Goal: Task Accomplishment & Management: Manage account settings

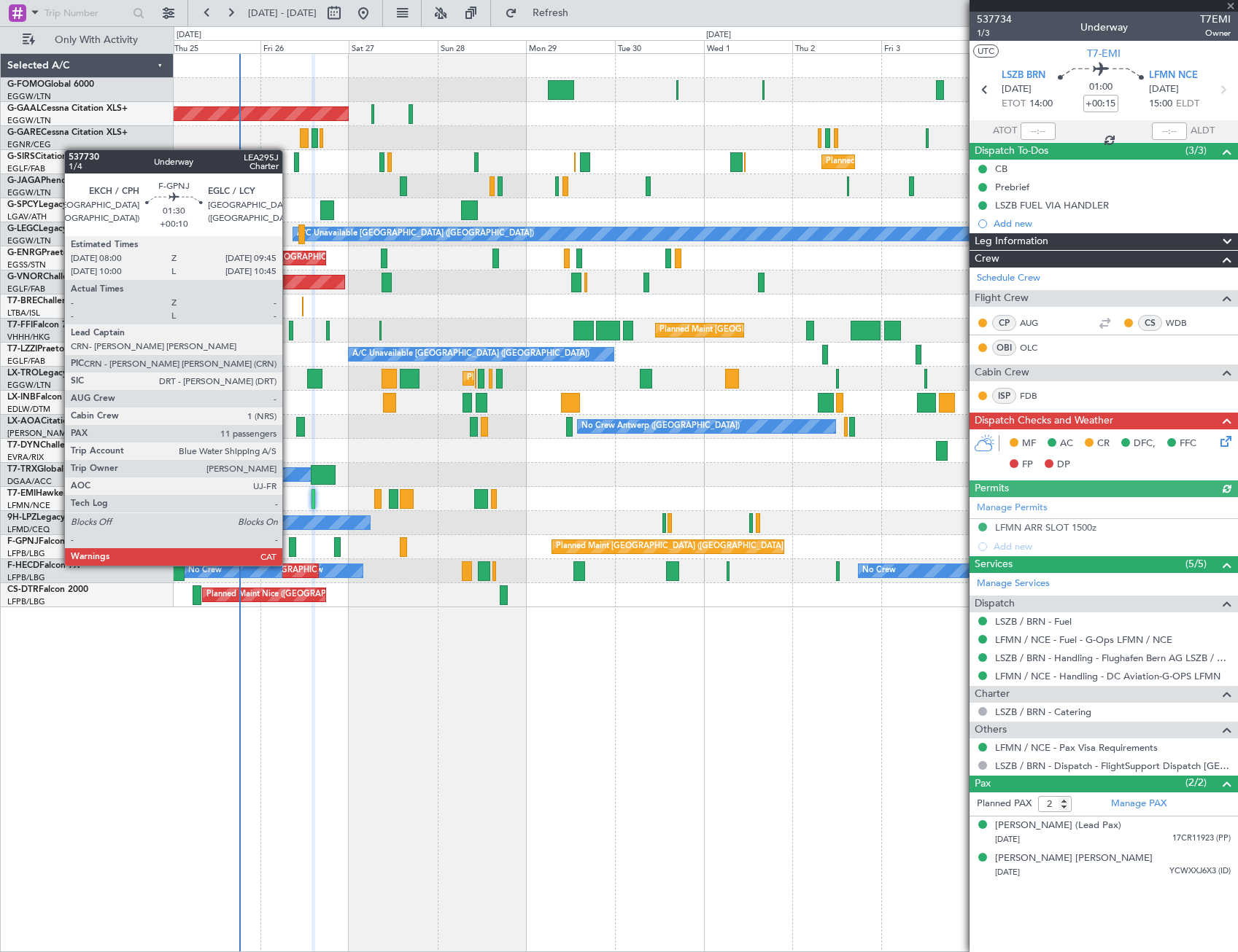
click at [289, 551] on div at bounding box center [292, 547] width 7 height 20
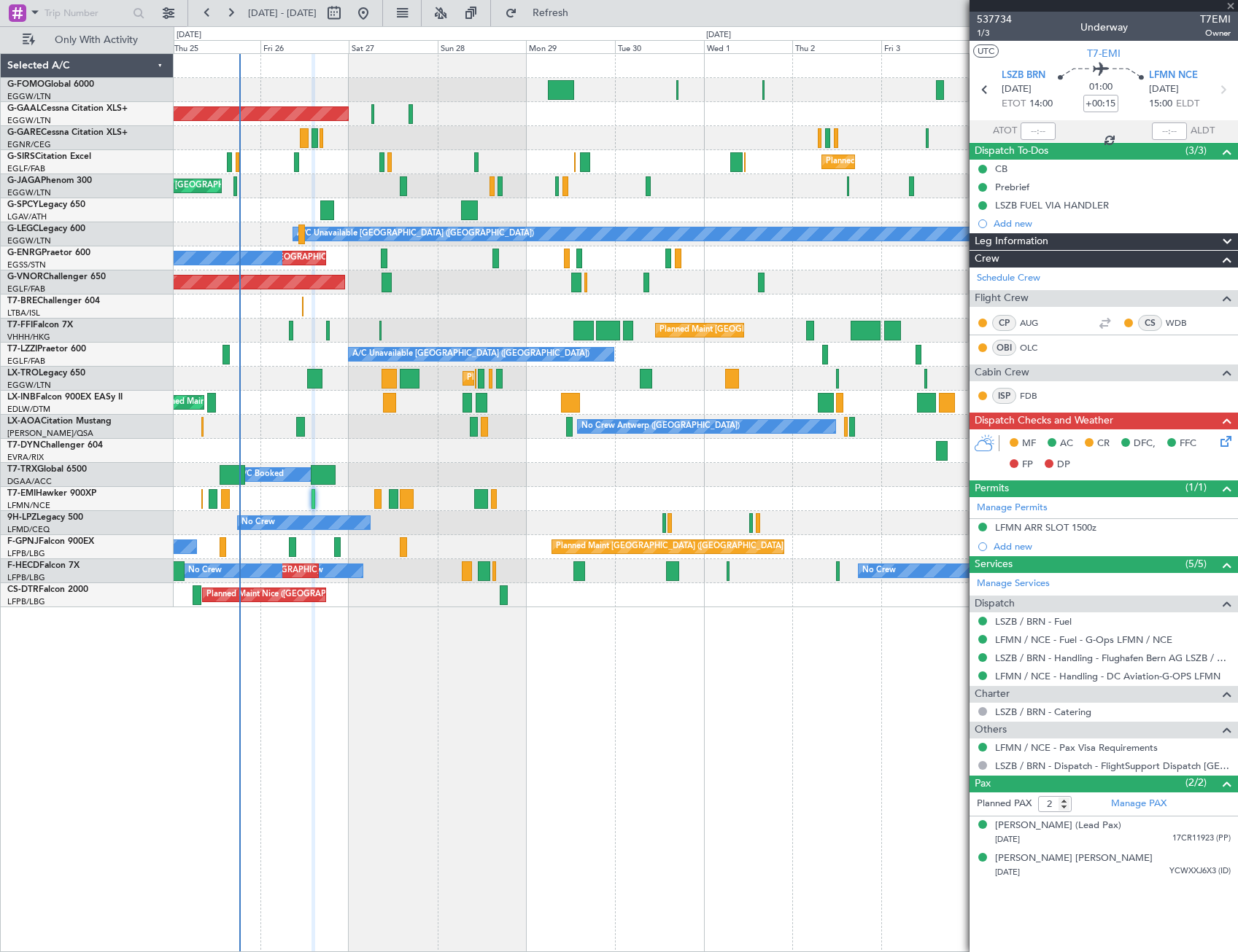
type input "+00:10"
type input "11"
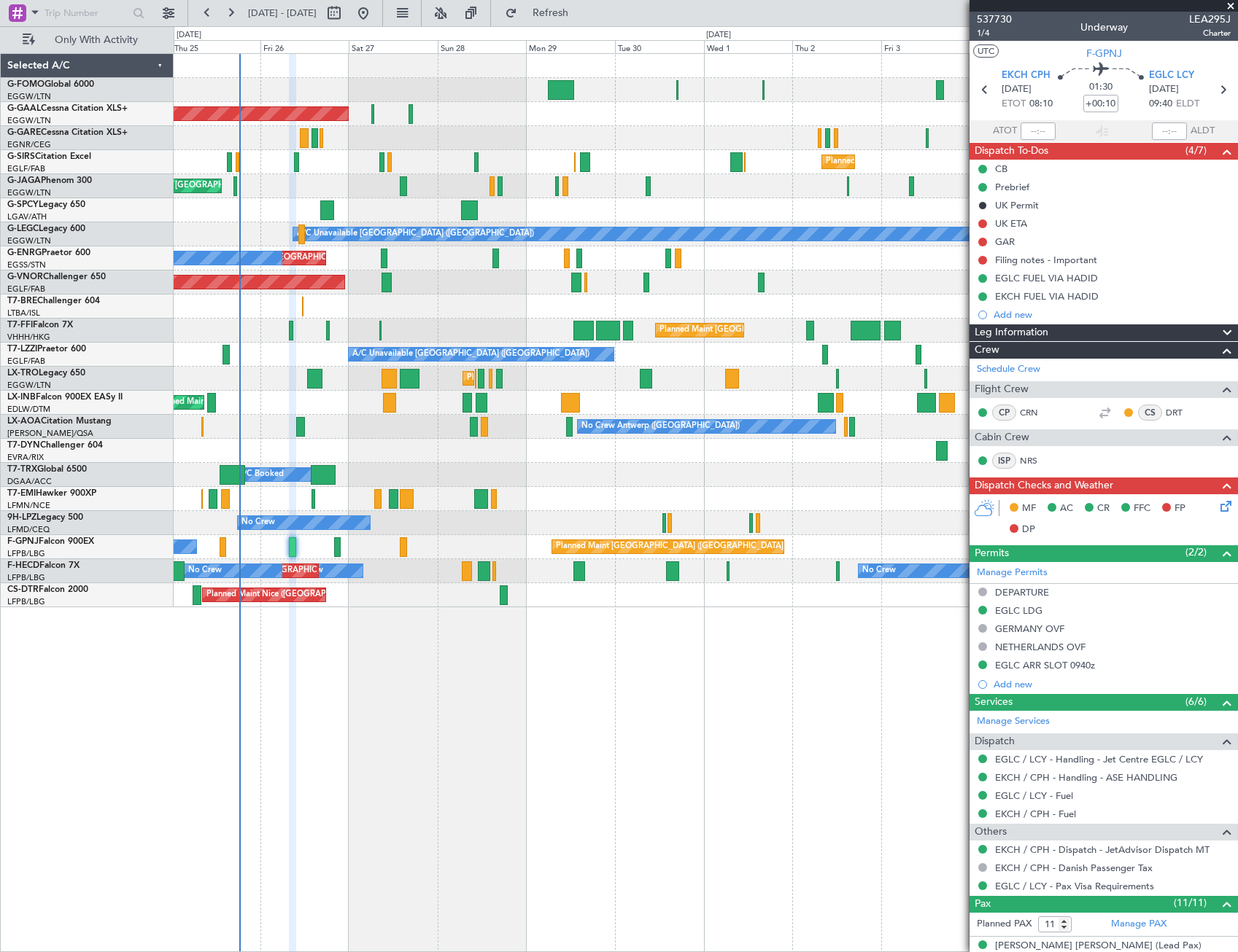
click at [1059, 668] on div "EGLC ARR SLOT 0940z" at bounding box center [1045, 665] width 100 height 13
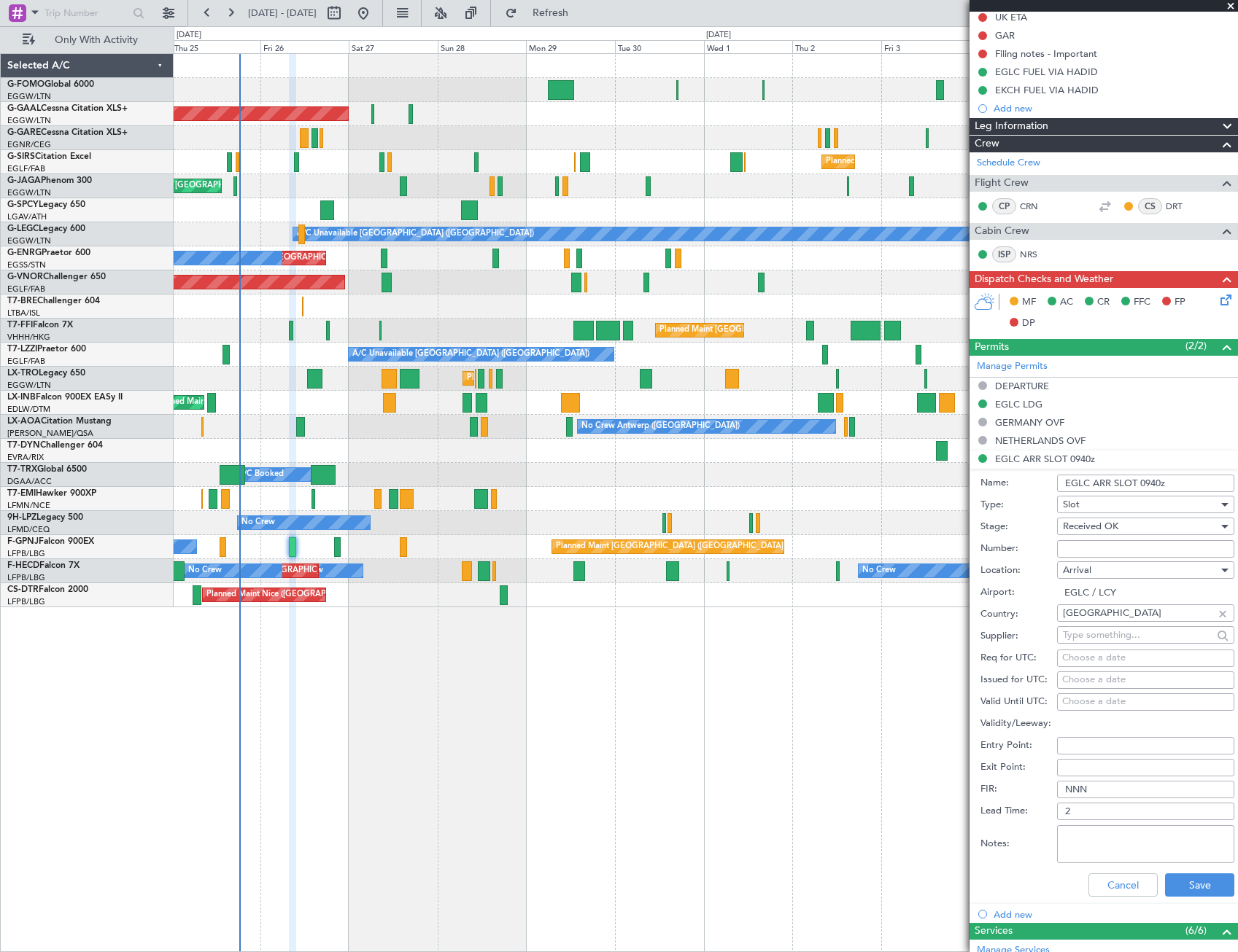
scroll to position [219, 0]
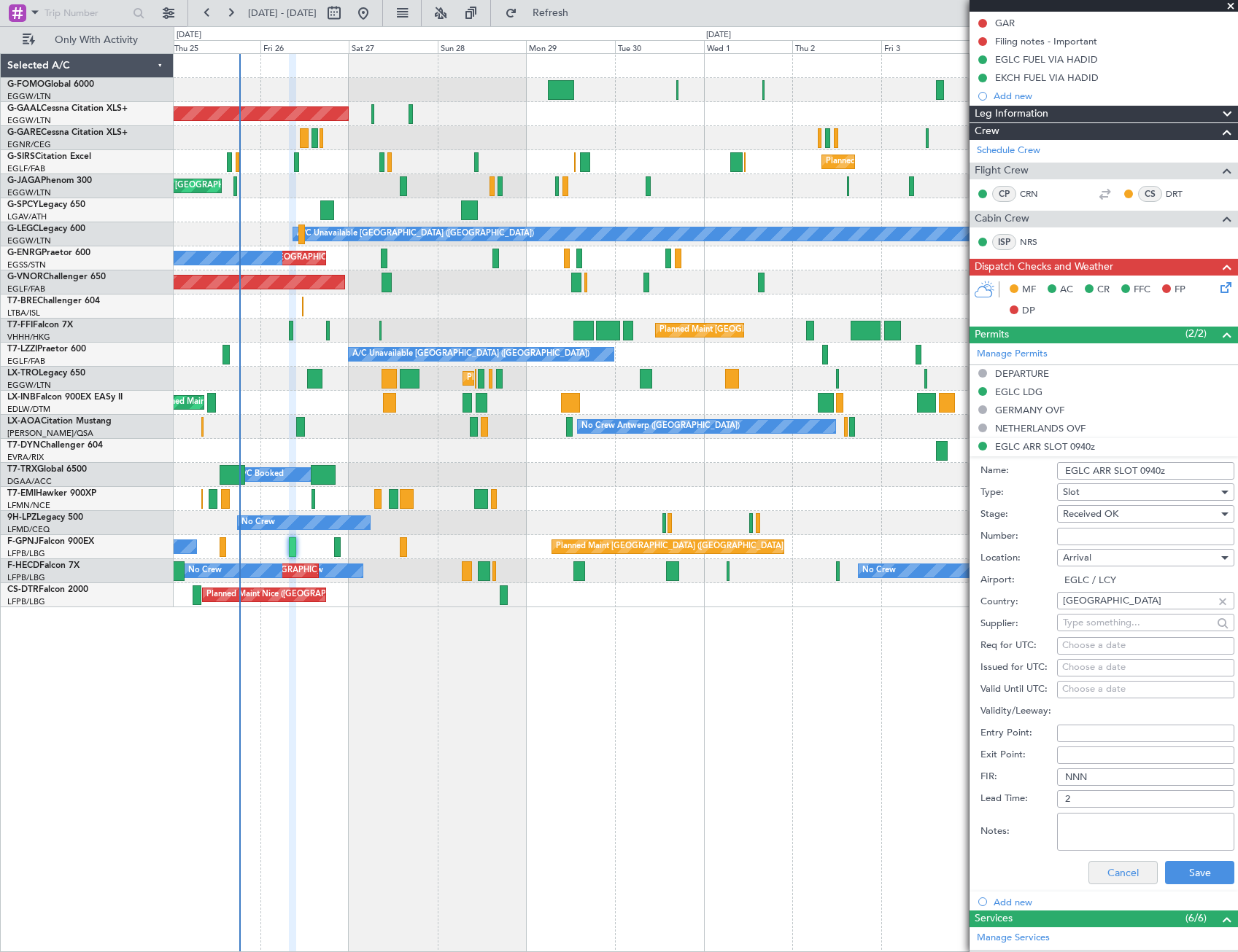
drag, startPoint x: 1149, startPoint y: 886, endPoint x: 1137, endPoint y: 883, distance: 12.4
click at [1149, 886] on div "Cancel Save" at bounding box center [1107, 873] width 254 height 38
click at [1137, 883] on button "Cancel" at bounding box center [1123, 873] width 69 height 24
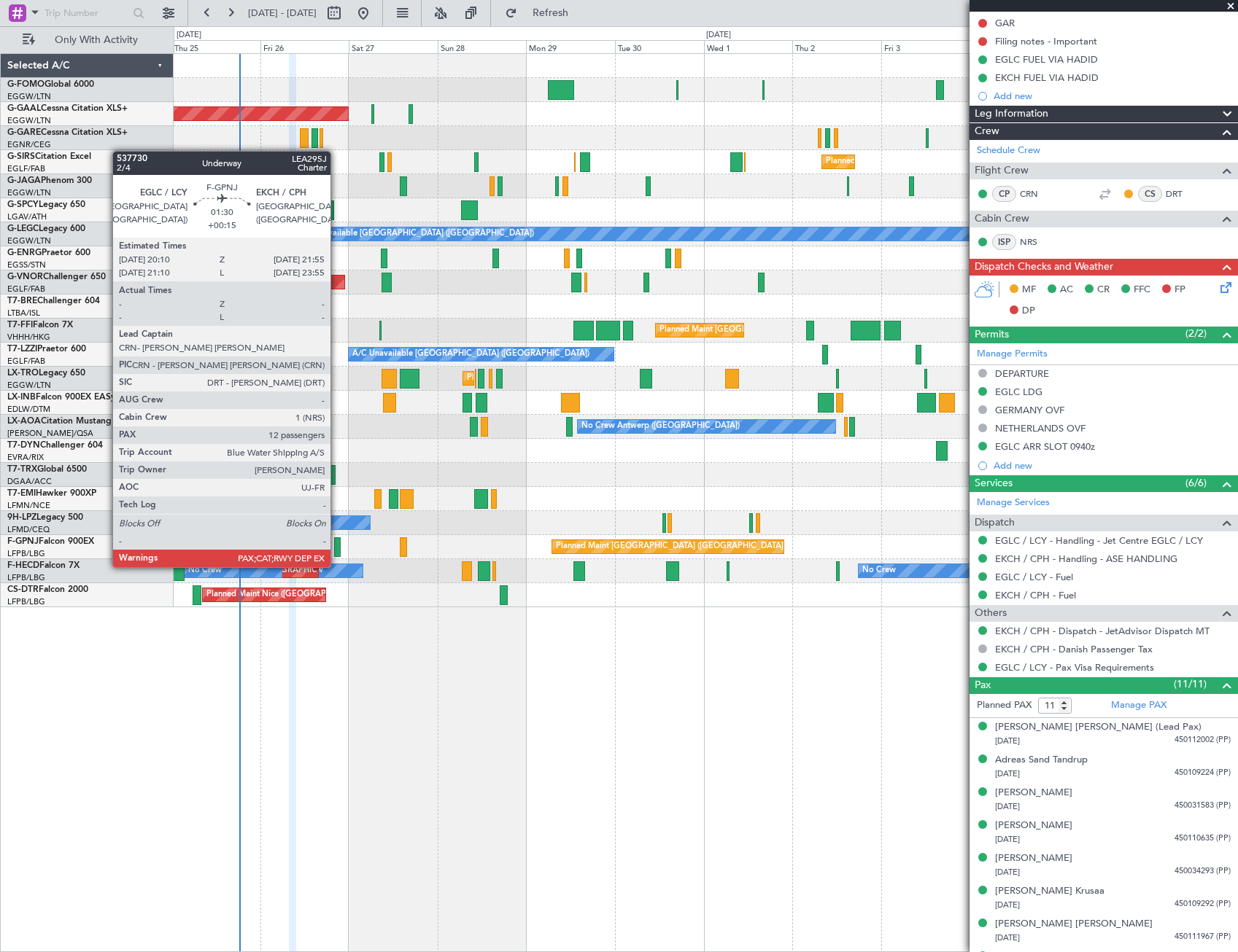
click at [337, 552] on div at bounding box center [337, 547] width 7 height 20
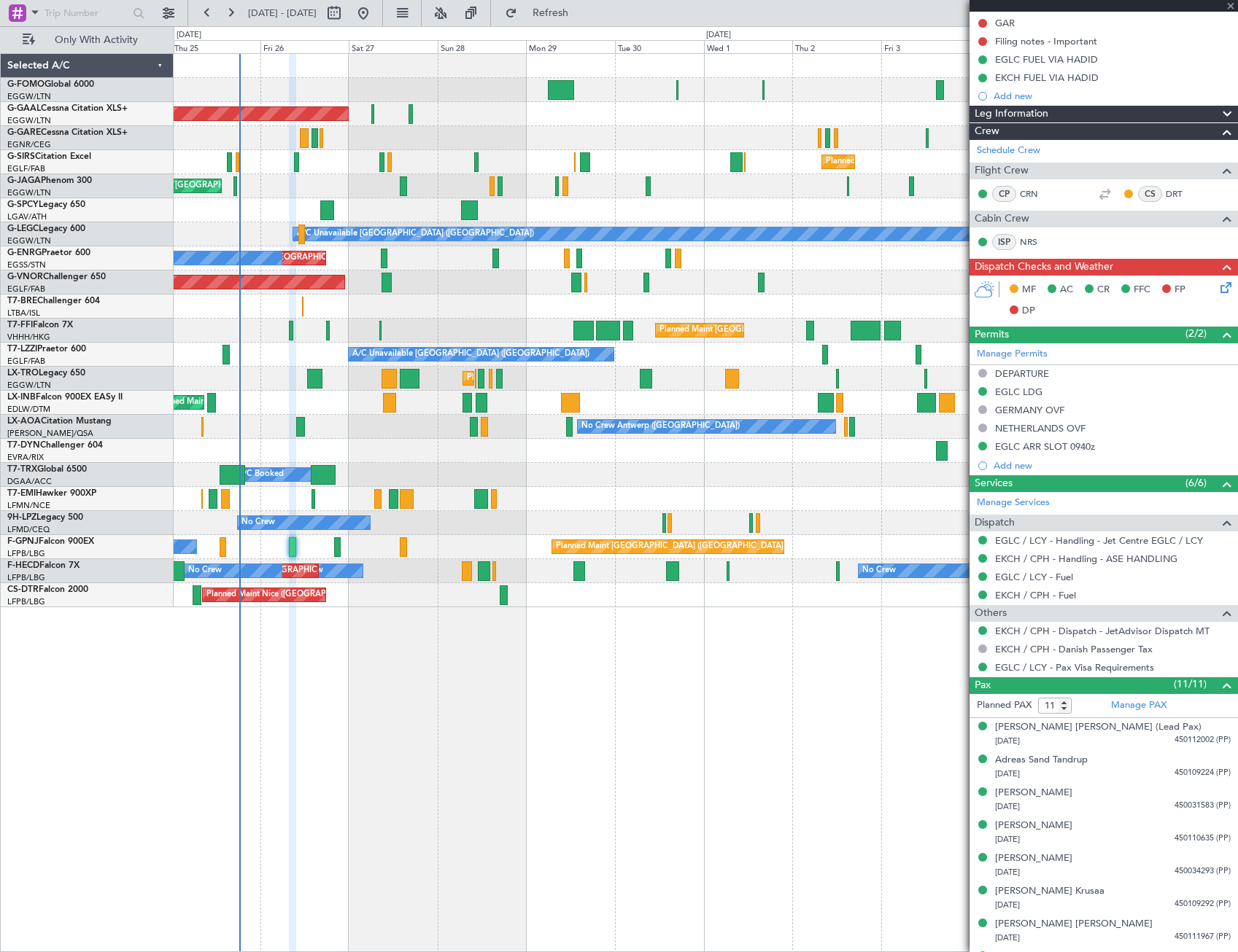
type input "+00:15"
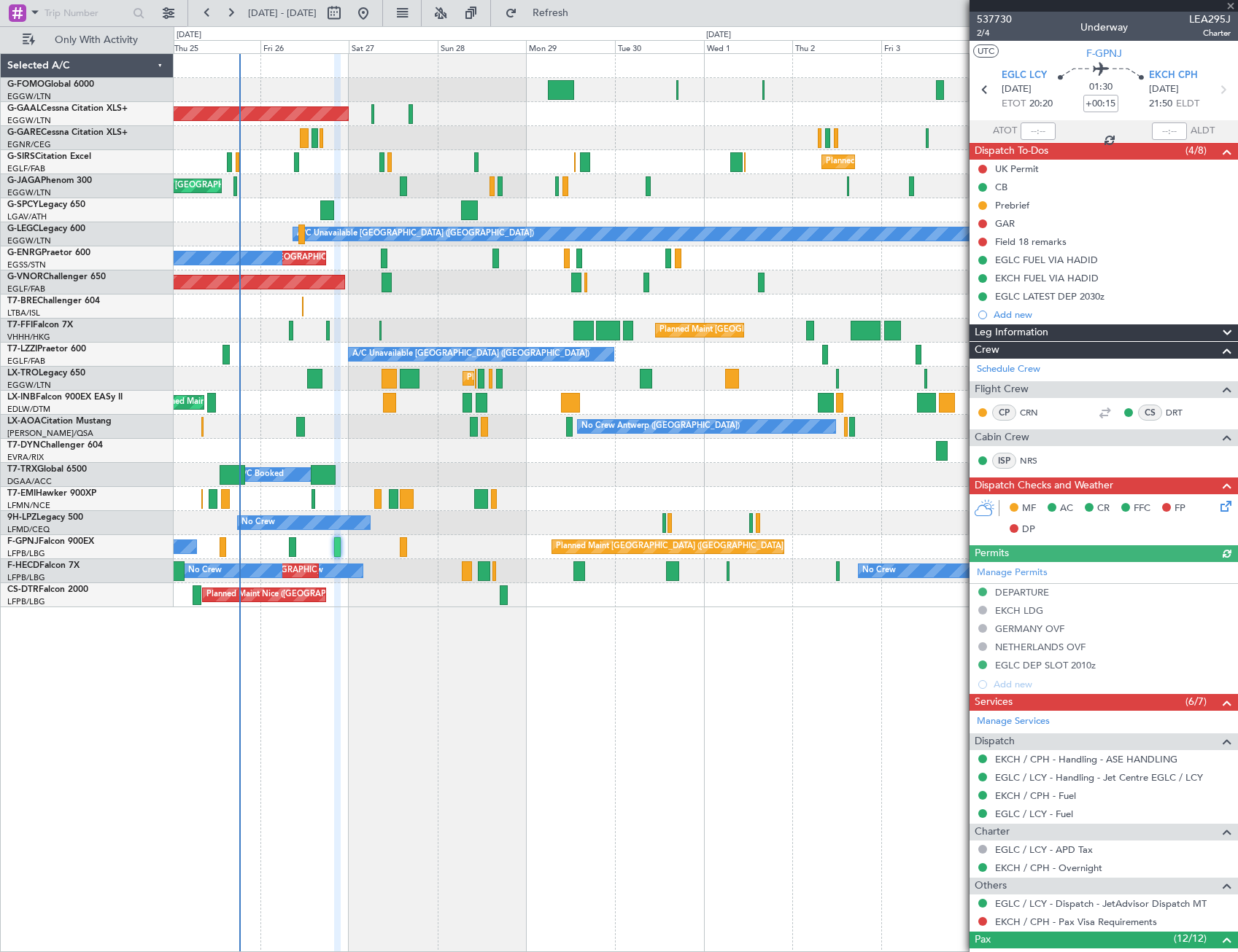
click at [1079, 672] on div "Manage Permits DEPARTURE EKCH LDG [GEOGRAPHIC_DATA] OVF NETHERLANDS OVF EGLC DE…" at bounding box center [1103, 628] width 269 height 132
click at [1050, 667] on div "EGLC DEP SLOT 2010z" at bounding box center [1045, 665] width 100 height 13
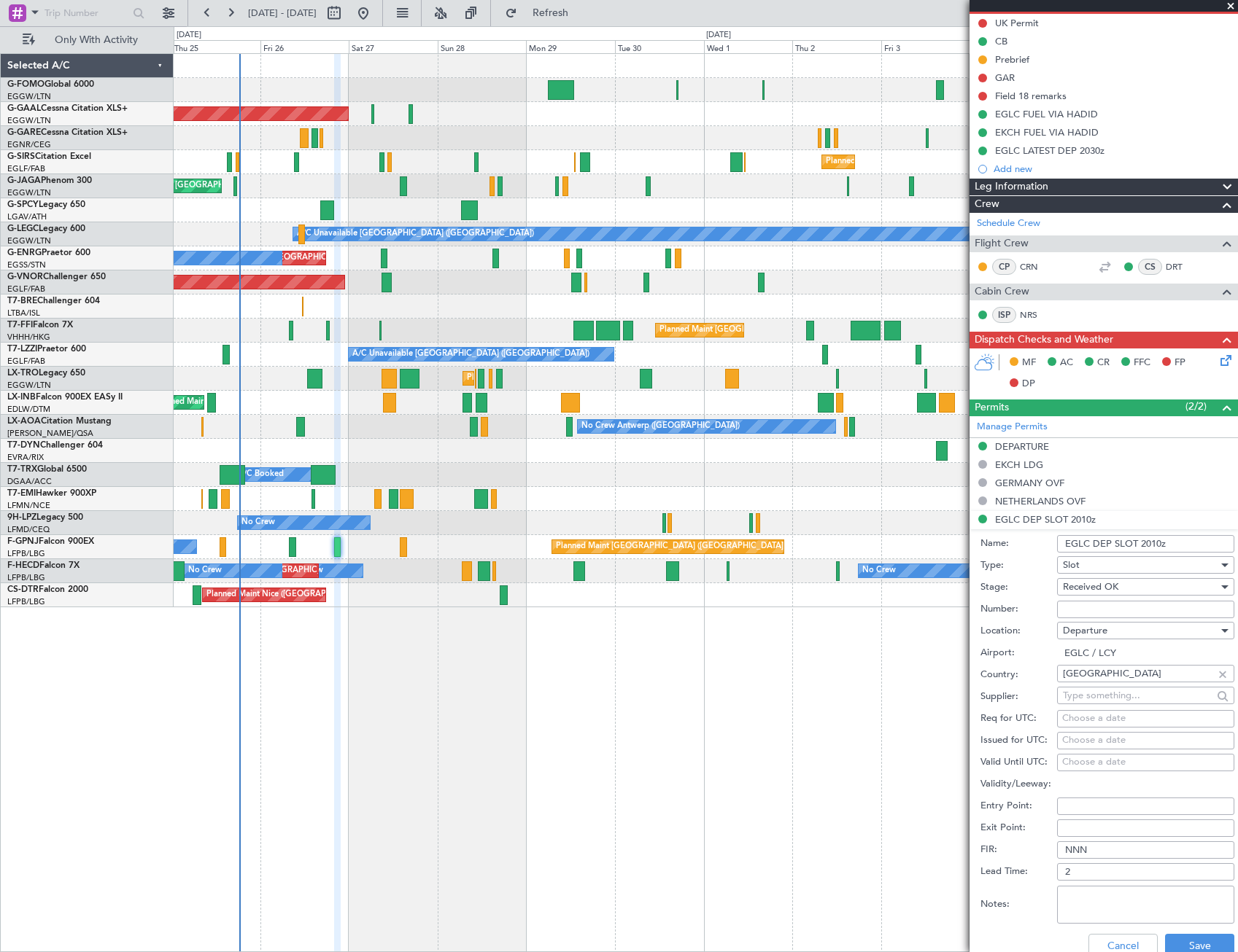
scroll to position [292, 0]
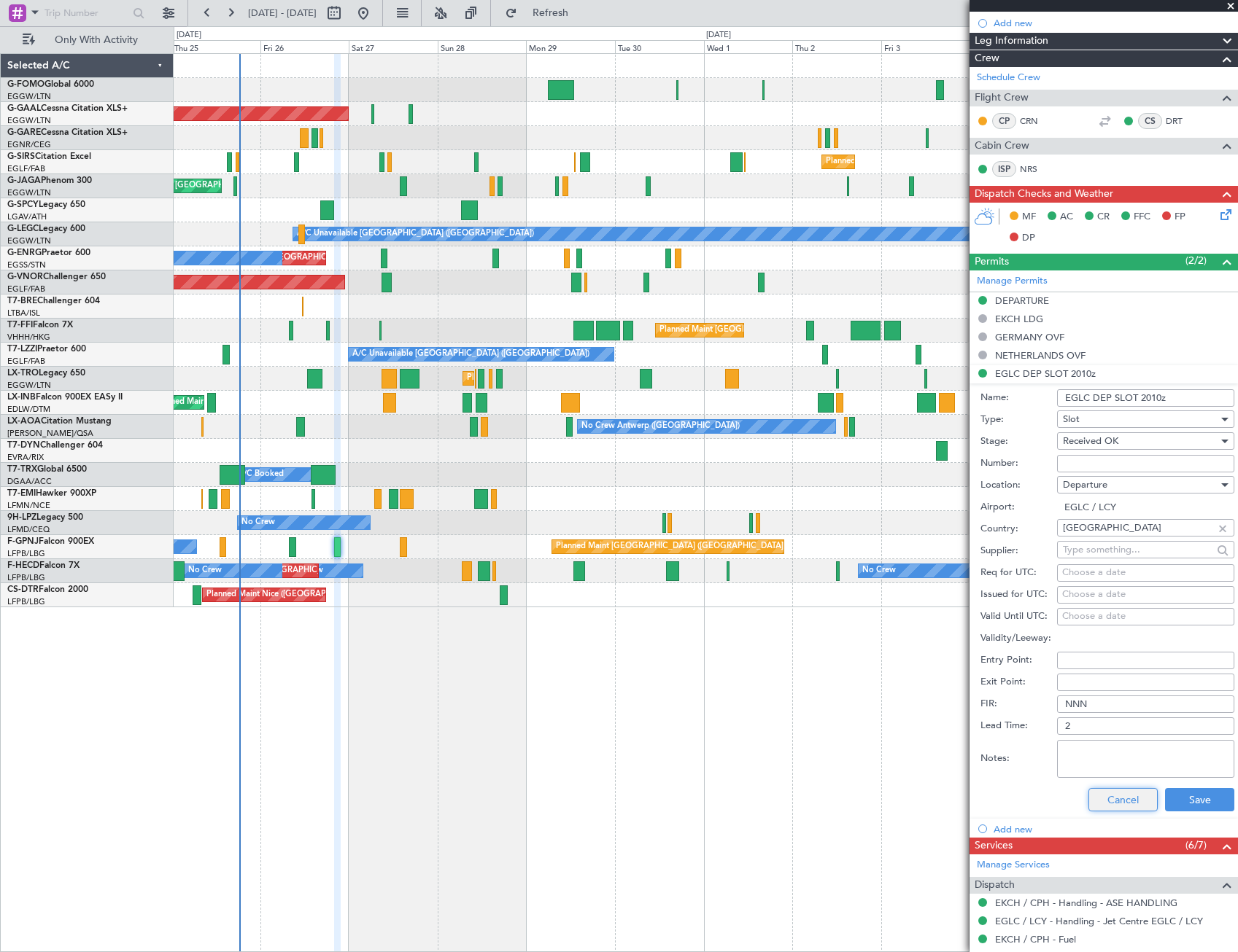
click at [1123, 805] on button "Cancel" at bounding box center [1123, 800] width 69 height 24
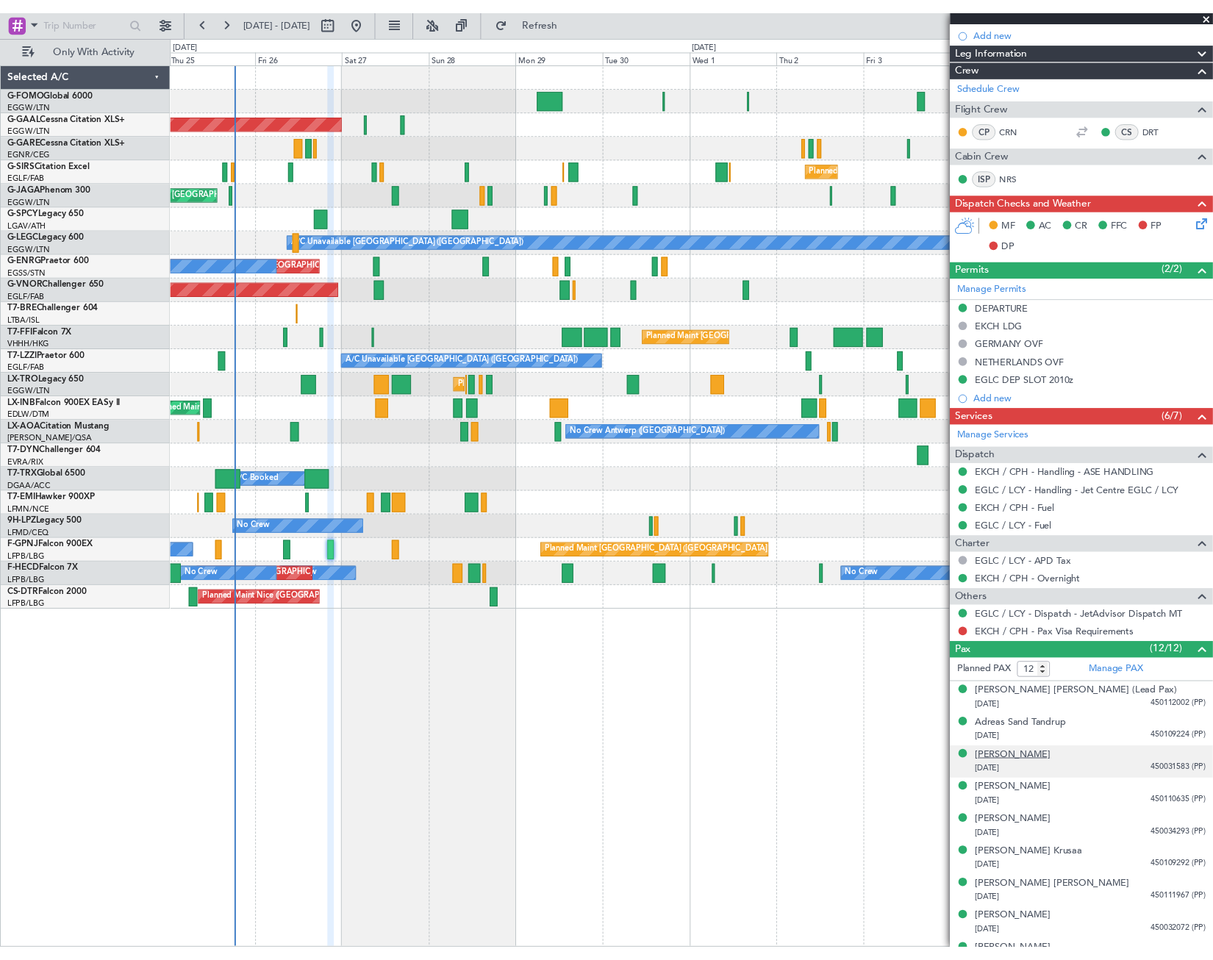
scroll to position [0, 0]
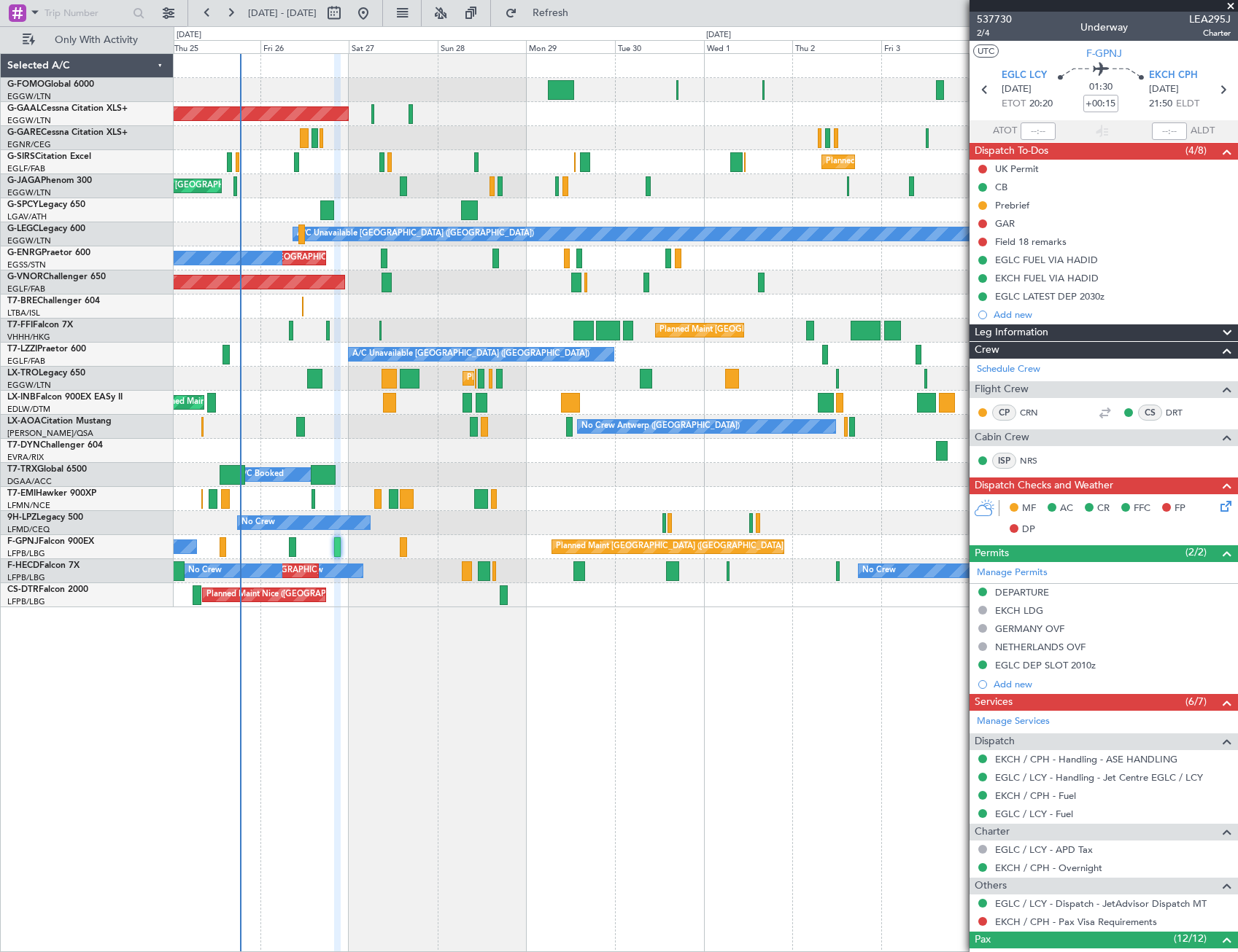
click at [299, 704] on div "Planned Maint [GEOGRAPHIC_DATA] ([GEOGRAPHIC_DATA]) Planned [GEOGRAPHIC_DATA] O…" at bounding box center [705, 503] width 1064 height 899
click at [985, 33] on span "2/4" at bounding box center [994, 33] width 35 height 13
click at [1230, 12] on span at bounding box center [1230, 6] width 15 height 13
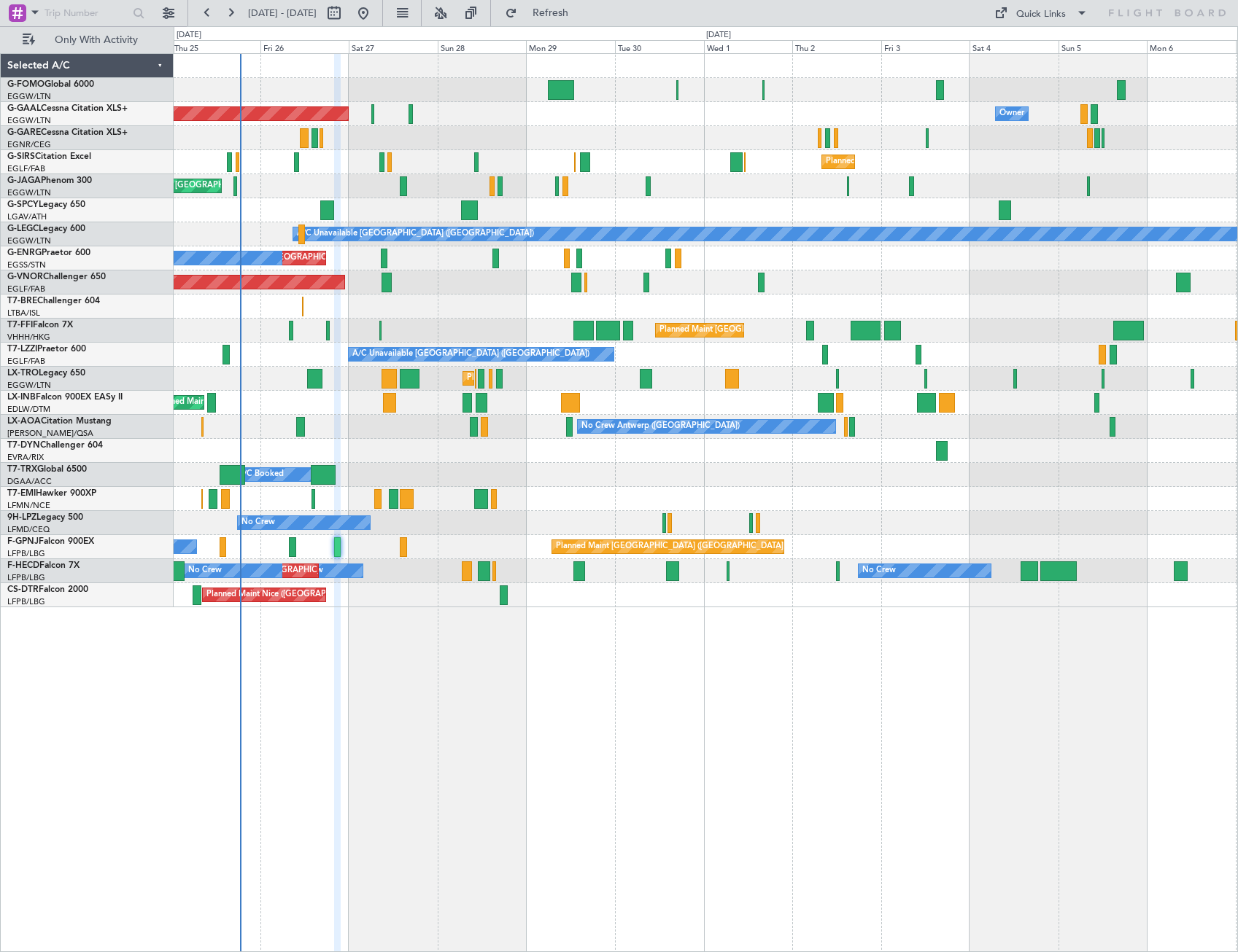
type input "0"
click at [1067, 15] on button "Quick Links" at bounding box center [1041, 13] width 108 height 24
click at [1038, 49] on button "Trip Builder" at bounding box center [1042, 48] width 109 height 35
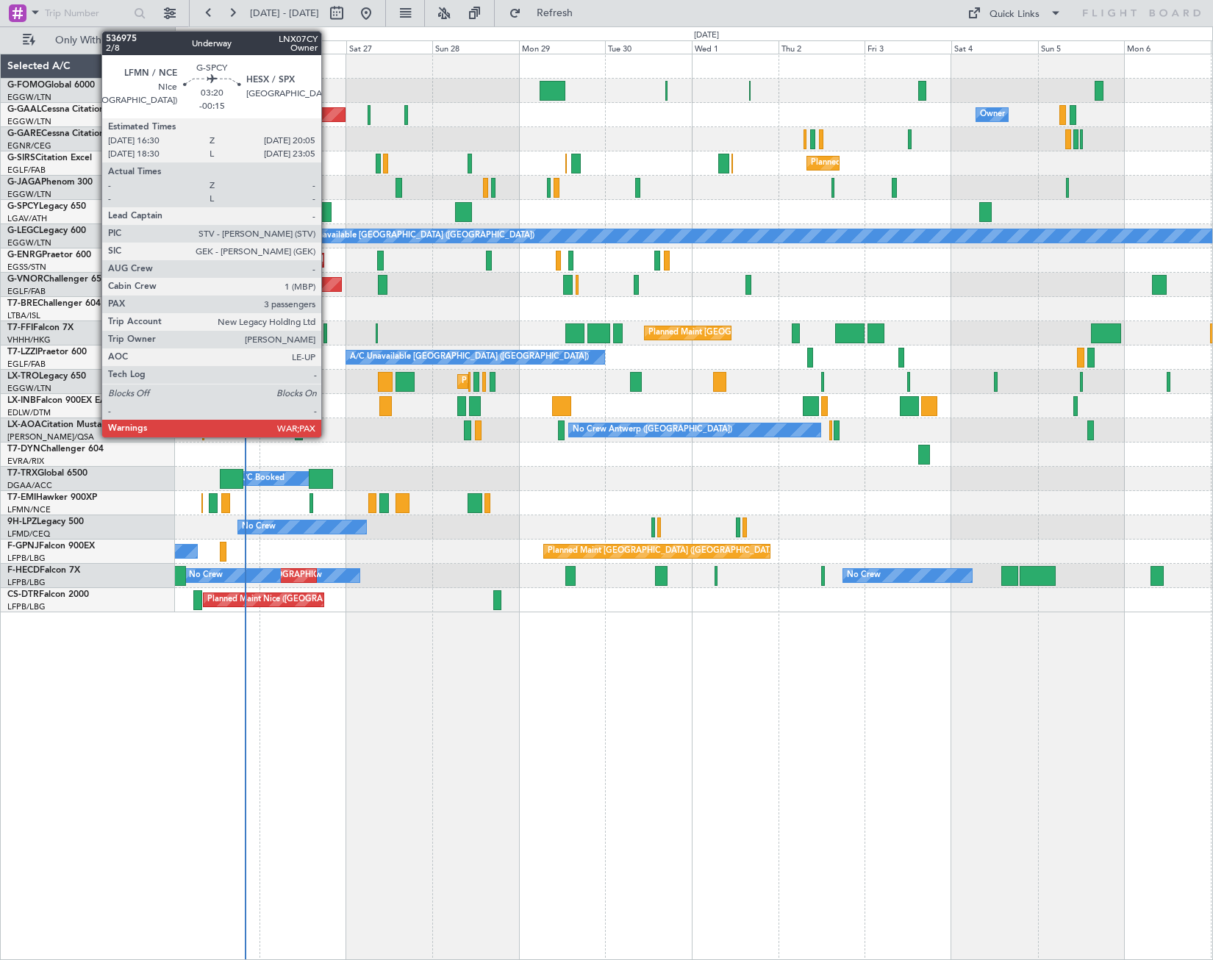
click at [328, 208] on div at bounding box center [324, 212] width 13 height 20
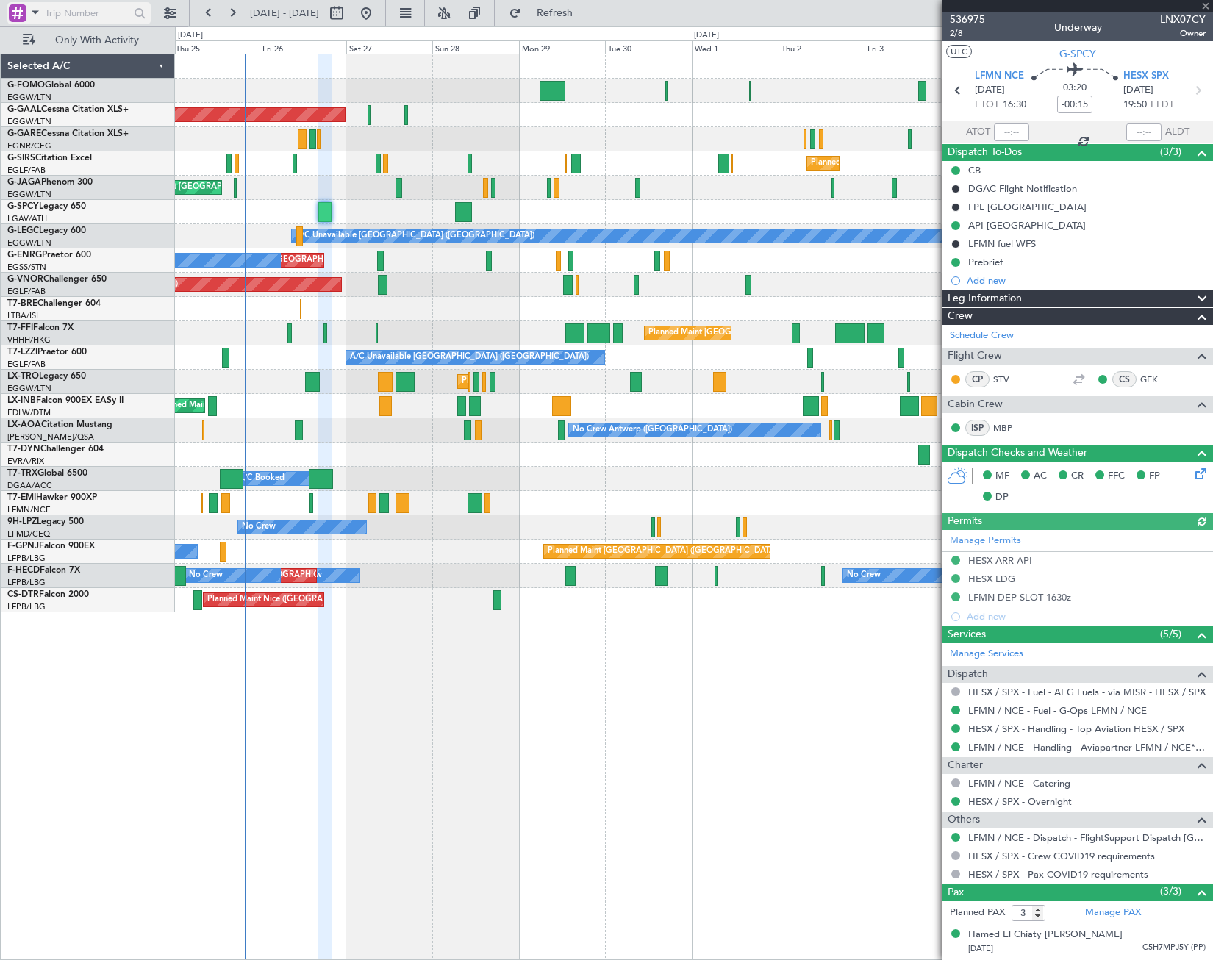
click at [35, 11] on span at bounding box center [35, 12] width 18 height 18
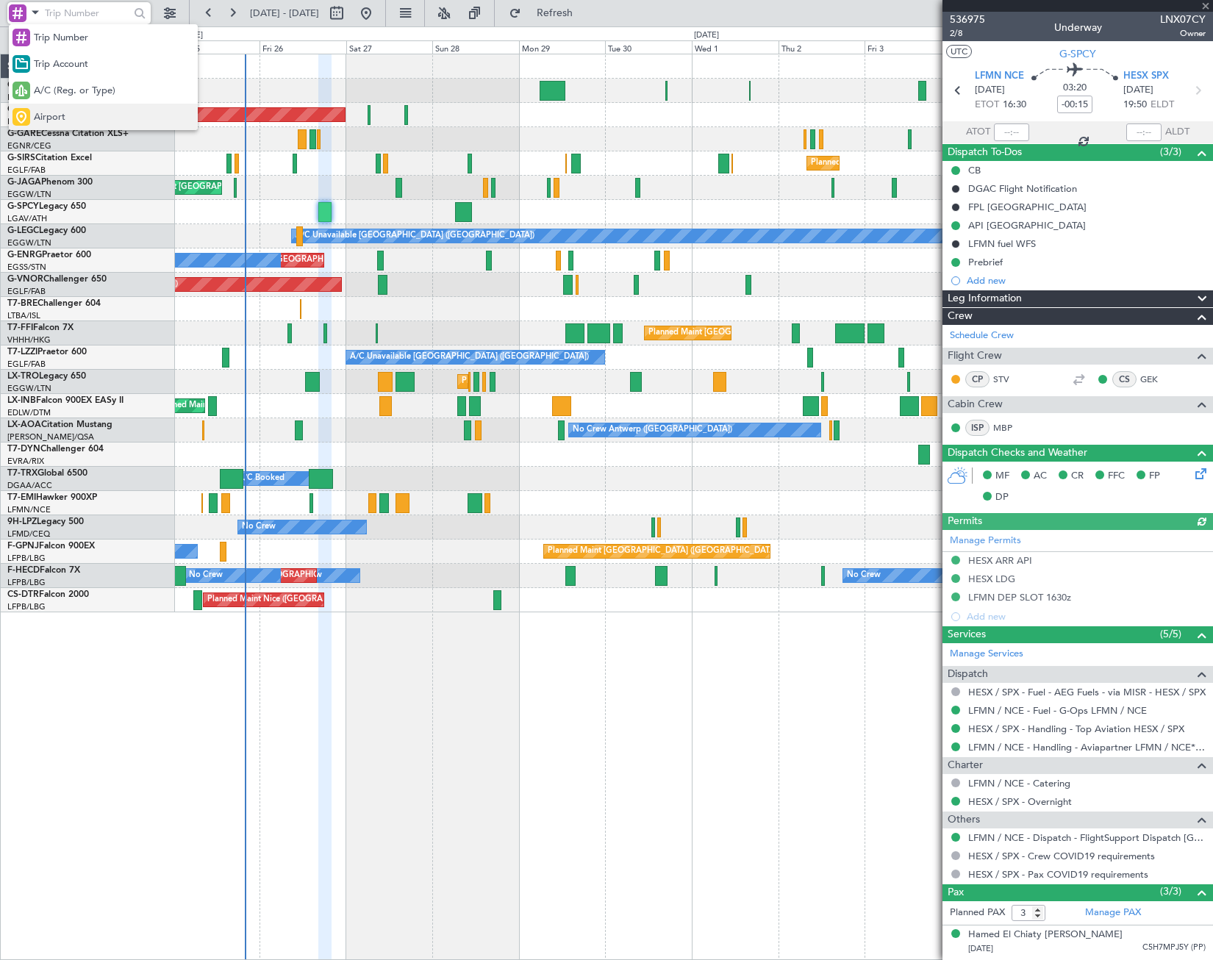
click at [48, 119] on span "Airport" at bounding box center [50, 117] width 32 height 15
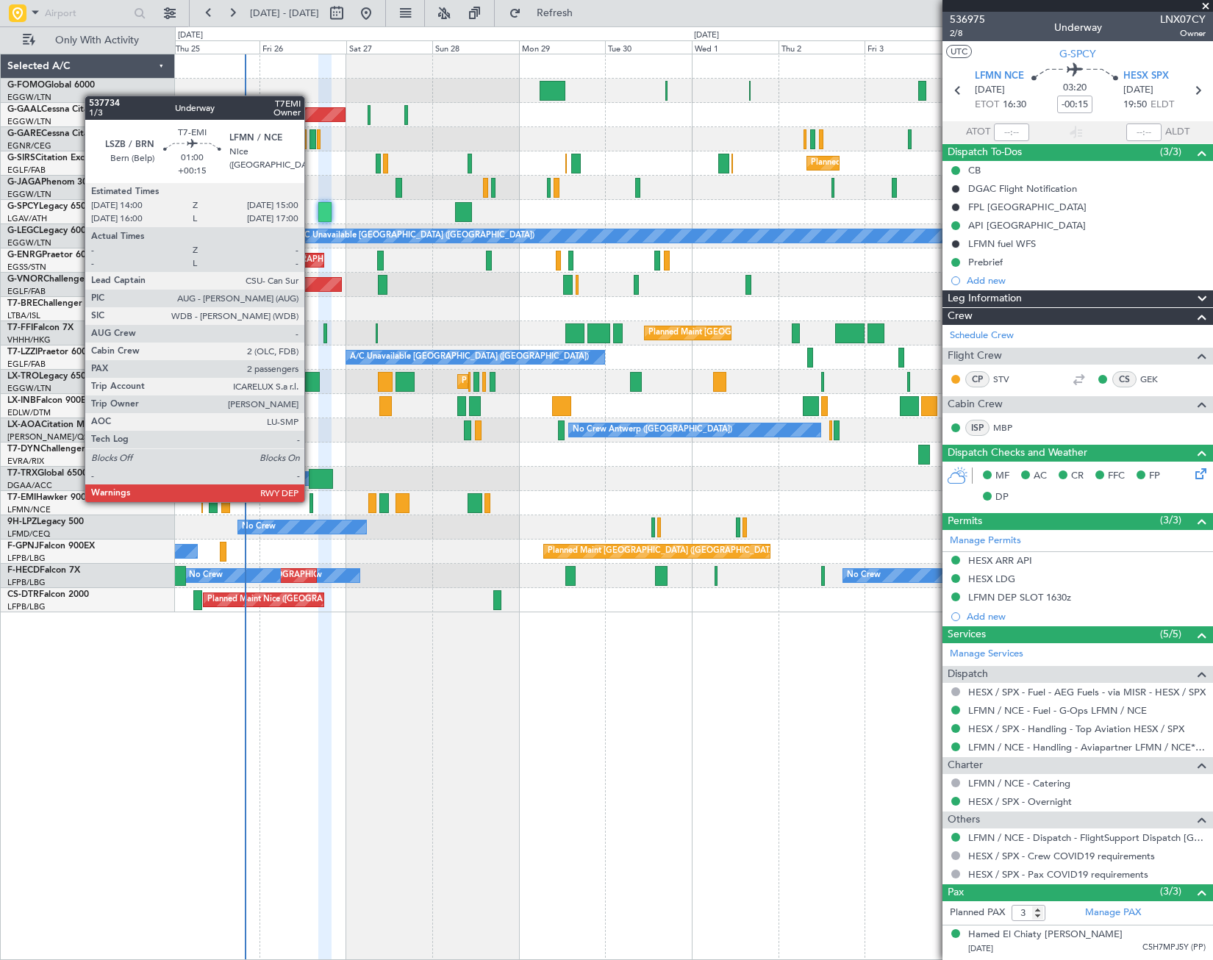
click at [311, 501] on div at bounding box center [312, 503] width 4 height 20
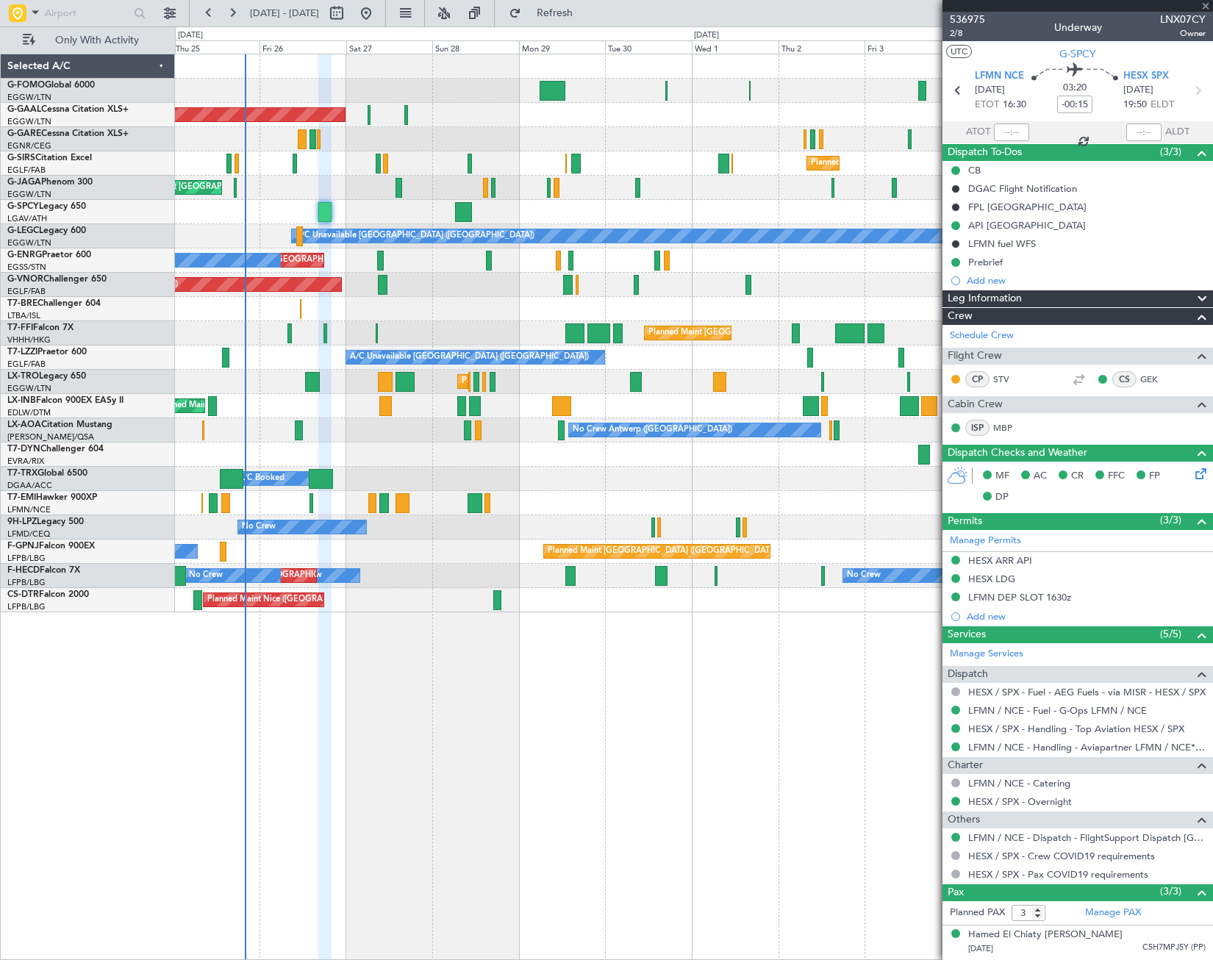
type input "+00:15"
type input "2"
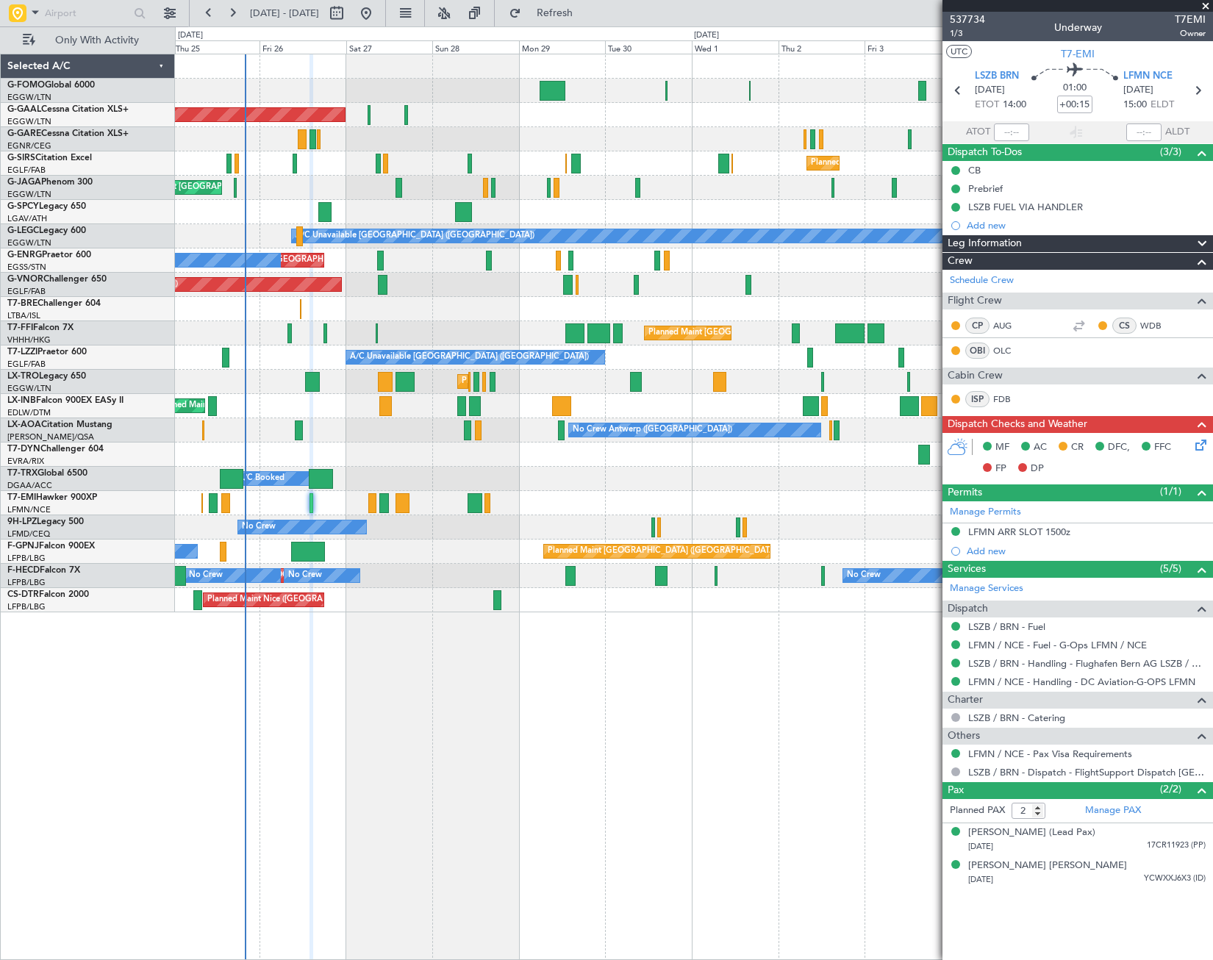
click at [359, 666] on div "Planned Maint [GEOGRAPHIC_DATA] ([GEOGRAPHIC_DATA]) Planned [GEOGRAPHIC_DATA] O…" at bounding box center [694, 507] width 1038 height 907
click at [1043, 682] on link "LFMN / NCE - Handling - DC Aviation-G-OPS LFMN" at bounding box center [1081, 682] width 227 height 13
click at [1093, 663] on link "LSZB / BRN - Handling - Flughafen Bern AG LSZB / BRN" at bounding box center [1087, 663] width 238 height 13
click at [657, 660] on div "Planned Maint [GEOGRAPHIC_DATA] ([GEOGRAPHIC_DATA]) Planned [GEOGRAPHIC_DATA] O…" at bounding box center [694, 507] width 1038 height 907
click at [1099, 640] on link "LFMN / NCE - Fuel - G-Ops LFMN / NCE" at bounding box center [1057, 645] width 179 height 13
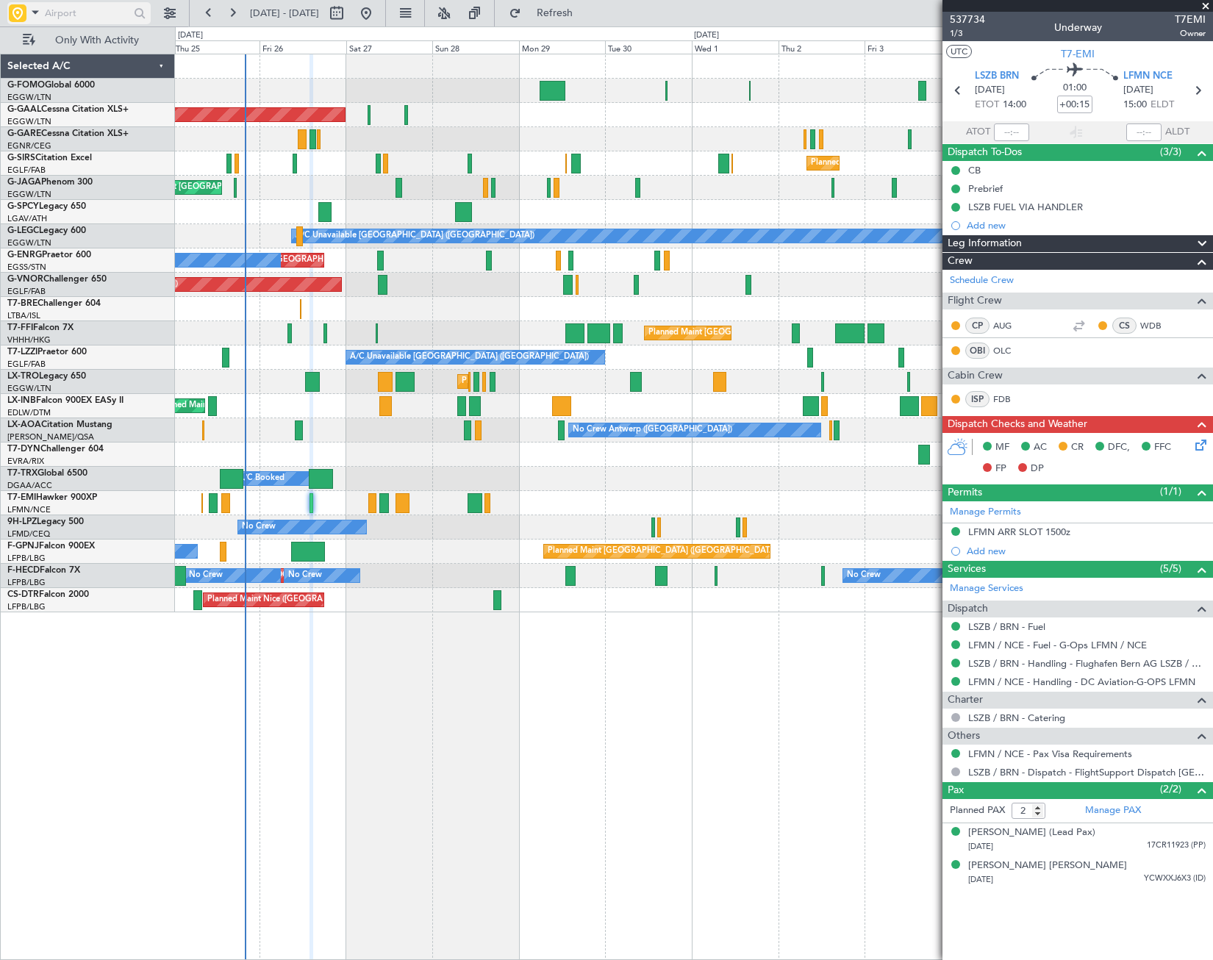
click at [60, 12] on input "text" at bounding box center [87, 13] width 85 height 22
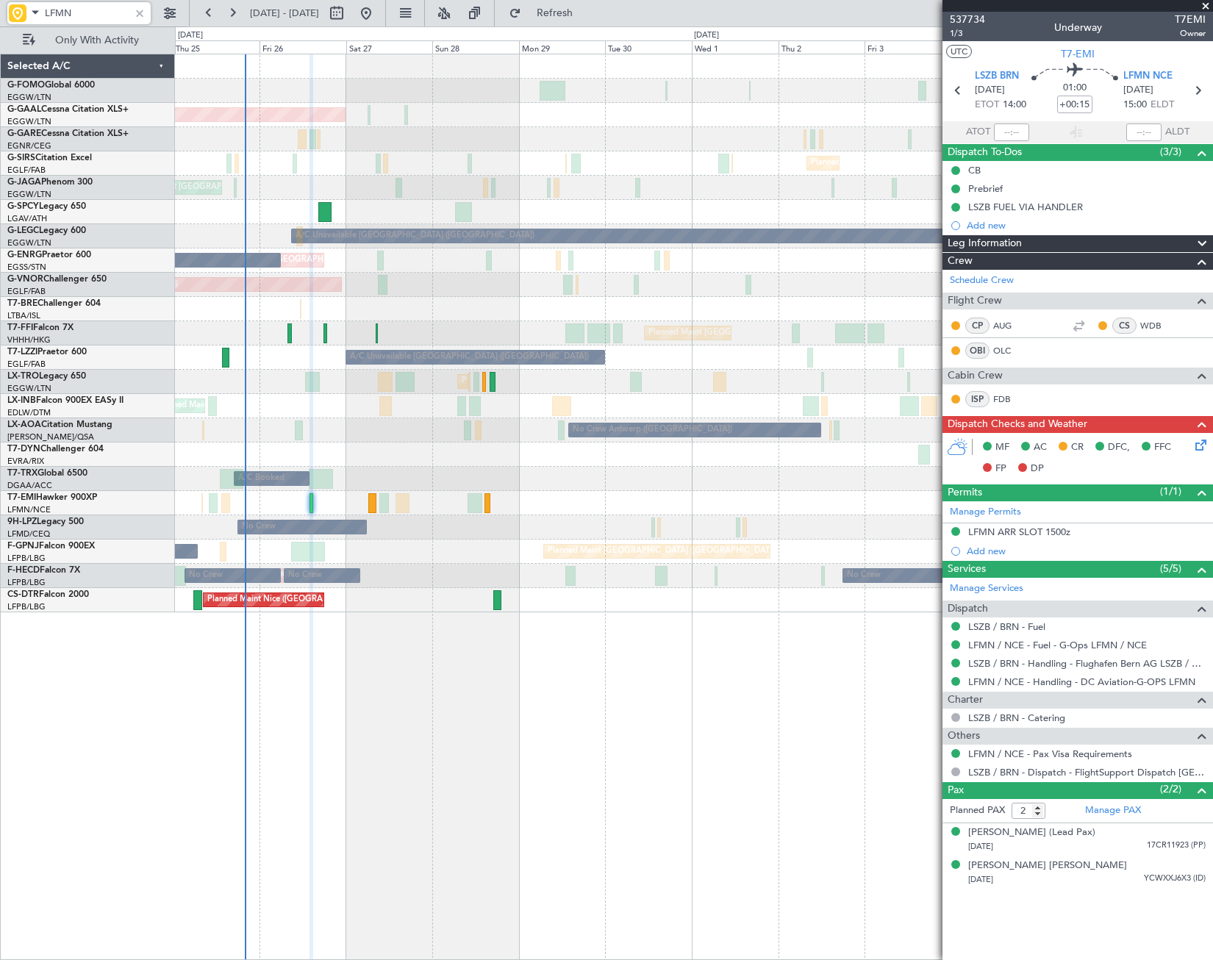
type input "LFMN"
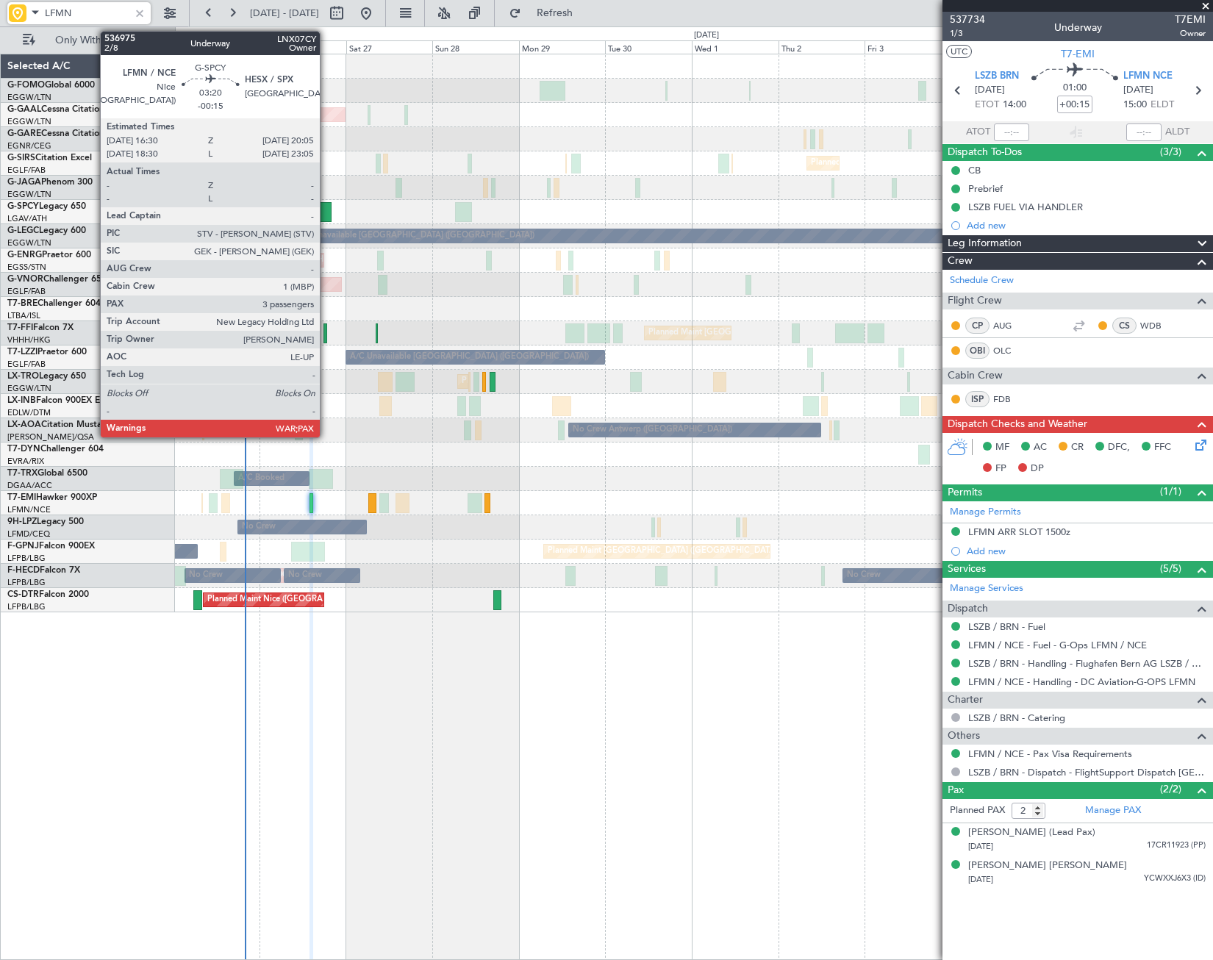
click at [326, 213] on div at bounding box center [324, 212] width 13 height 20
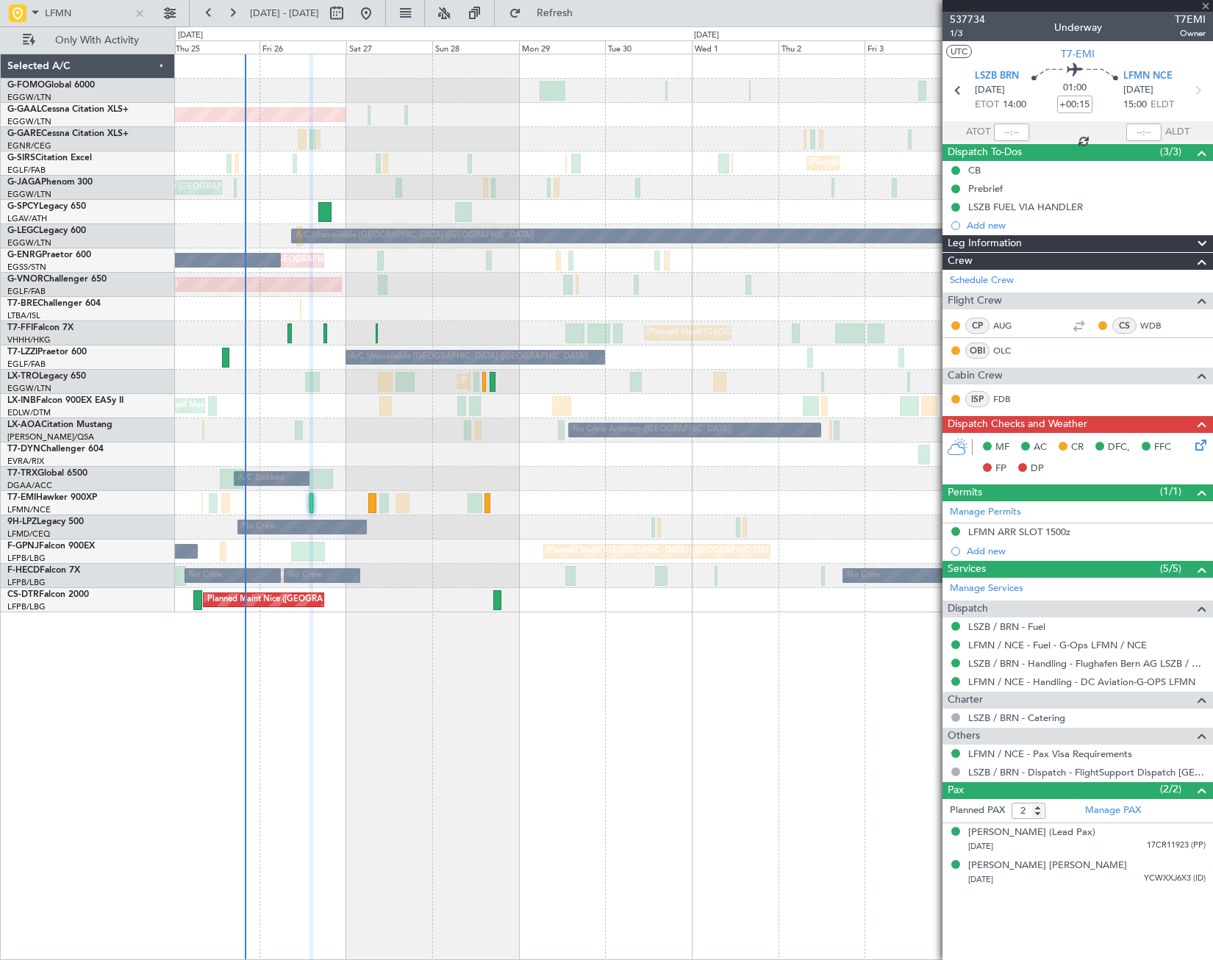
type input "-00:15"
type input "3"
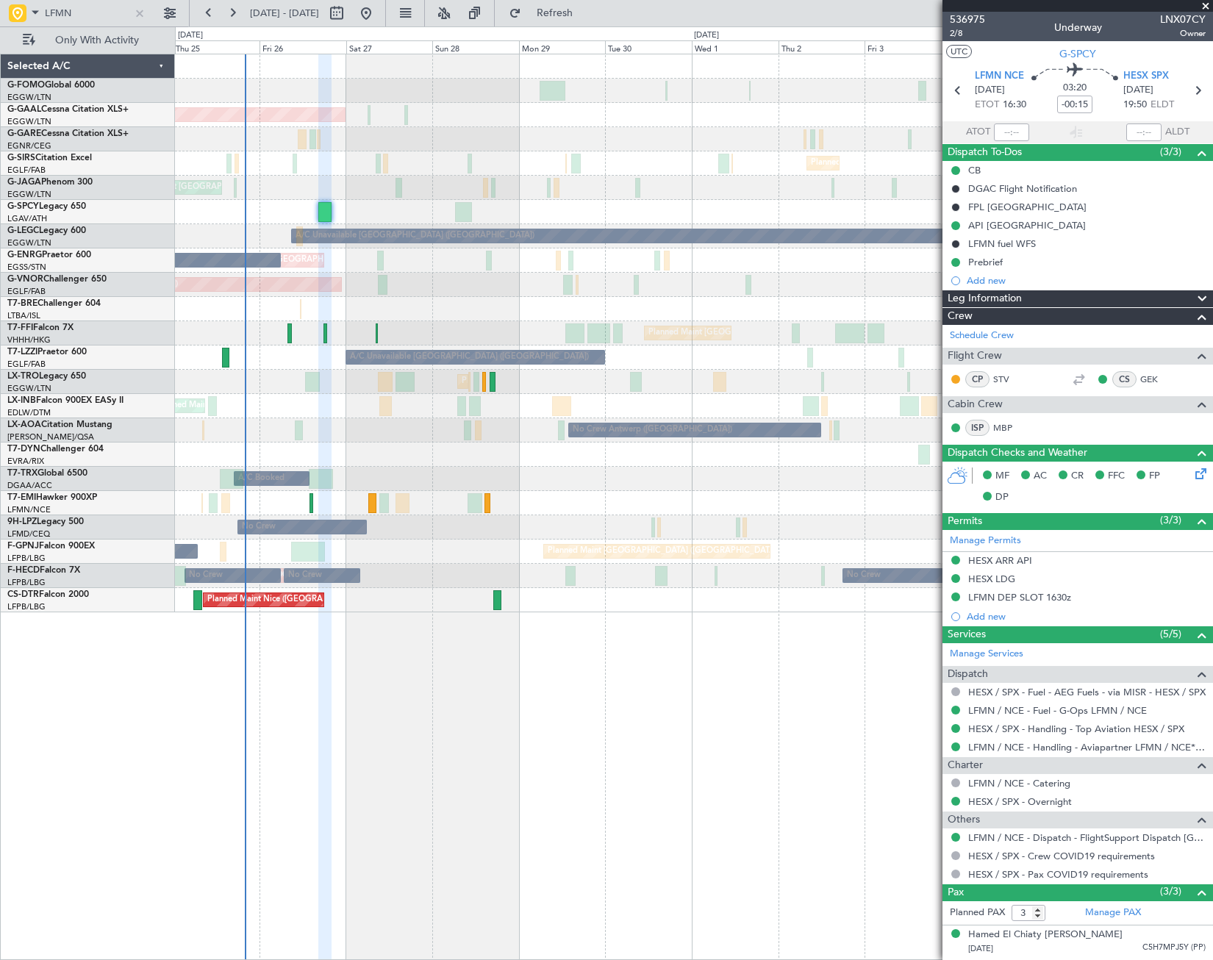
click at [1010, 299] on span "Leg Information" at bounding box center [985, 298] width 74 height 17
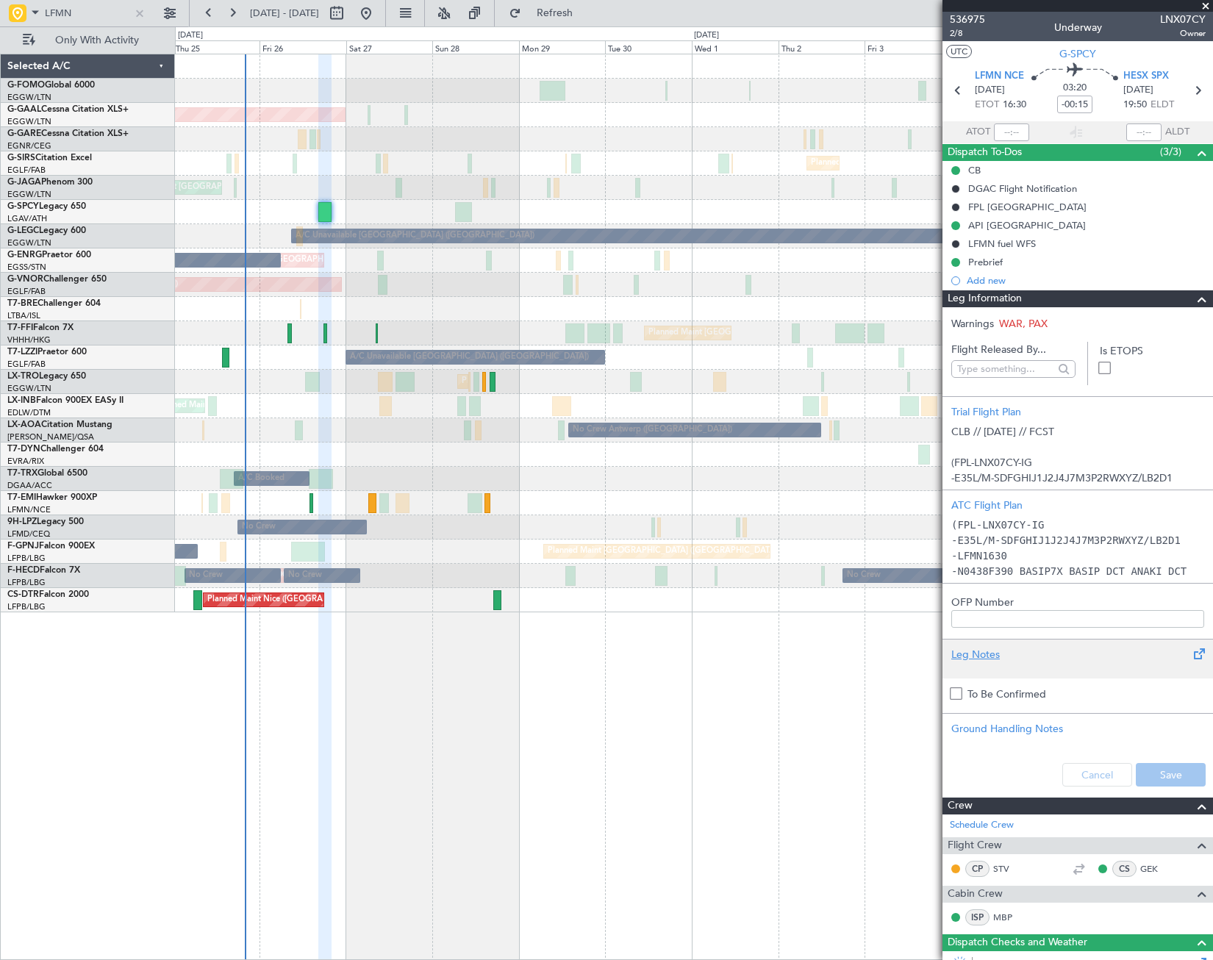
click at [982, 656] on div "Leg Notes" at bounding box center [1078, 654] width 253 height 15
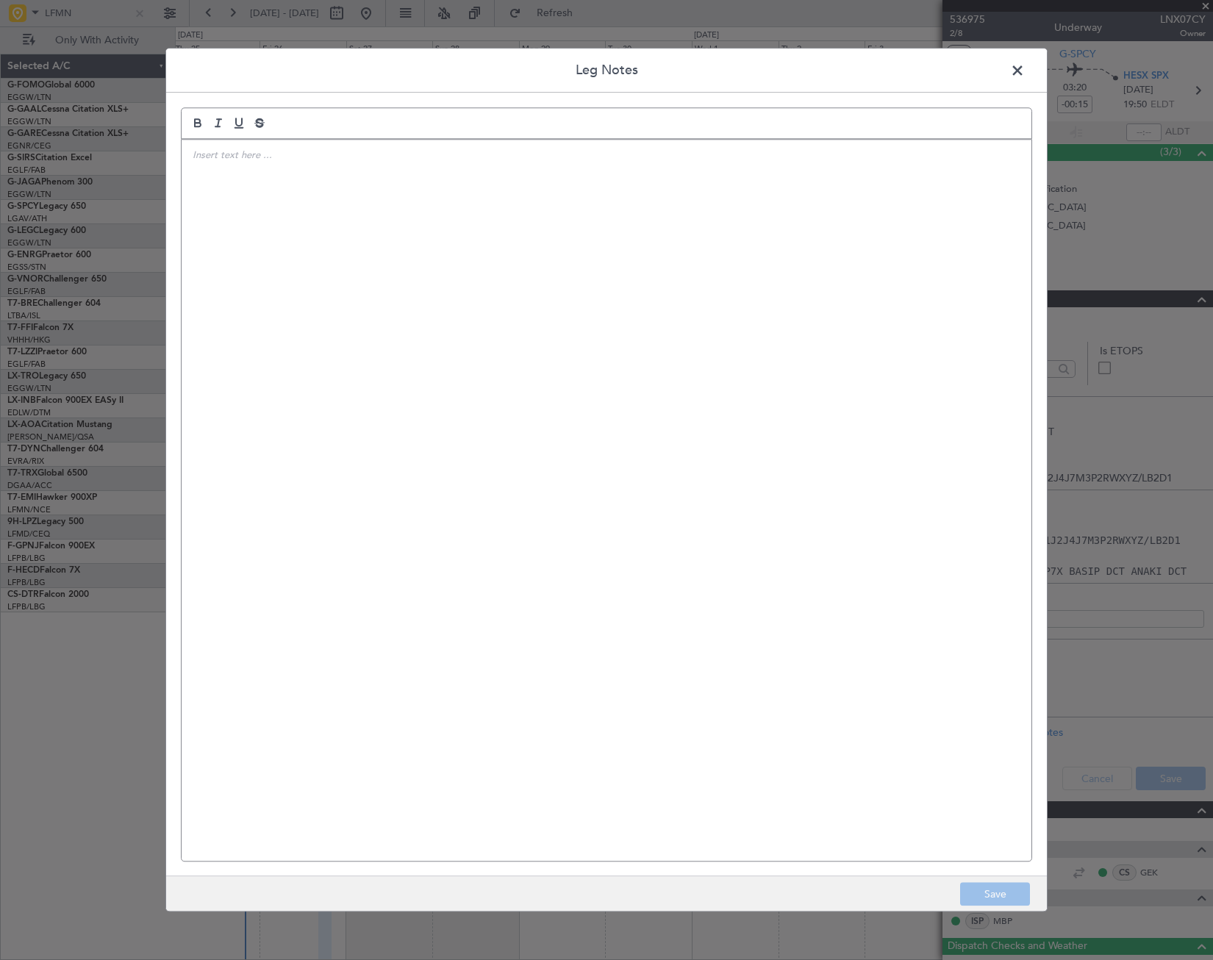
click at [310, 299] on div at bounding box center [607, 500] width 850 height 721
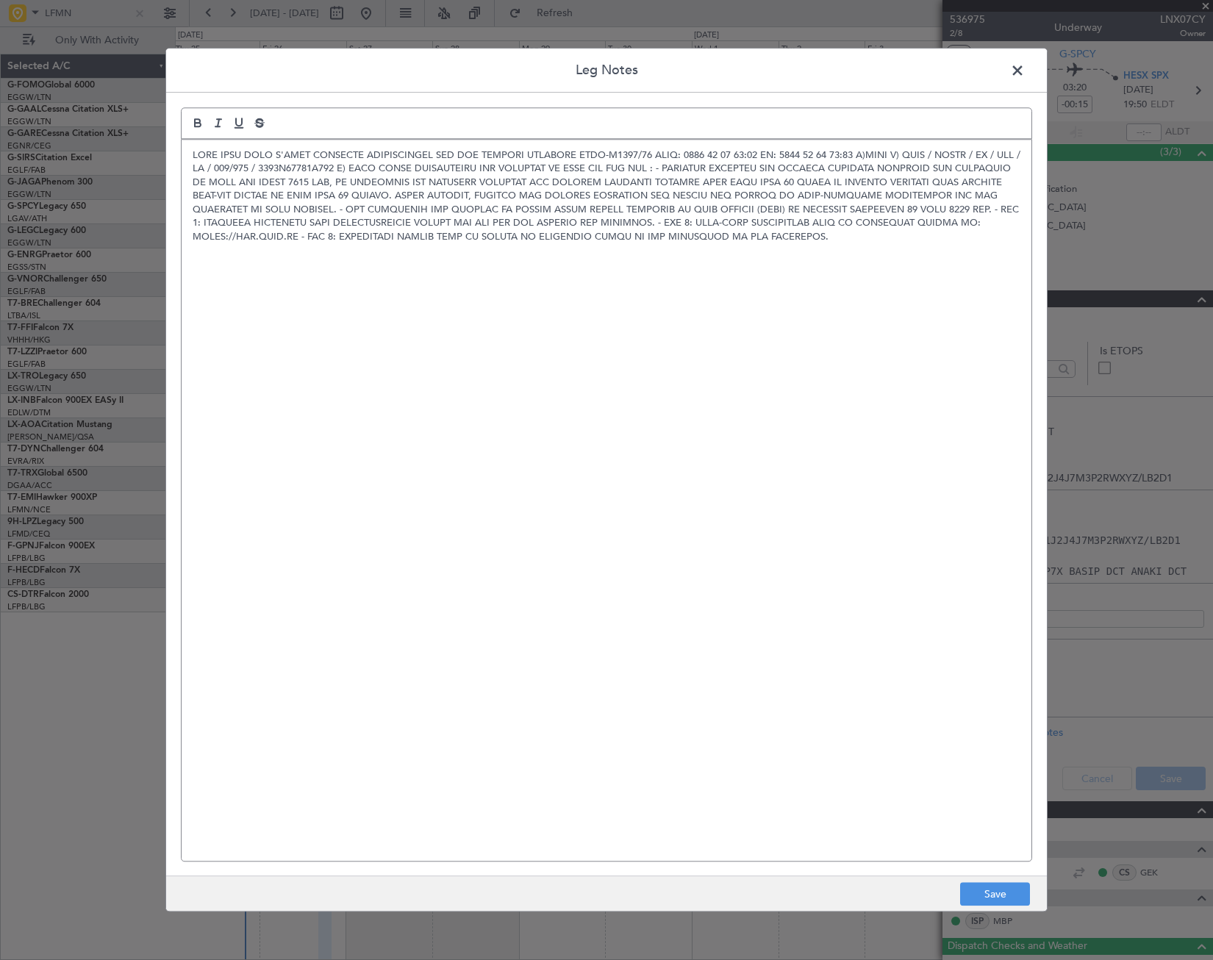
click at [565, 155] on p at bounding box center [607, 196] width 828 height 95
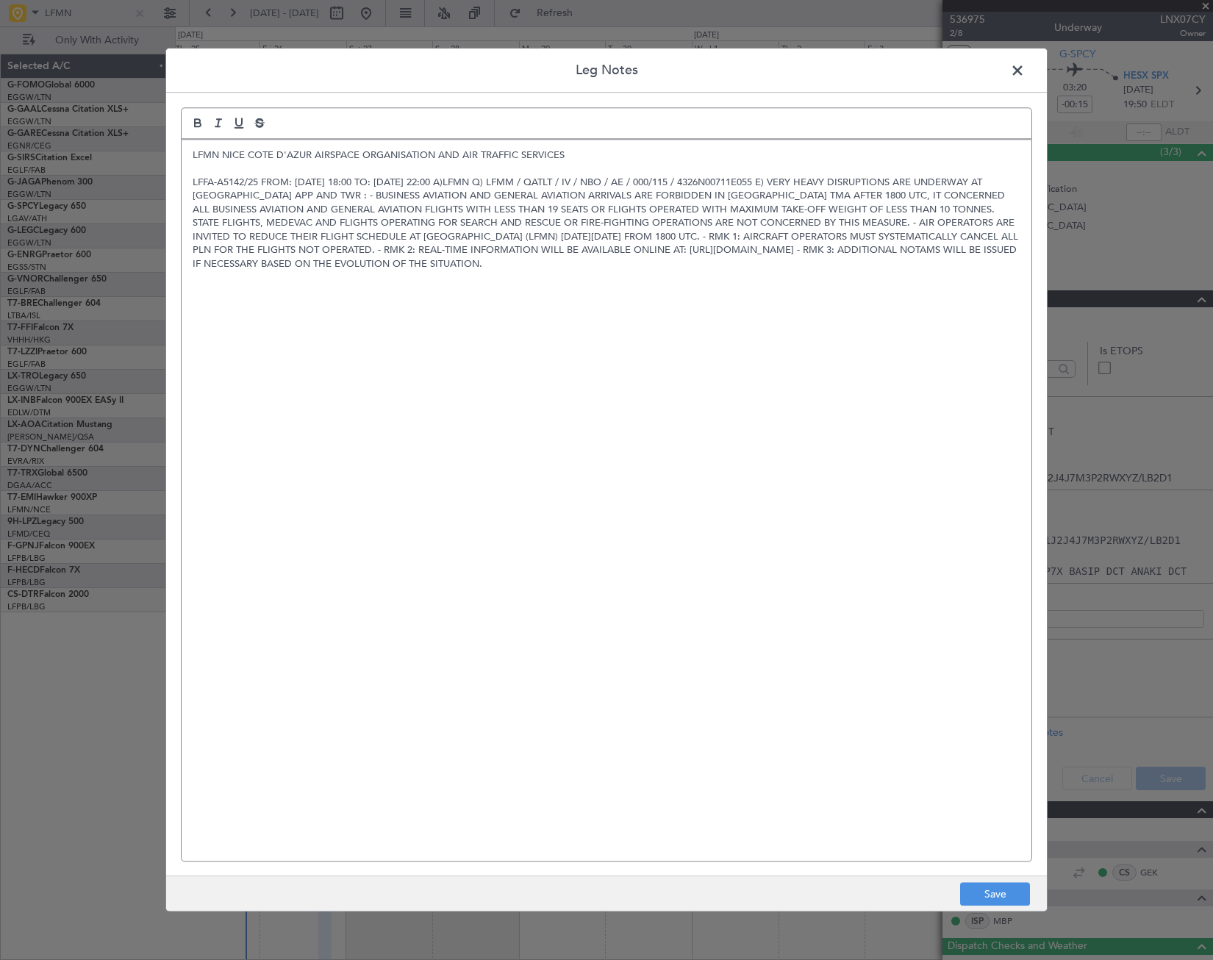
click at [562, 385] on div "LFMN NICE COTE D'AZUR AIRSPACE ORGANISATION AND AIR TRAFFIC SERVICES" at bounding box center [607, 500] width 850 height 721
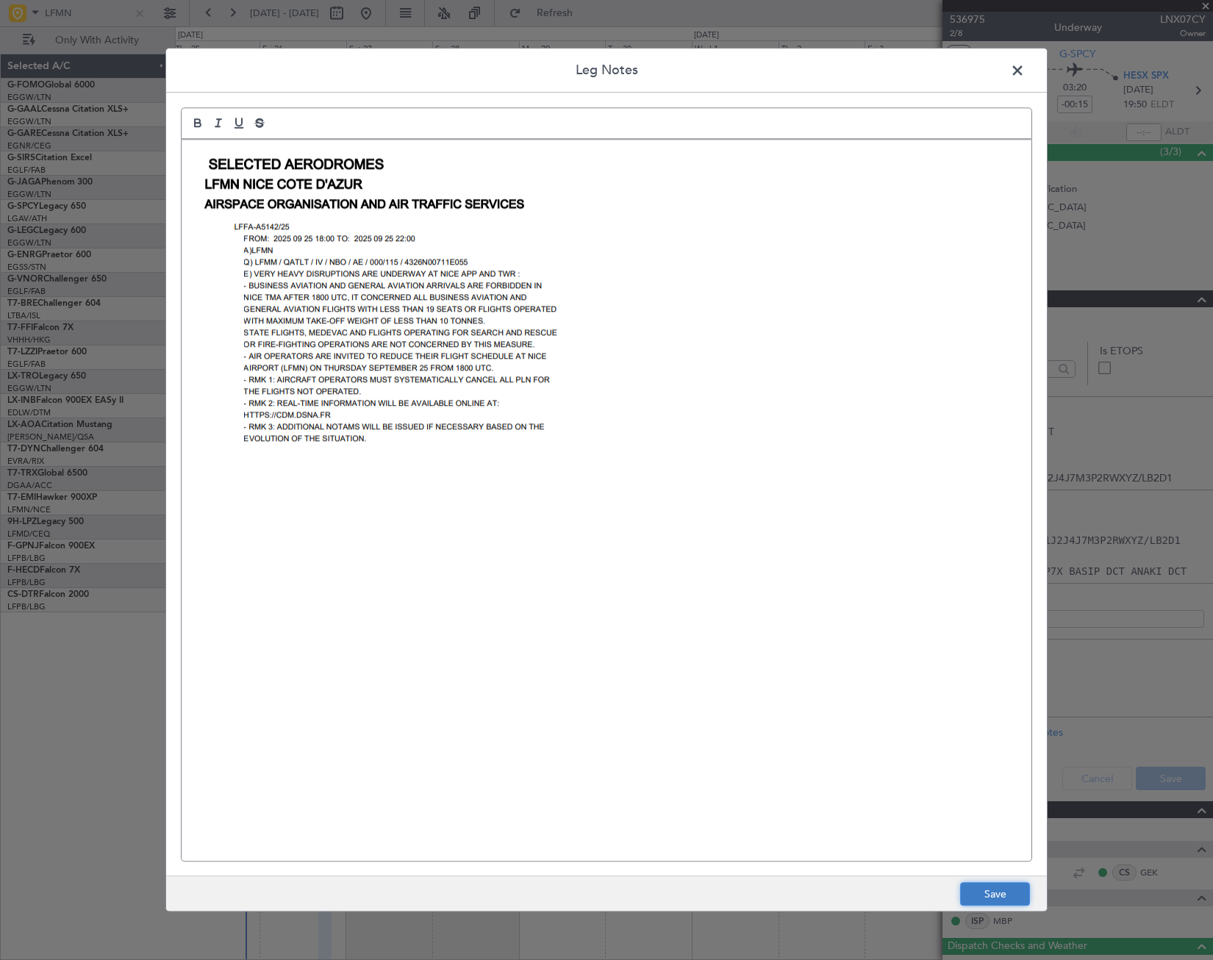
click at [1000, 899] on button "Save" at bounding box center [995, 895] width 70 height 24
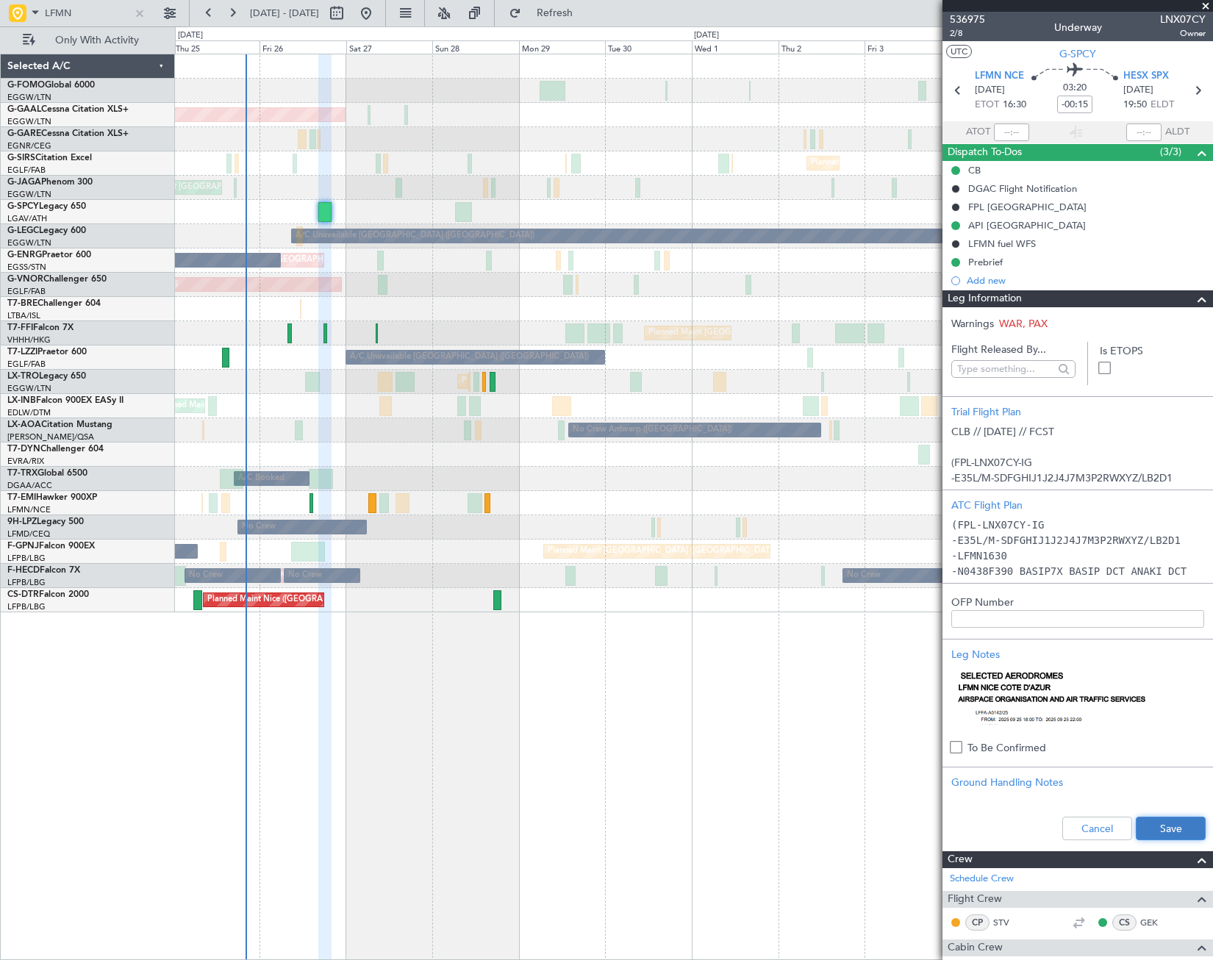
click at [1166, 829] on button "Save" at bounding box center [1171, 829] width 70 height 24
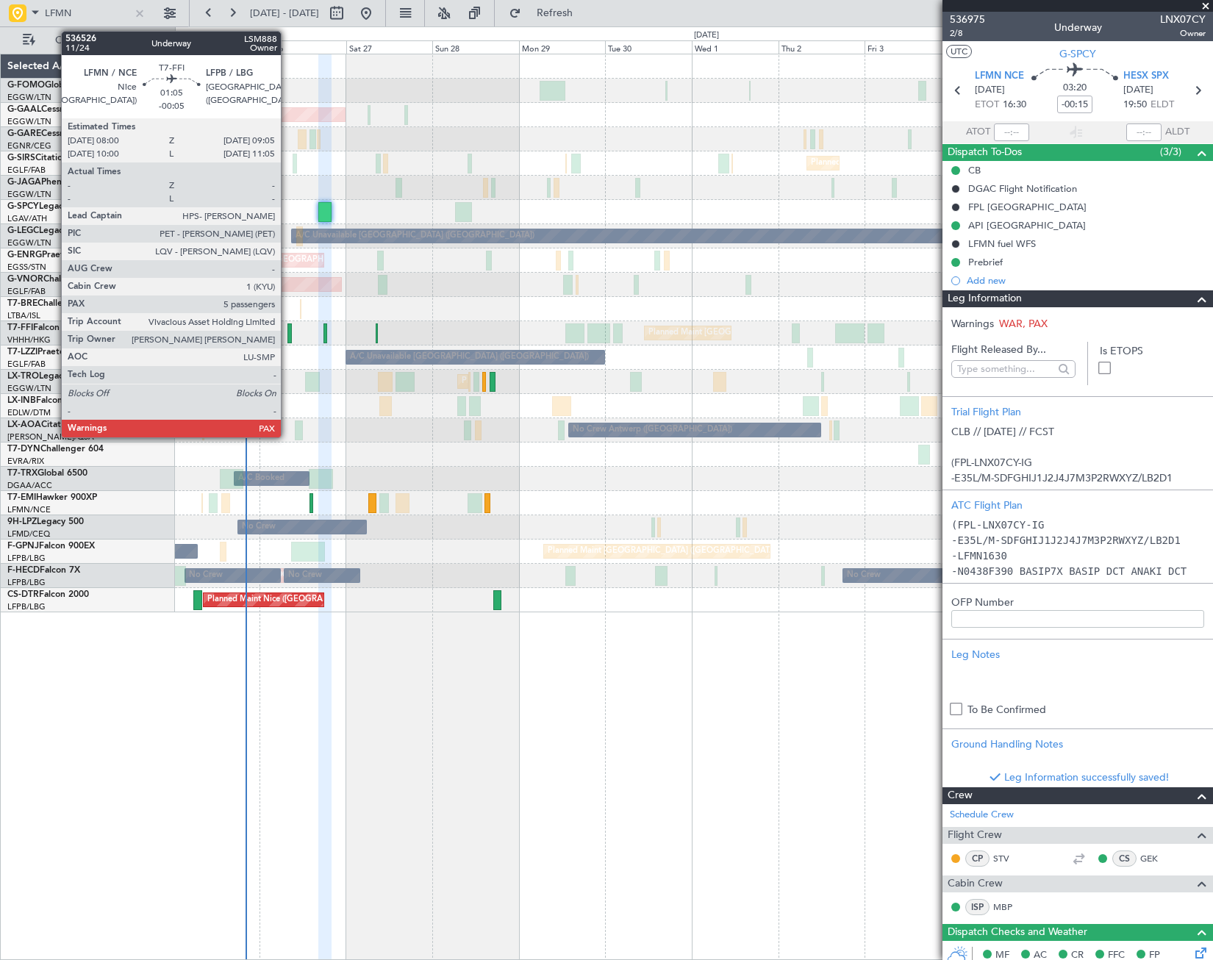
click at [288, 333] on div at bounding box center [290, 334] width 4 height 20
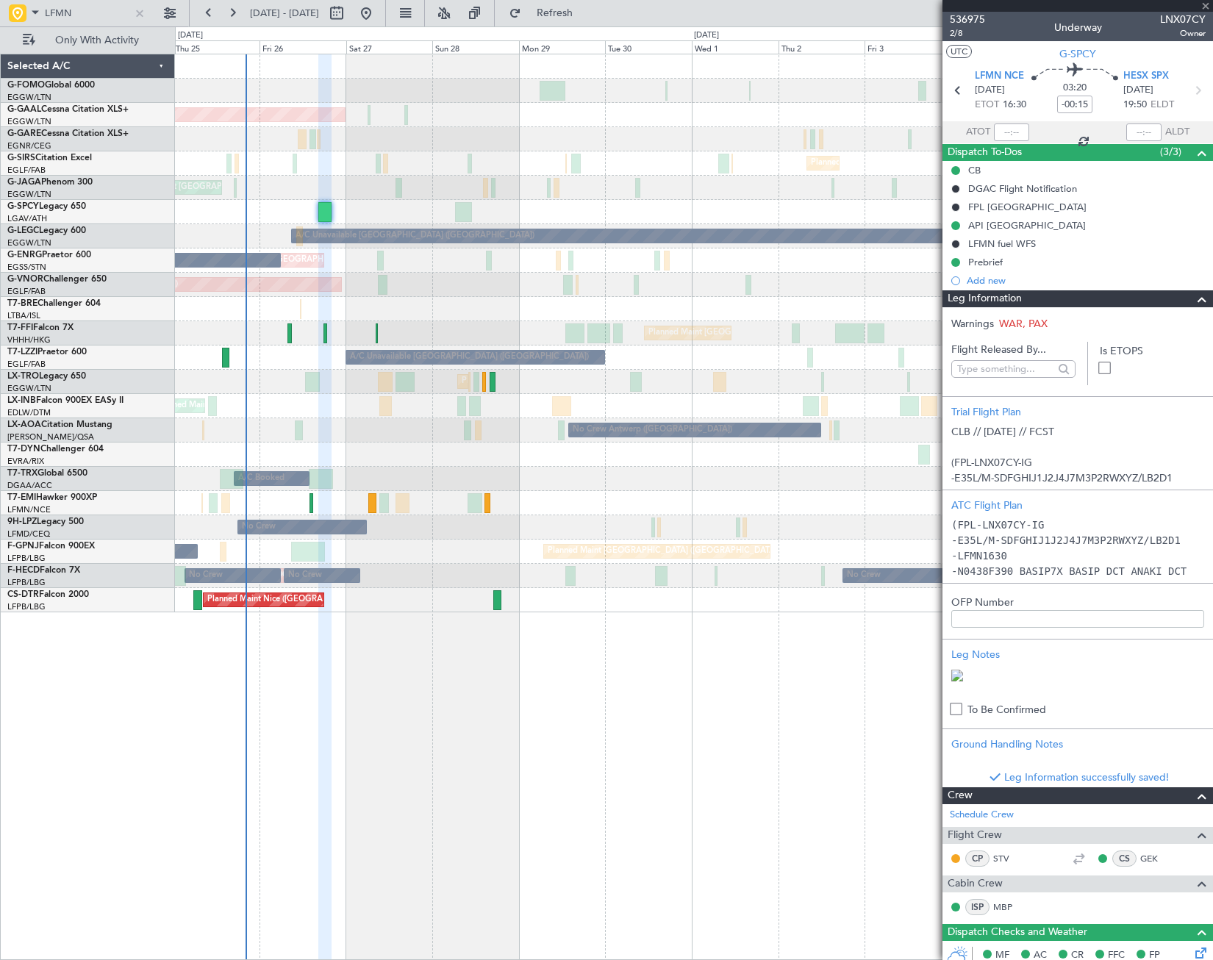
type input "-00:05"
type input "5"
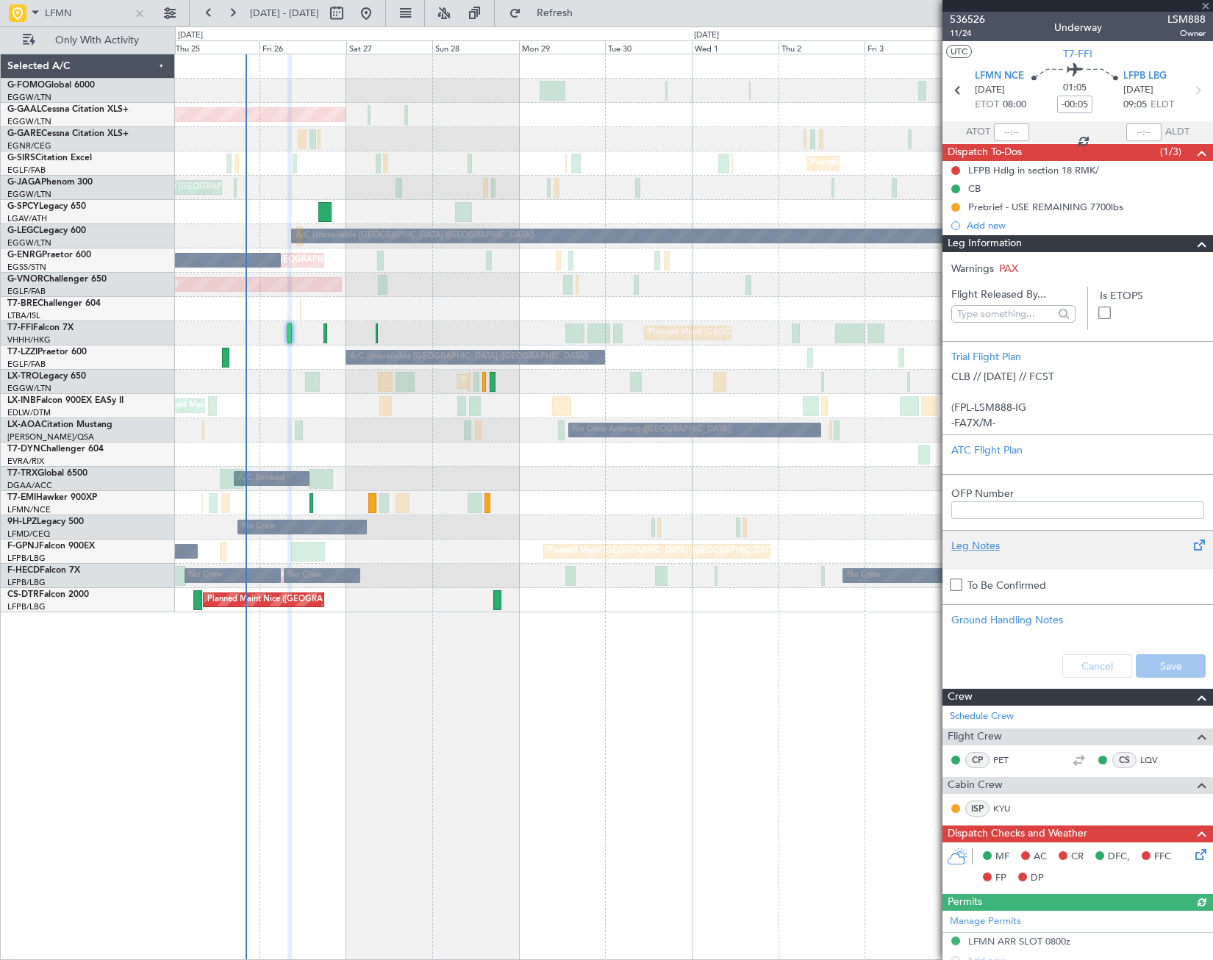
click at [990, 546] on div "Leg Notes" at bounding box center [1078, 545] width 253 height 15
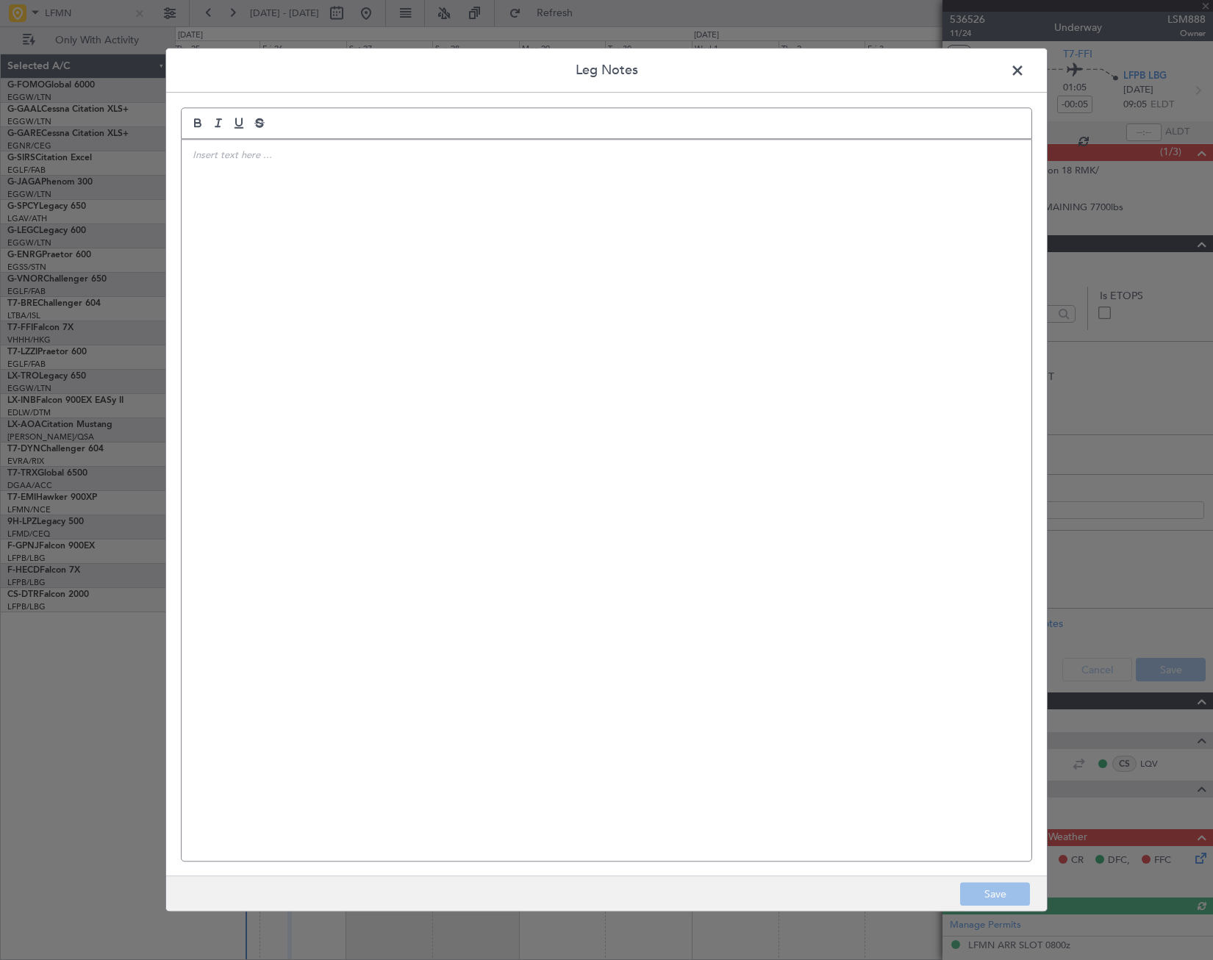
click at [396, 379] on div at bounding box center [607, 500] width 850 height 721
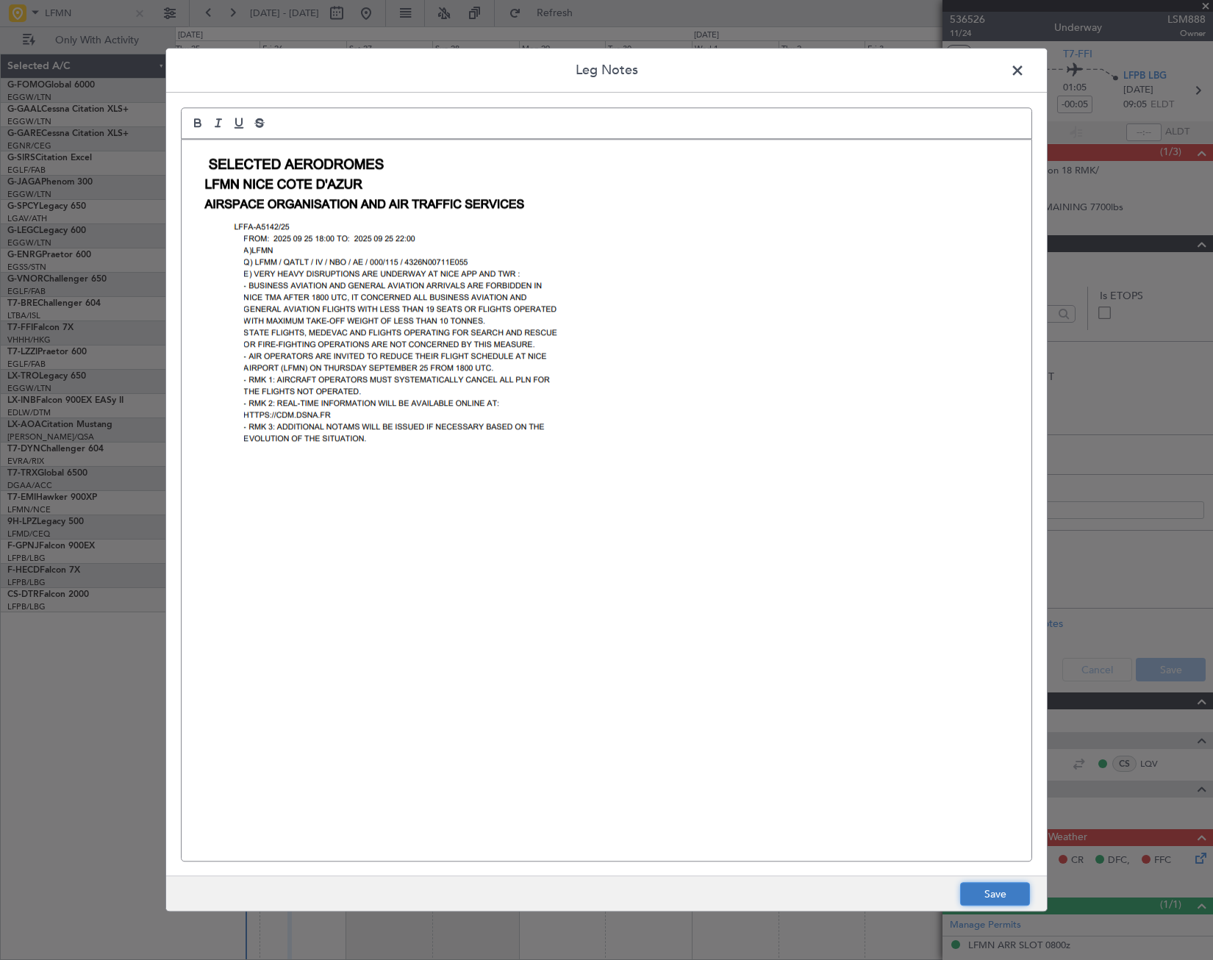
click at [994, 902] on button "Save" at bounding box center [995, 895] width 70 height 24
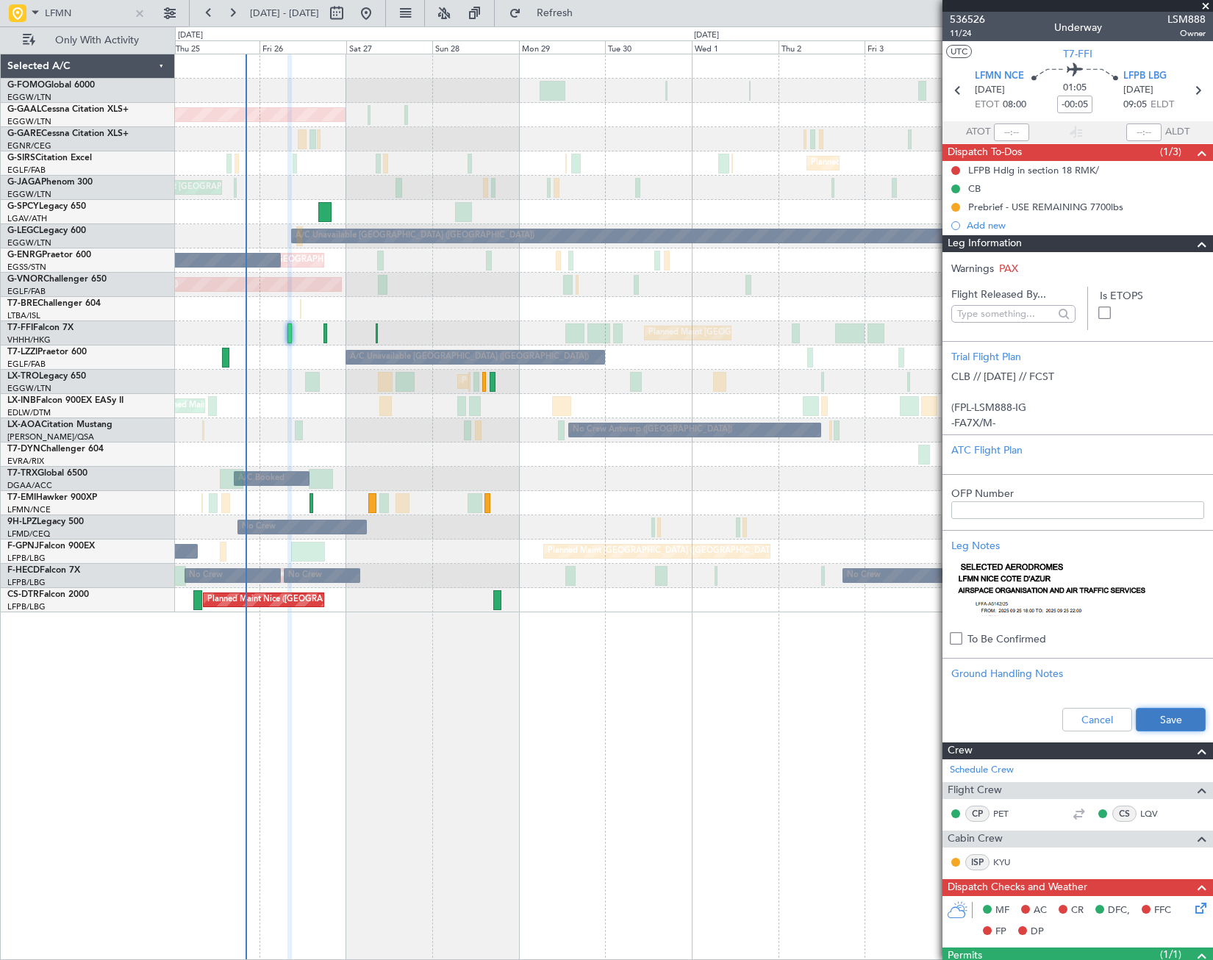
click at [1165, 715] on button "Save" at bounding box center [1171, 720] width 70 height 24
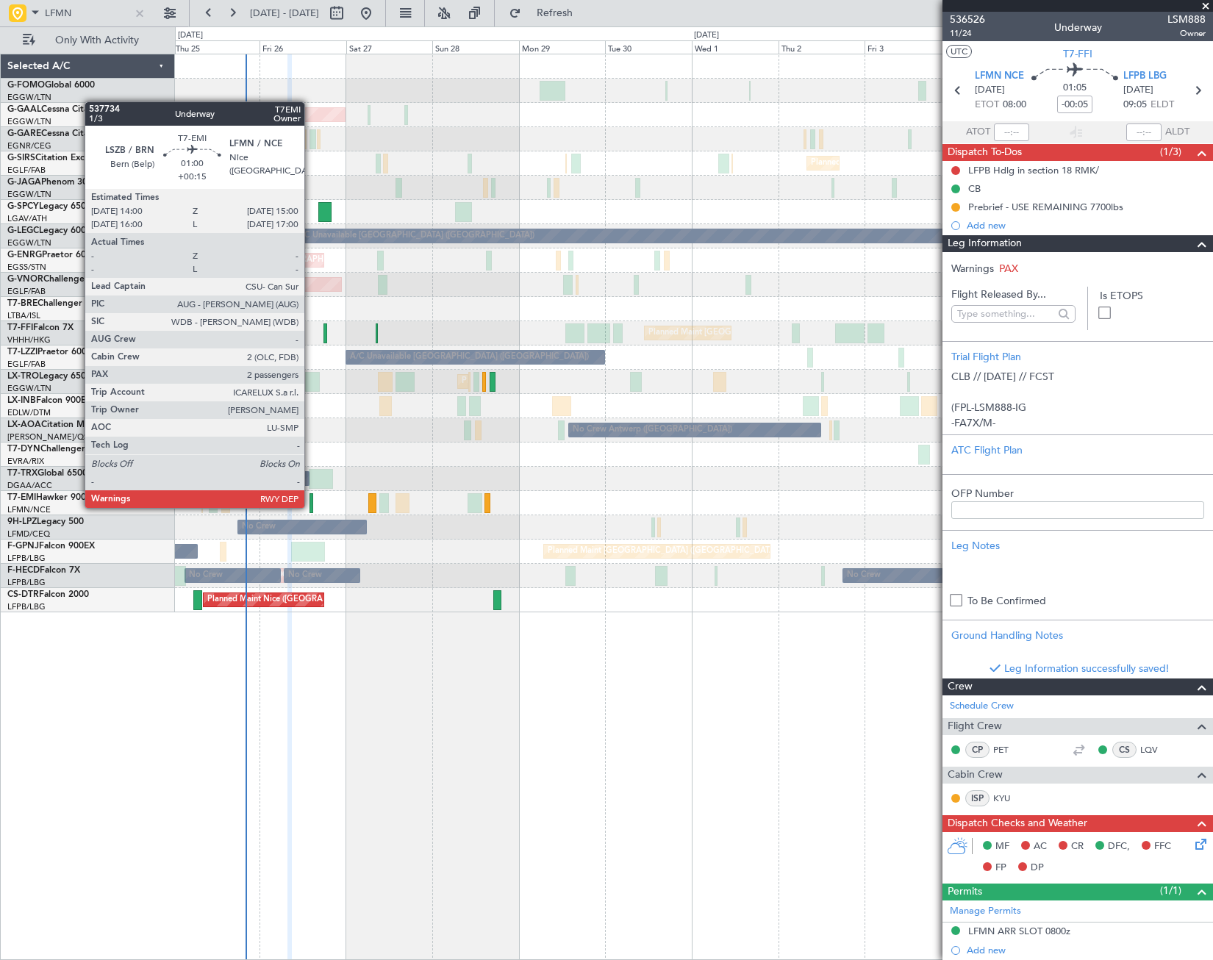
click at [311, 507] on div at bounding box center [312, 503] width 4 height 20
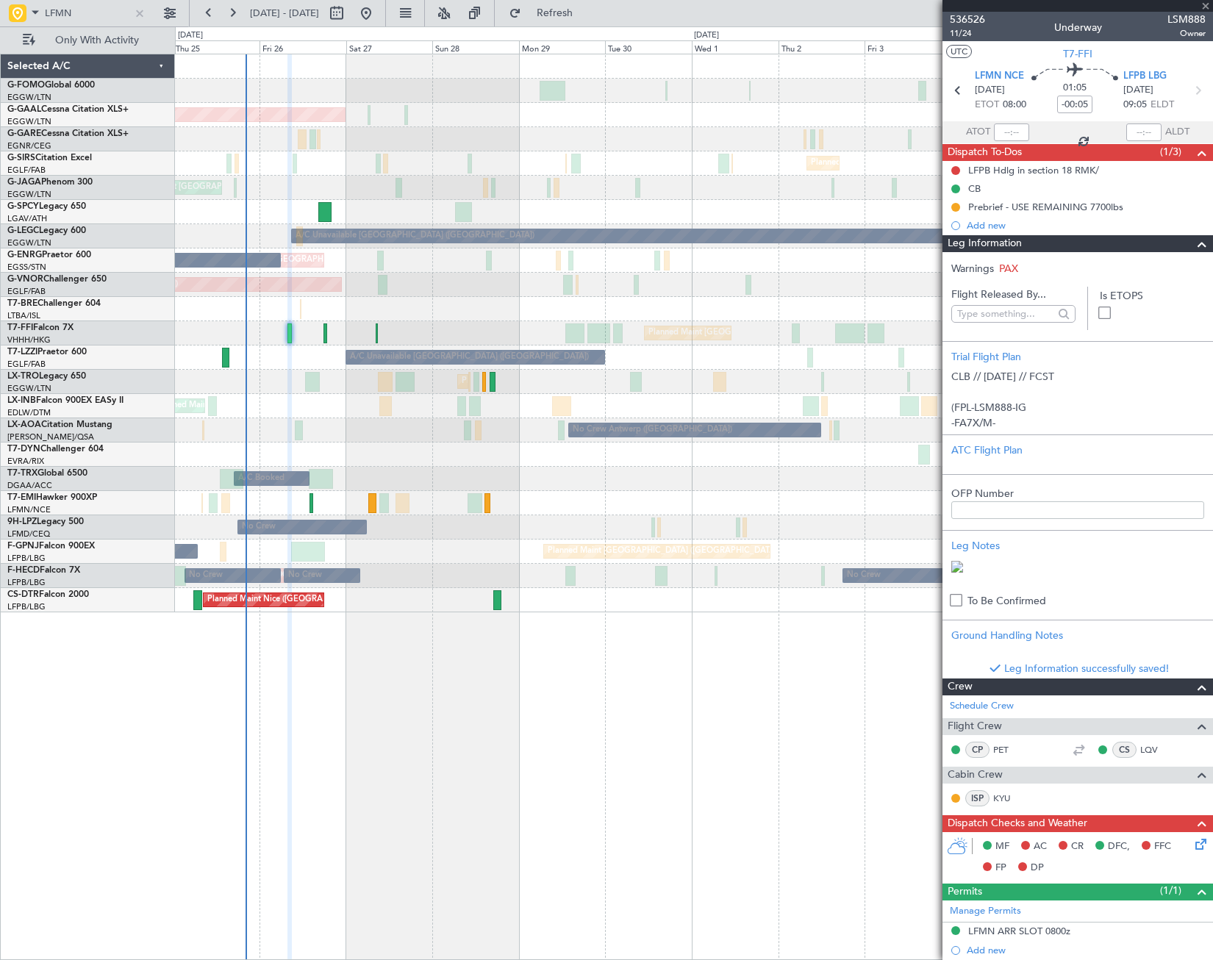
type input "+00:15"
type input "2"
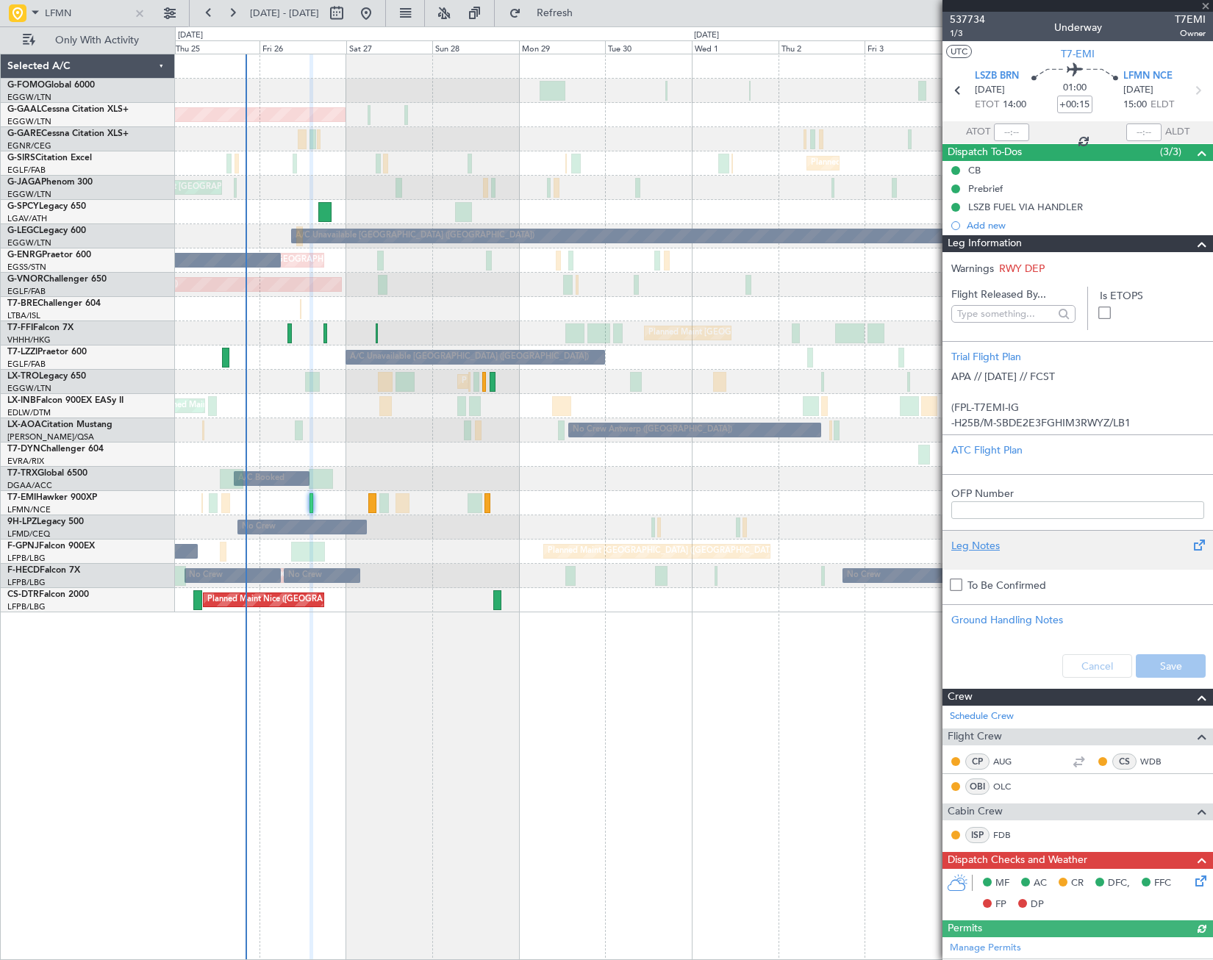
click at [993, 547] on div "Leg Notes" at bounding box center [1078, 545] width 253 height 15
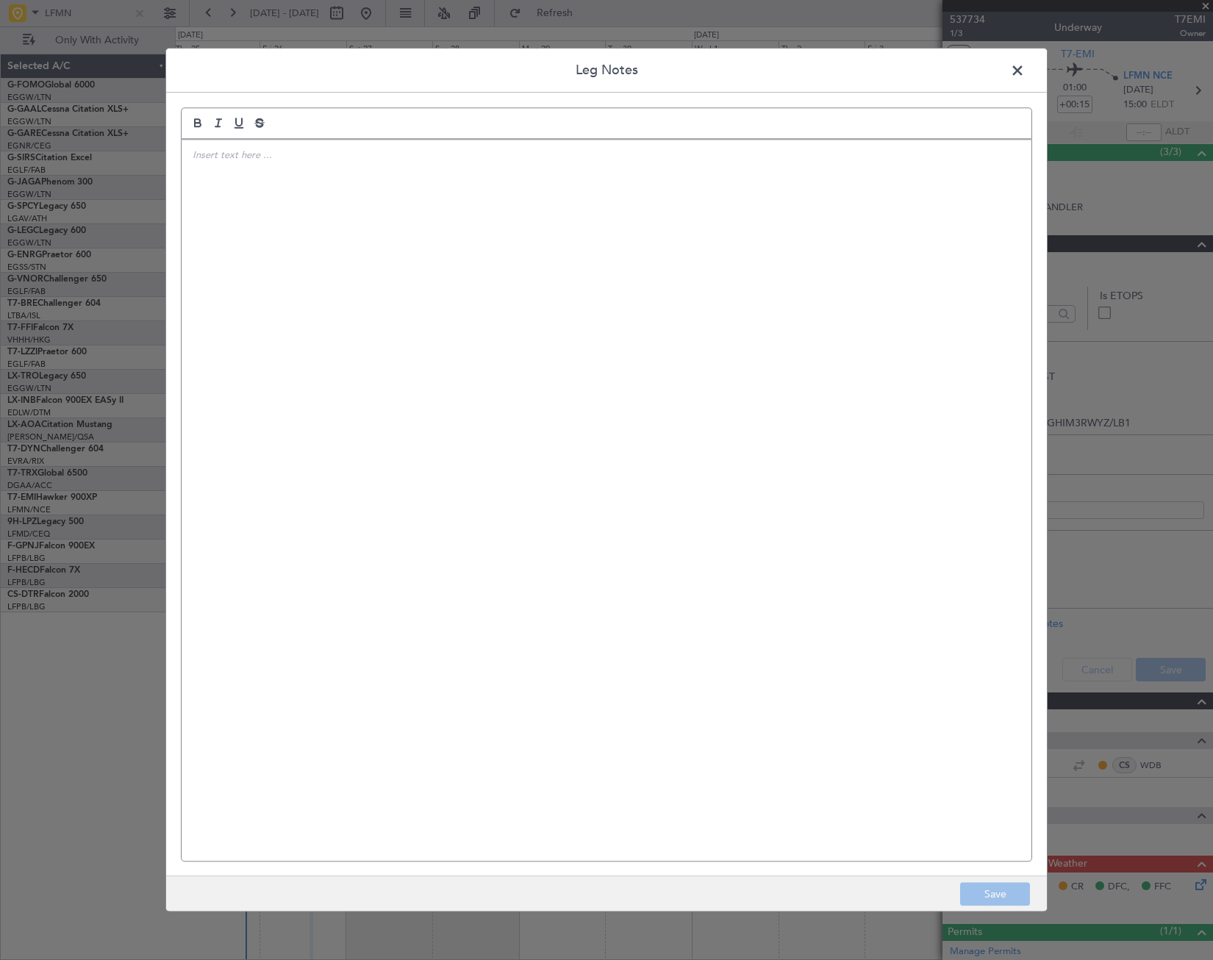
click at [523, 396] on div at bounding box center [607, 500] width 850 height 721
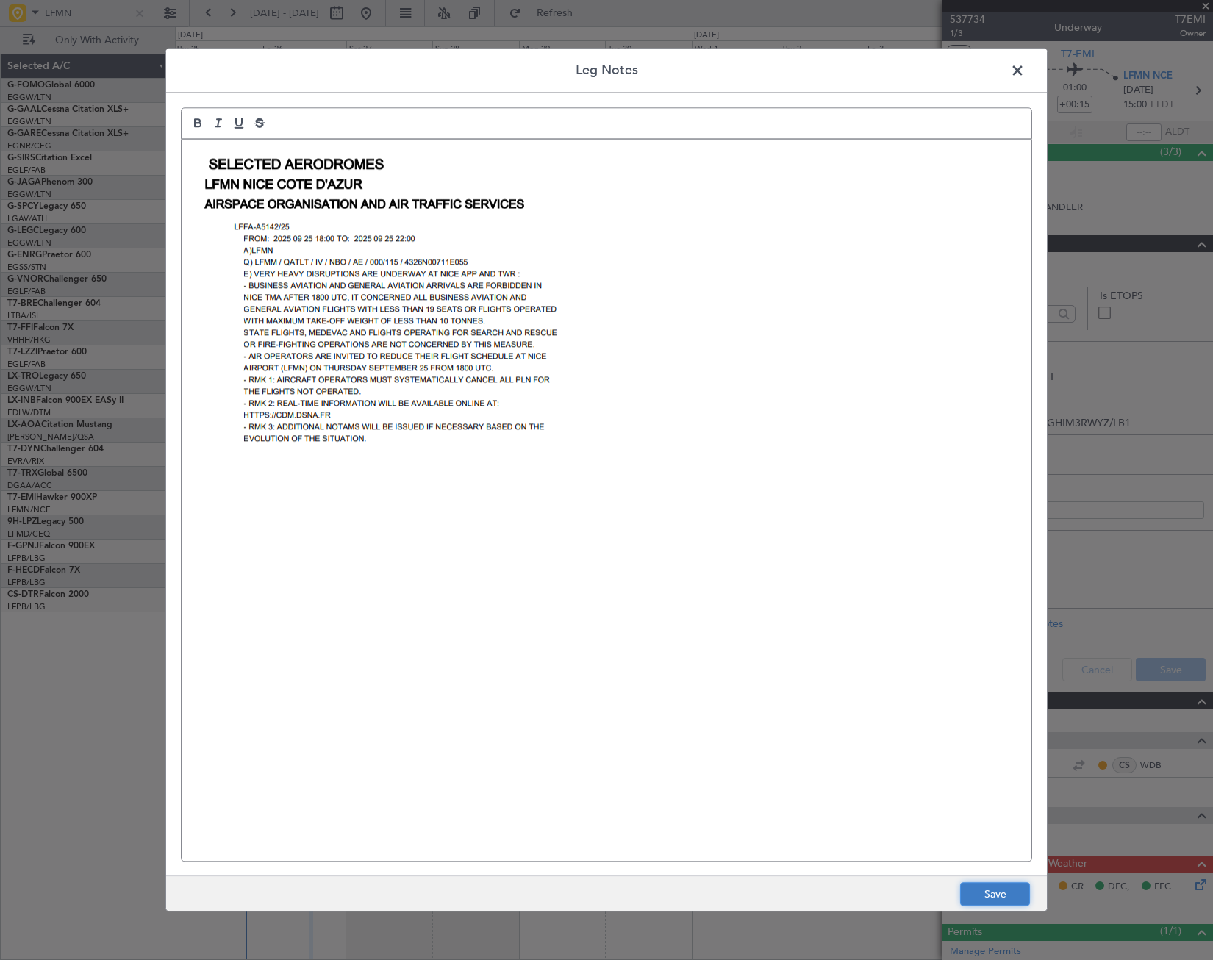
click at [1013, 902] on button "Save" at bounding box center [995, 895] width 70 height 24
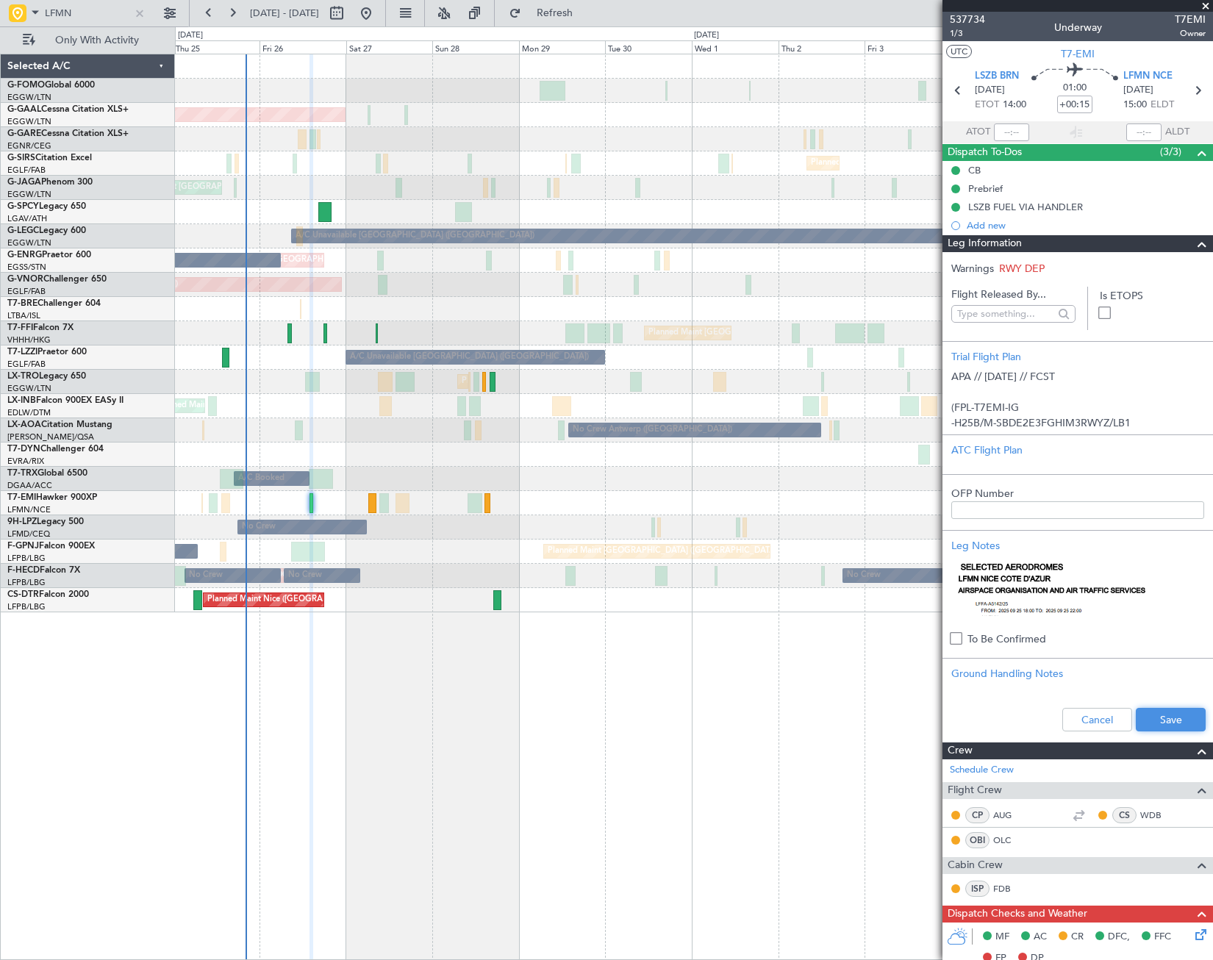
click at [1168, 716] on button "Save" at bounding box center [1171, 720] width 70 height 24
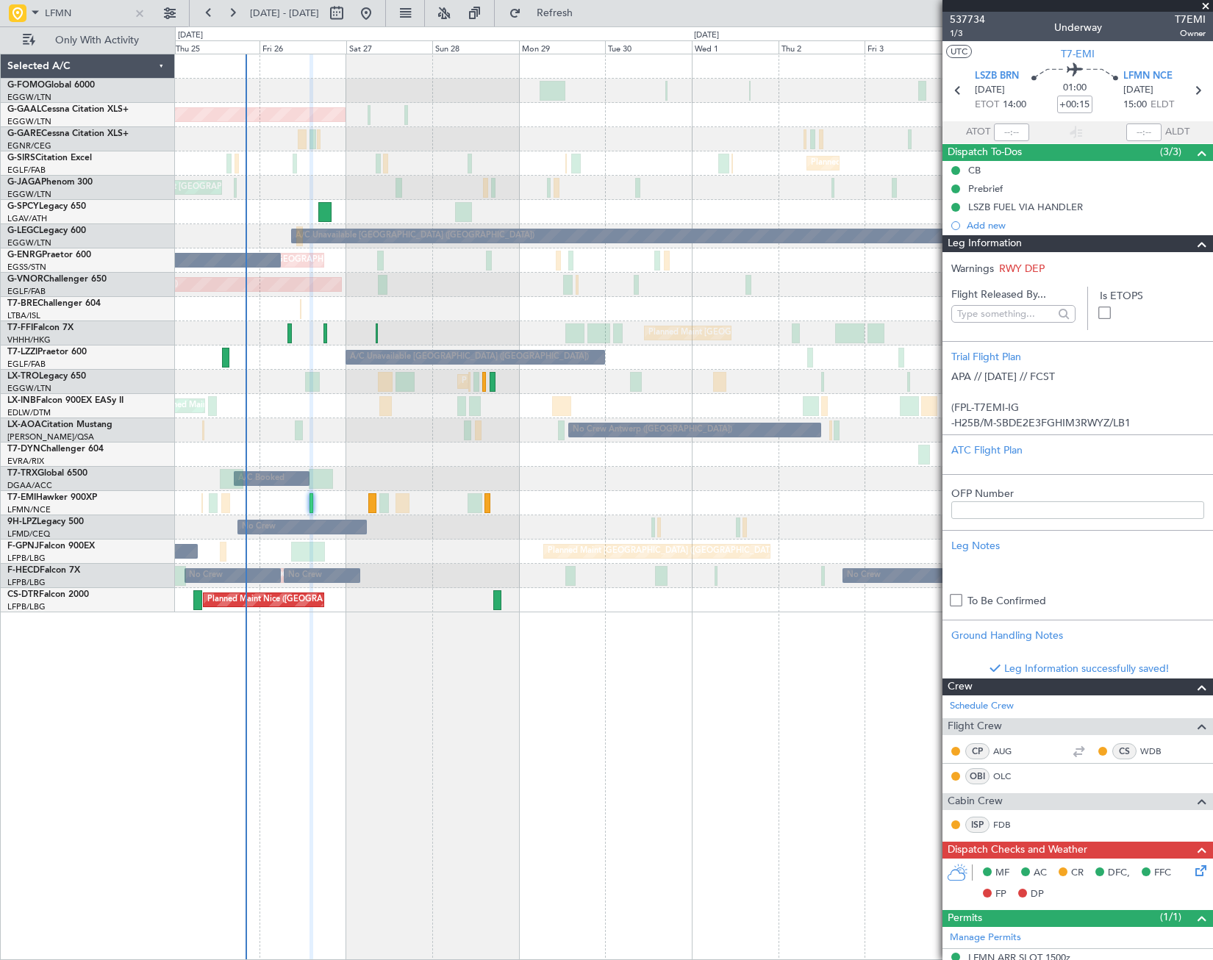
click at [1193, 243] on span at bounding box center [1202, 244] width 18 height 18
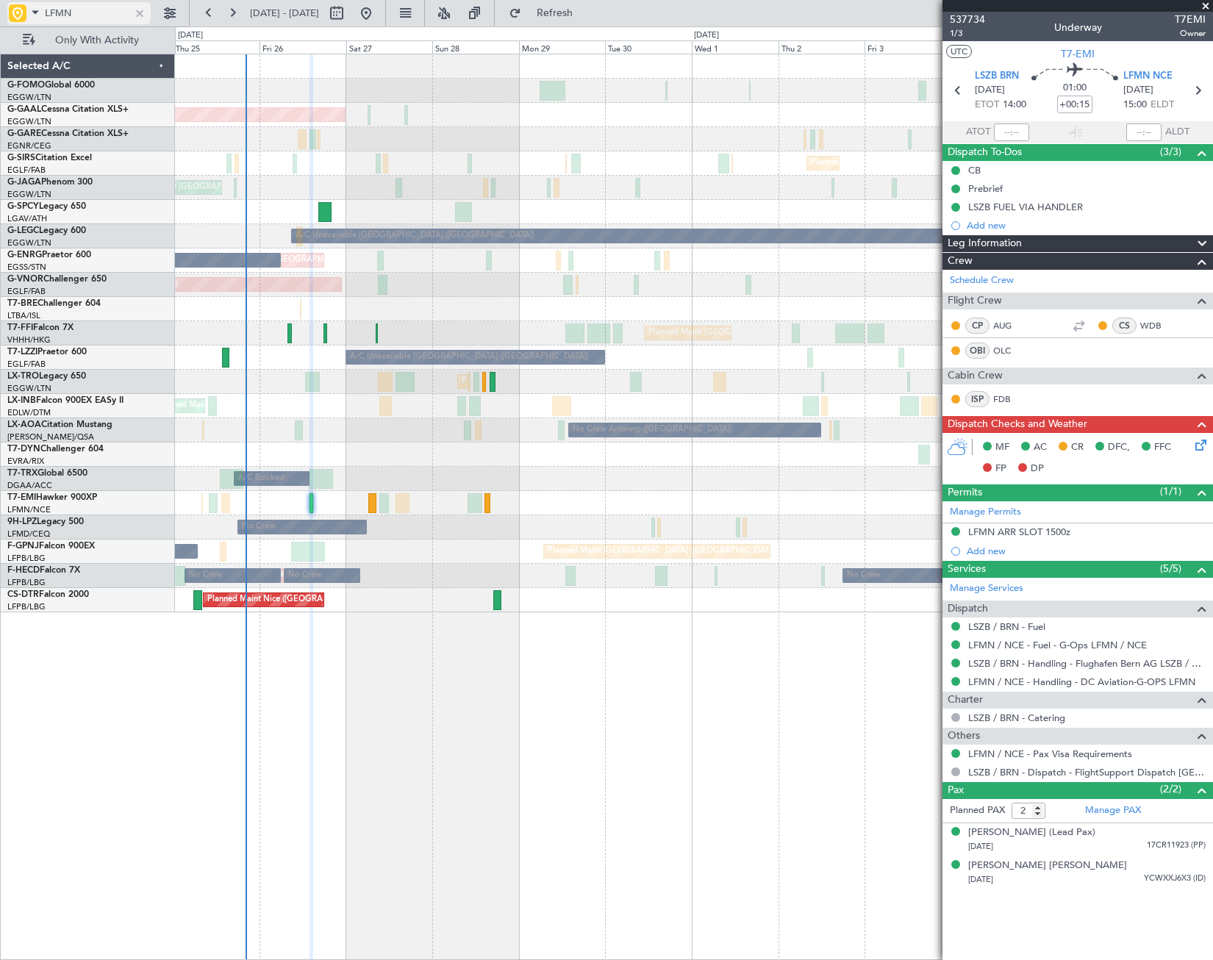
click at [135, 15] on div at bounding box center [140, 13] width 16 height 16
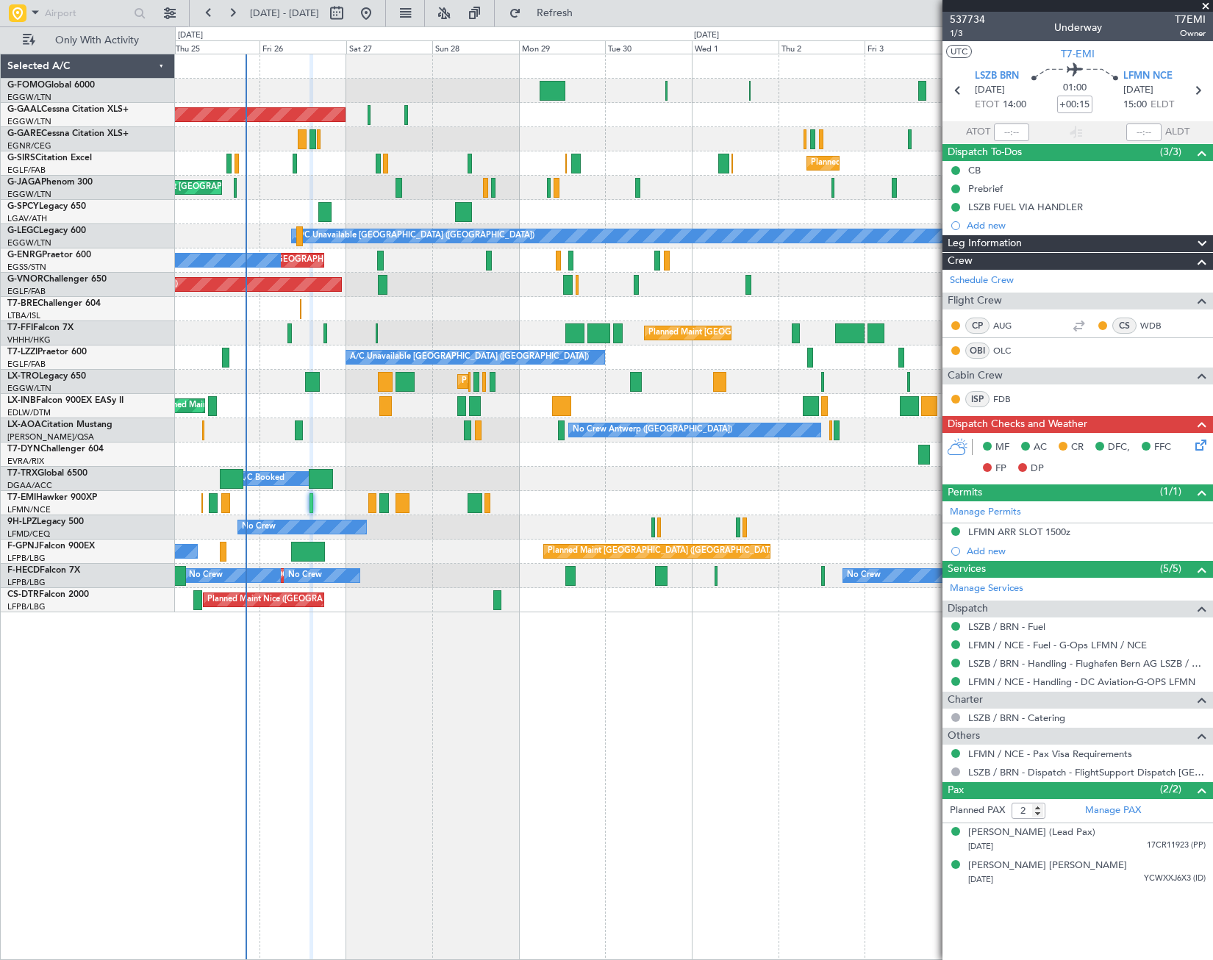
click at [1032, 246] on div "Leg Information" at bounding box center [1078, 243] width 271 height 17
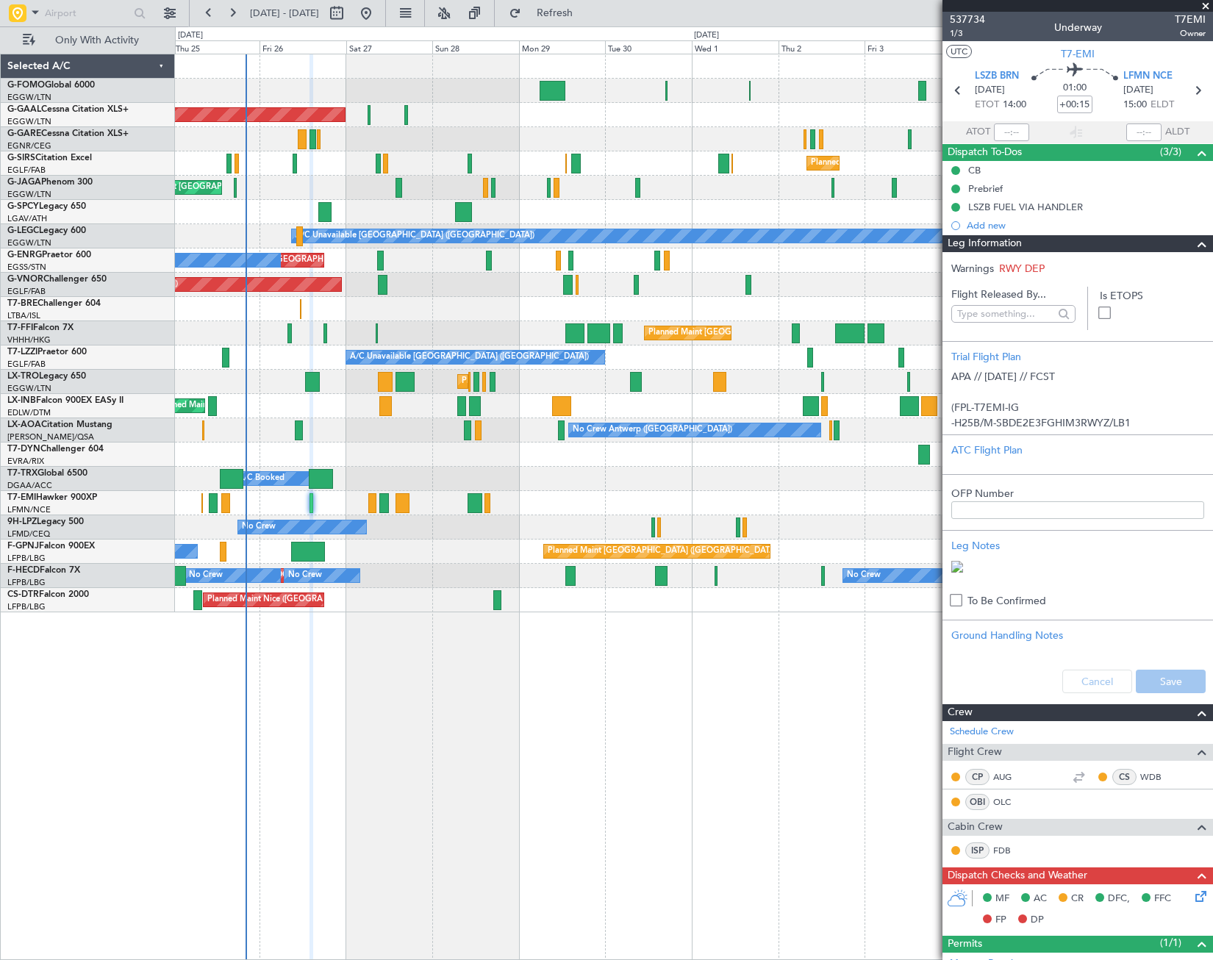
click at [1032, 246] on div "Leg Information" at bounding box center [1078, 243] width 271 height 17
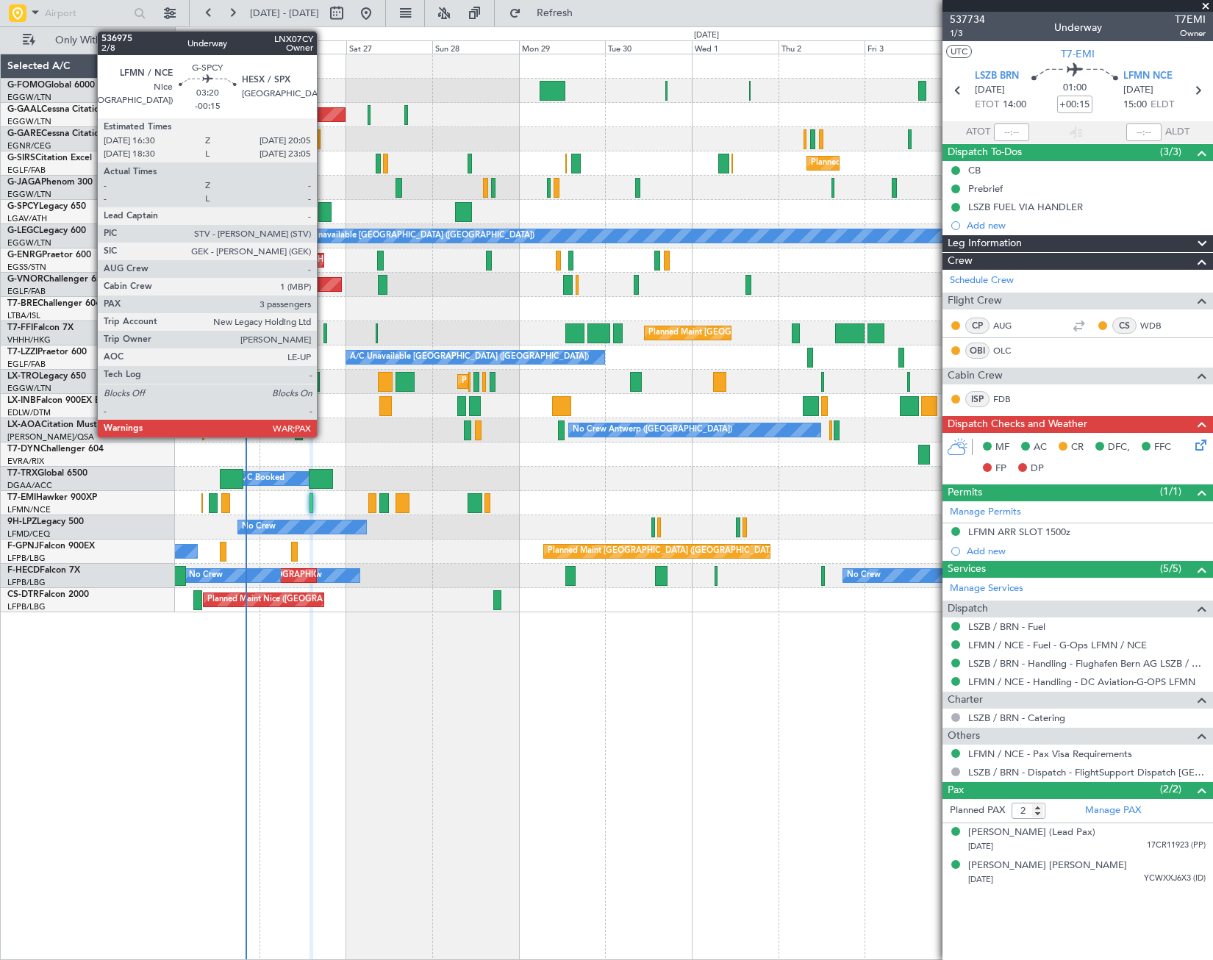
click at [324, 214] on div at bounding box center [324, 212] width 13 height 20
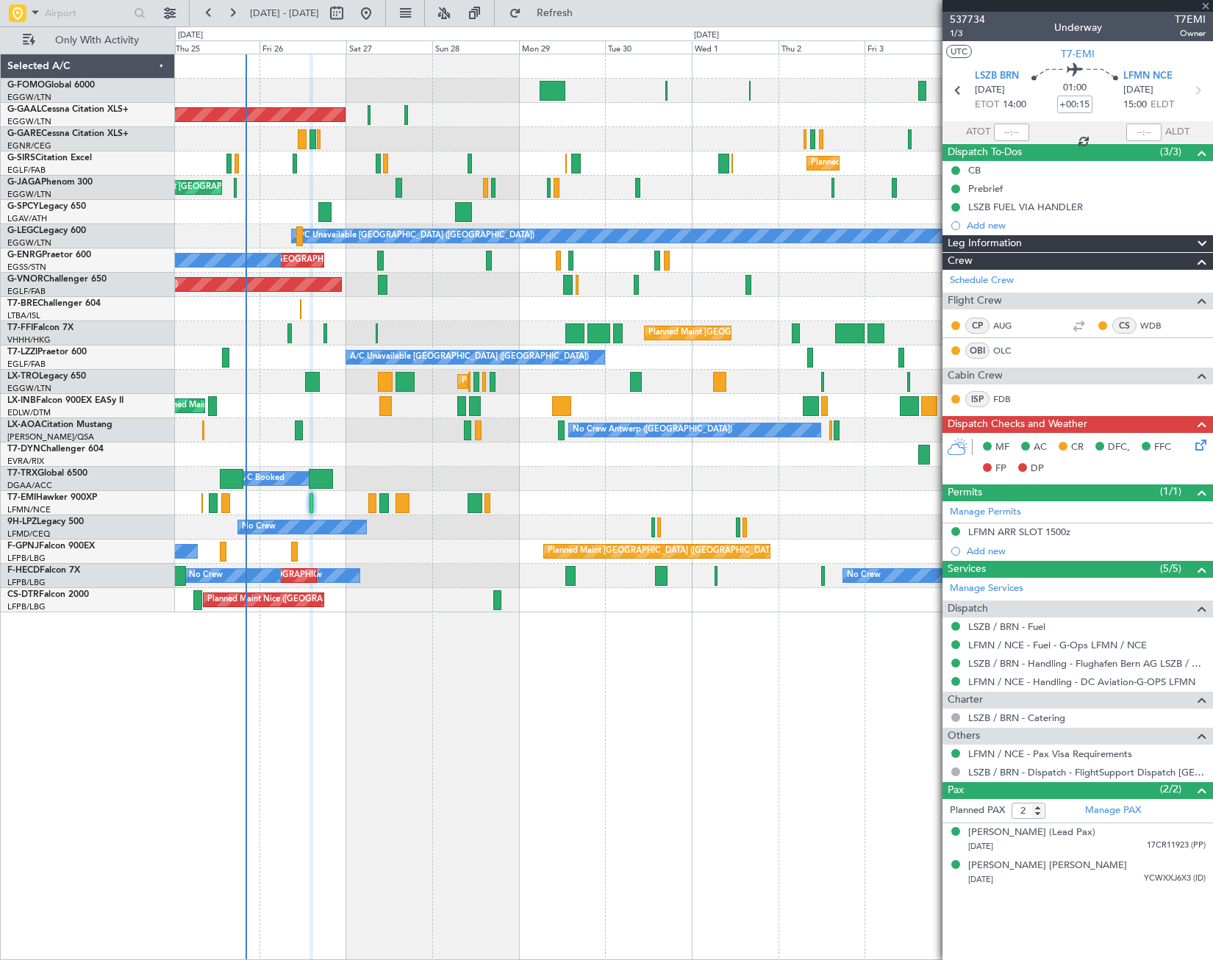
type input "-00:15"
type input "3"
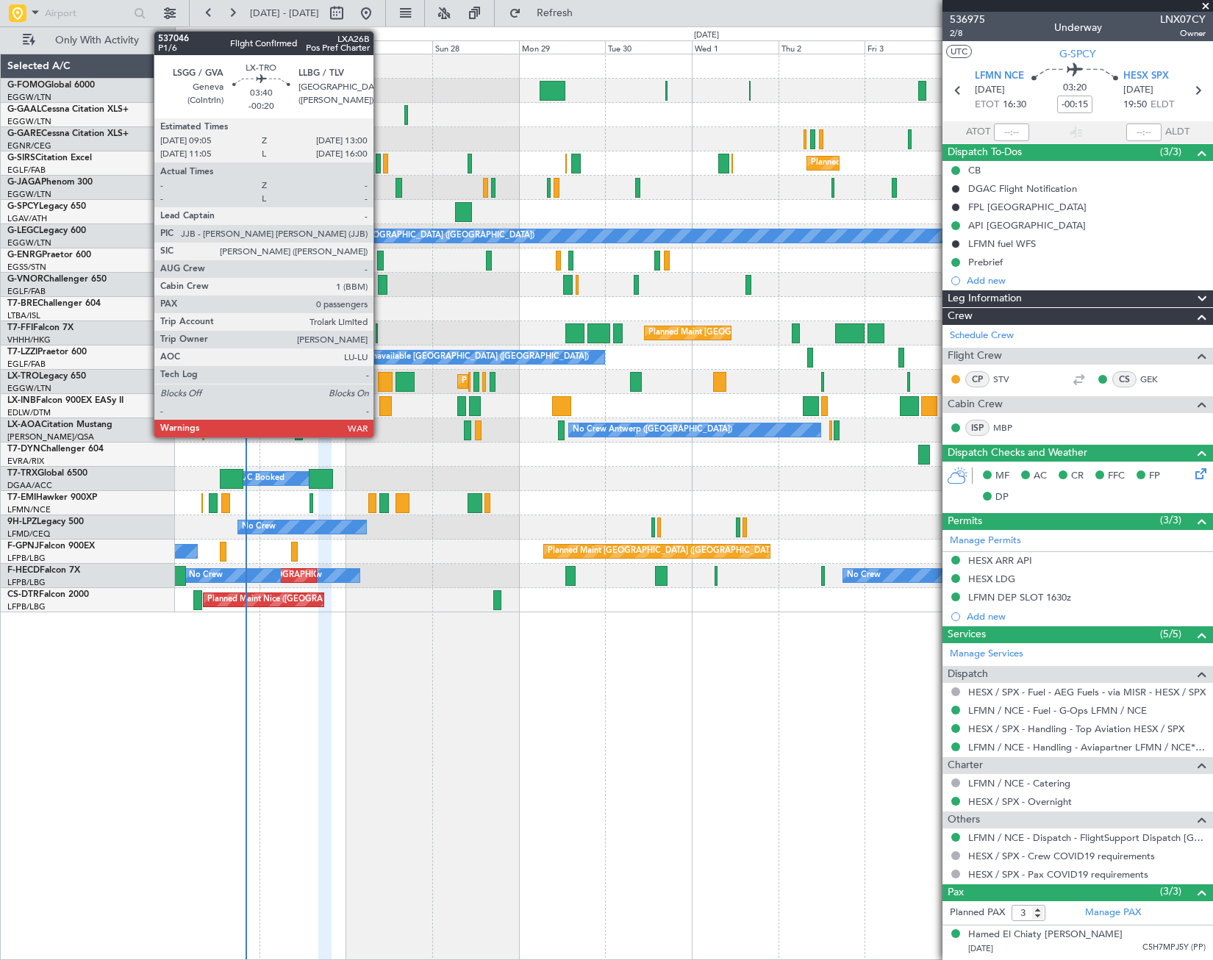
click at [380, 384] on div at bounding box center [385, 382] width 15 height 20
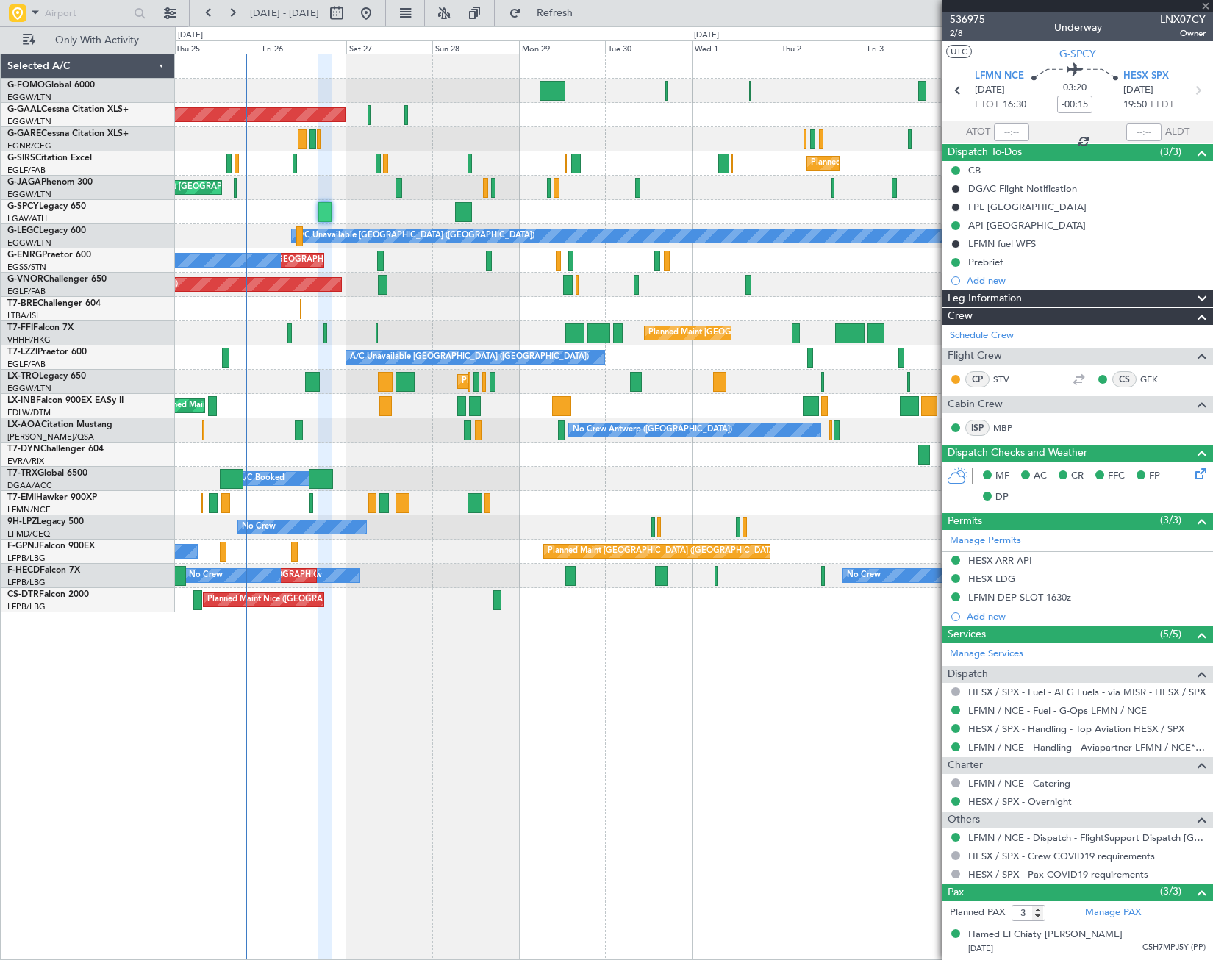
type input "-00:20"
type input "0"
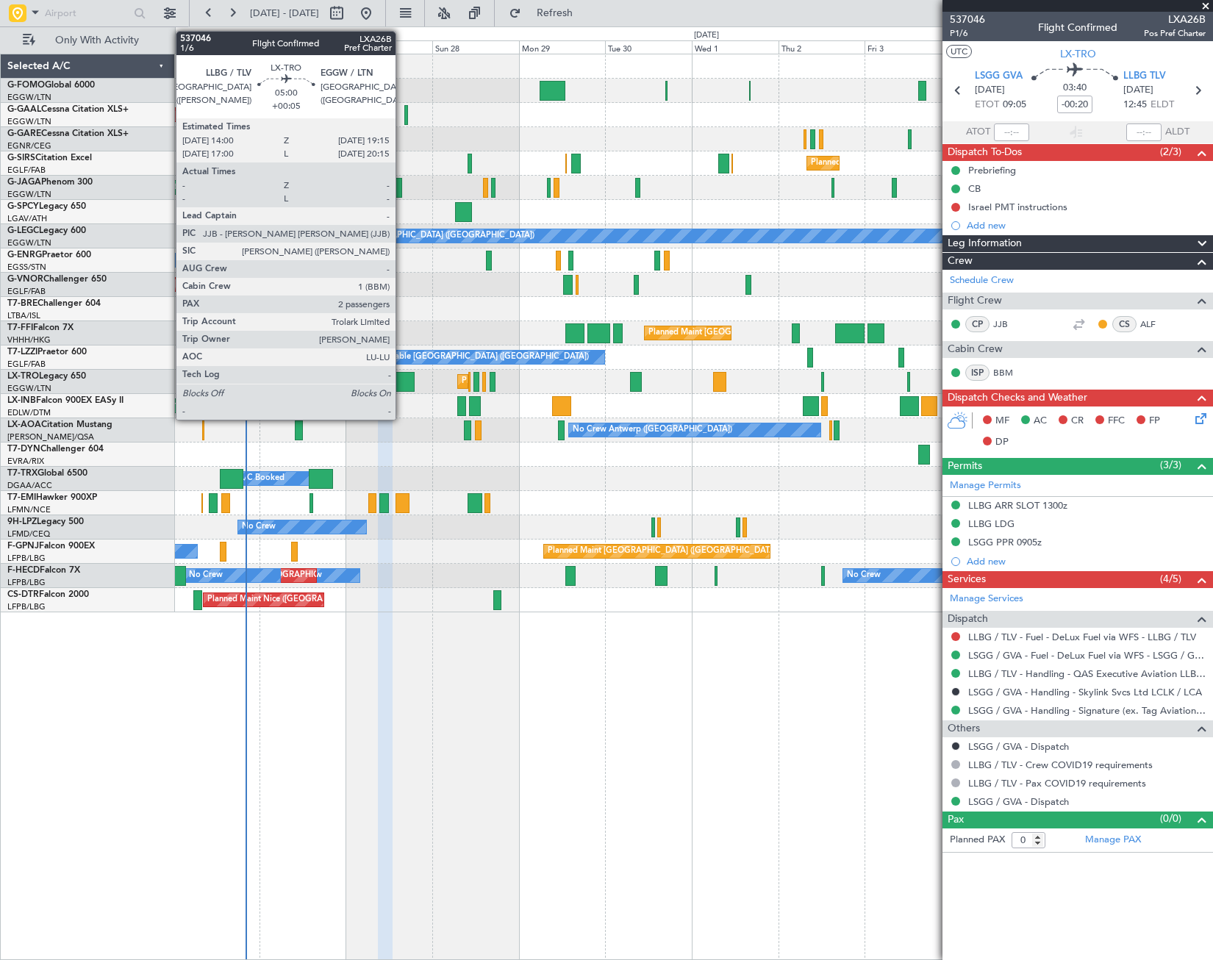
click at [402, 380] on div at bounding box center [405, 382] width 19 height 20
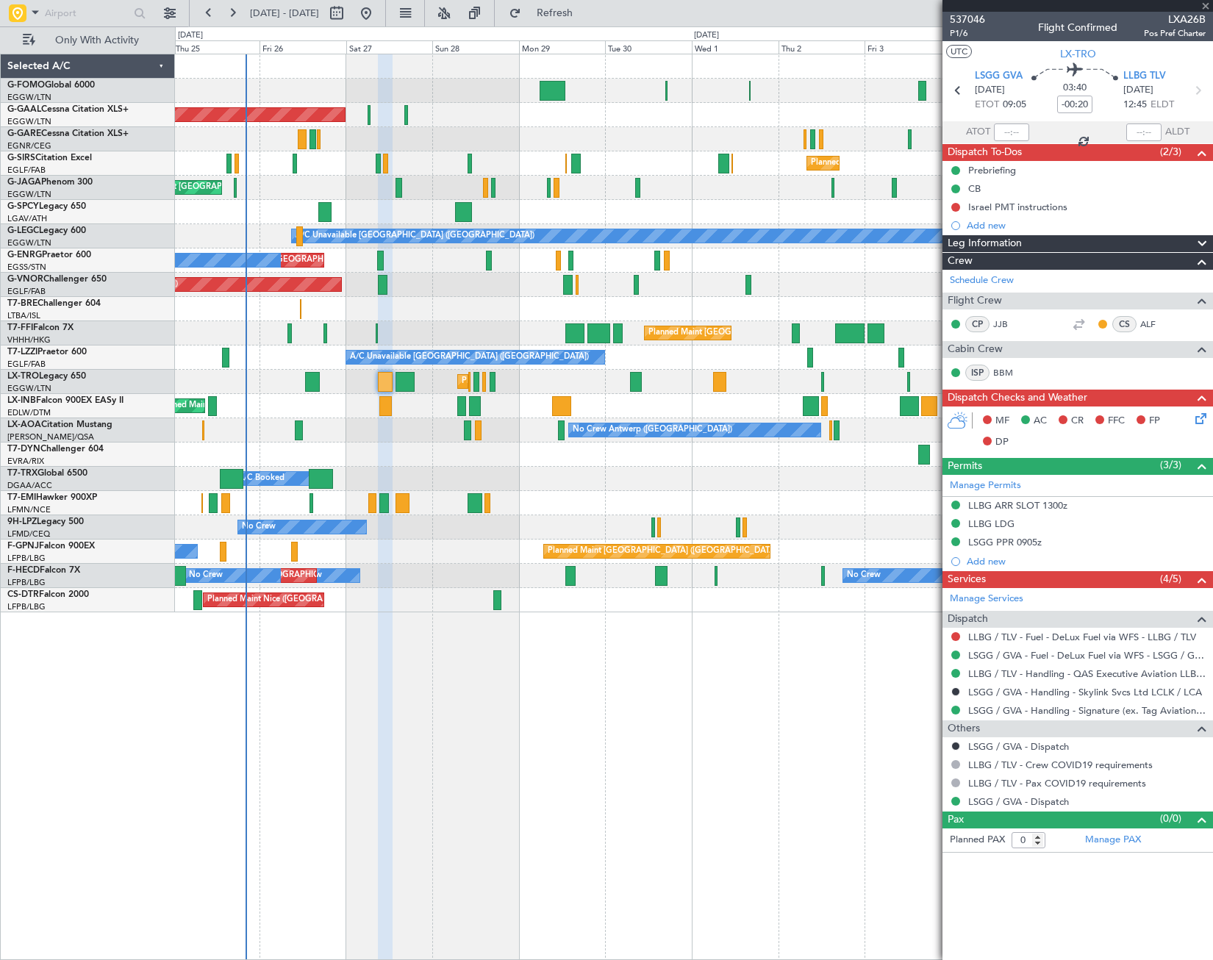
type input "+00:05"
type input "2"
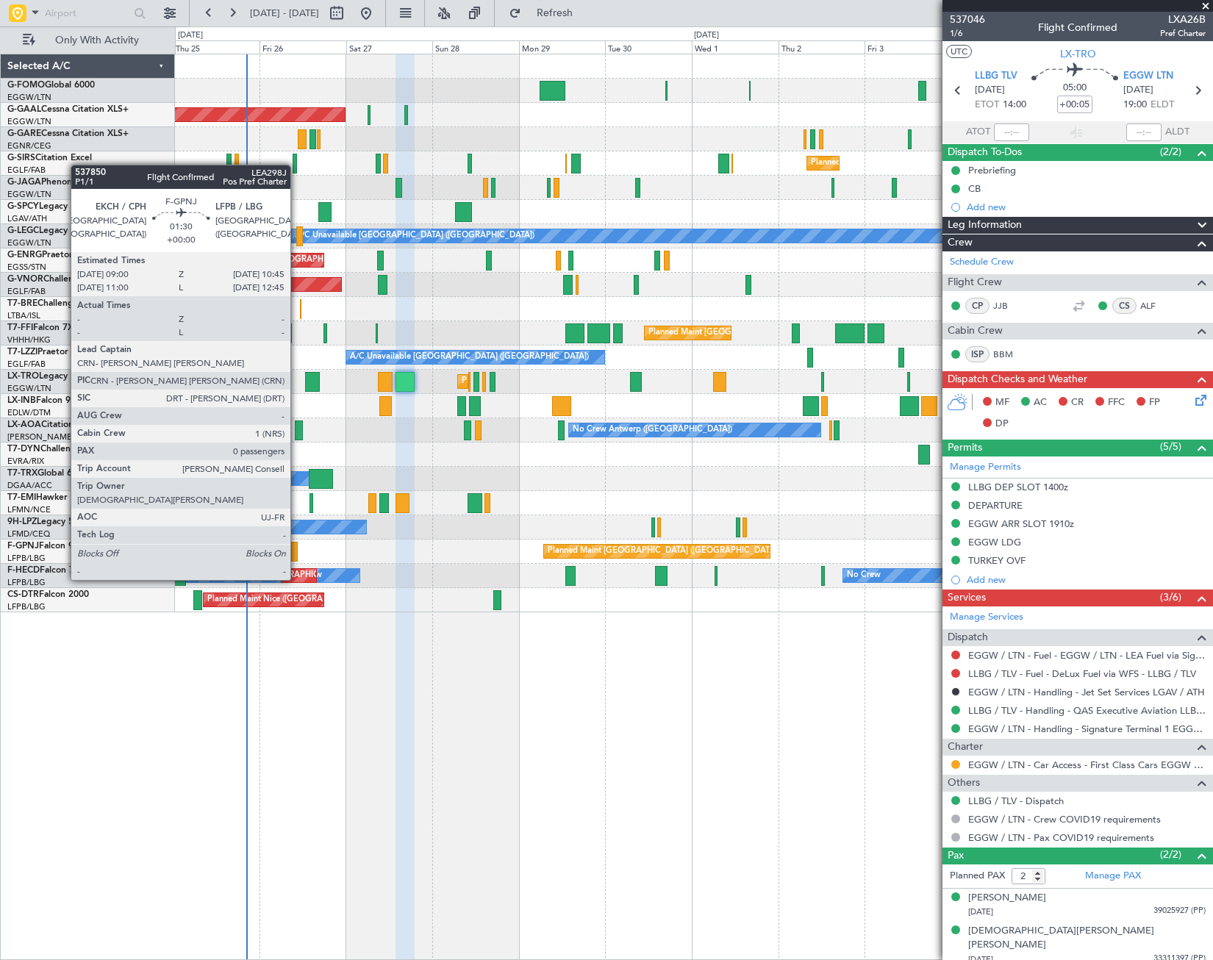
click at [297, 552] on div at bounding box center [294, 552] width 7 height 20
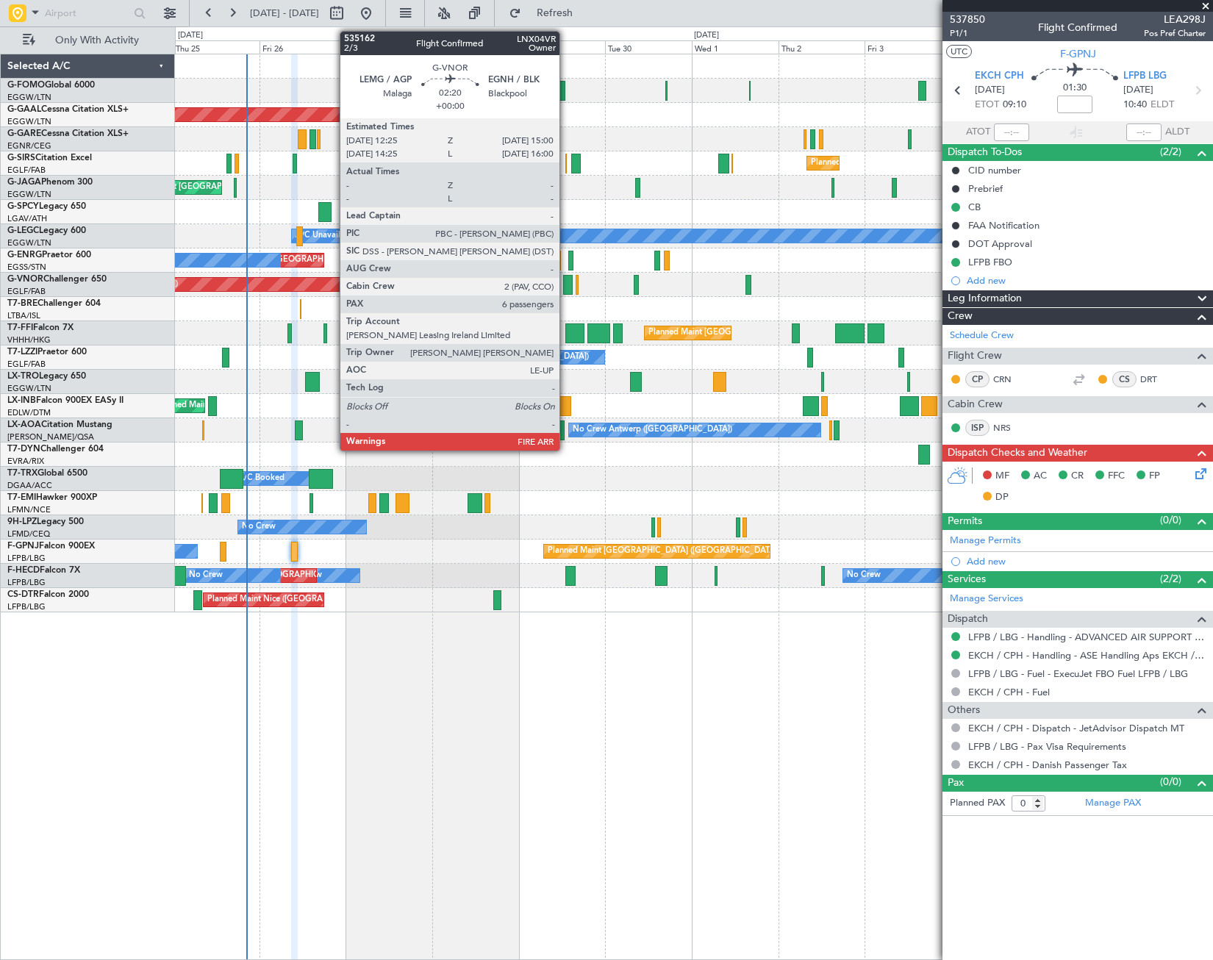
click at [566, 285] on div at bounding box center [568, 285] width 10 height 20
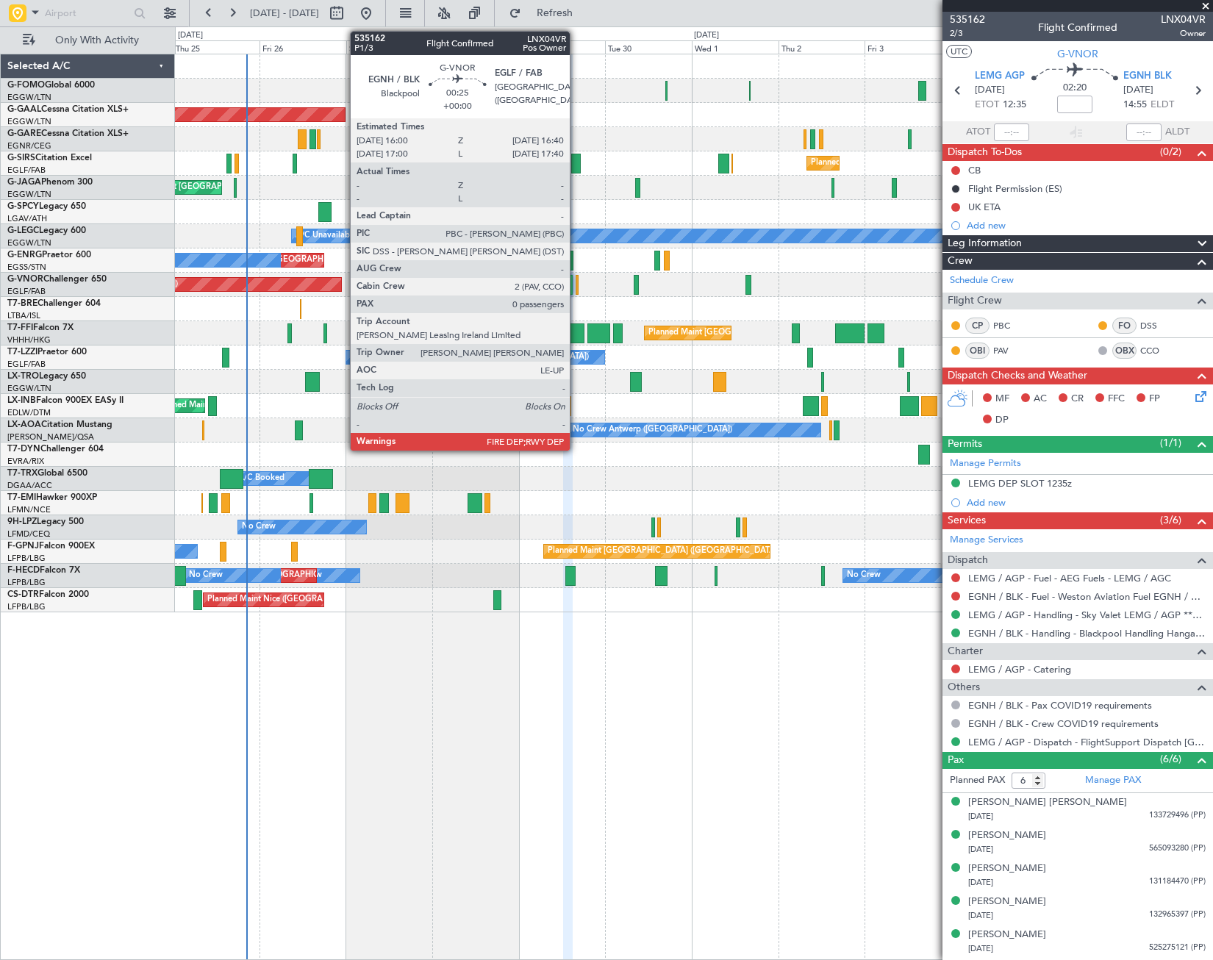
click at [576, 285] on div at bounding box center [577, 285] width 3 height 20
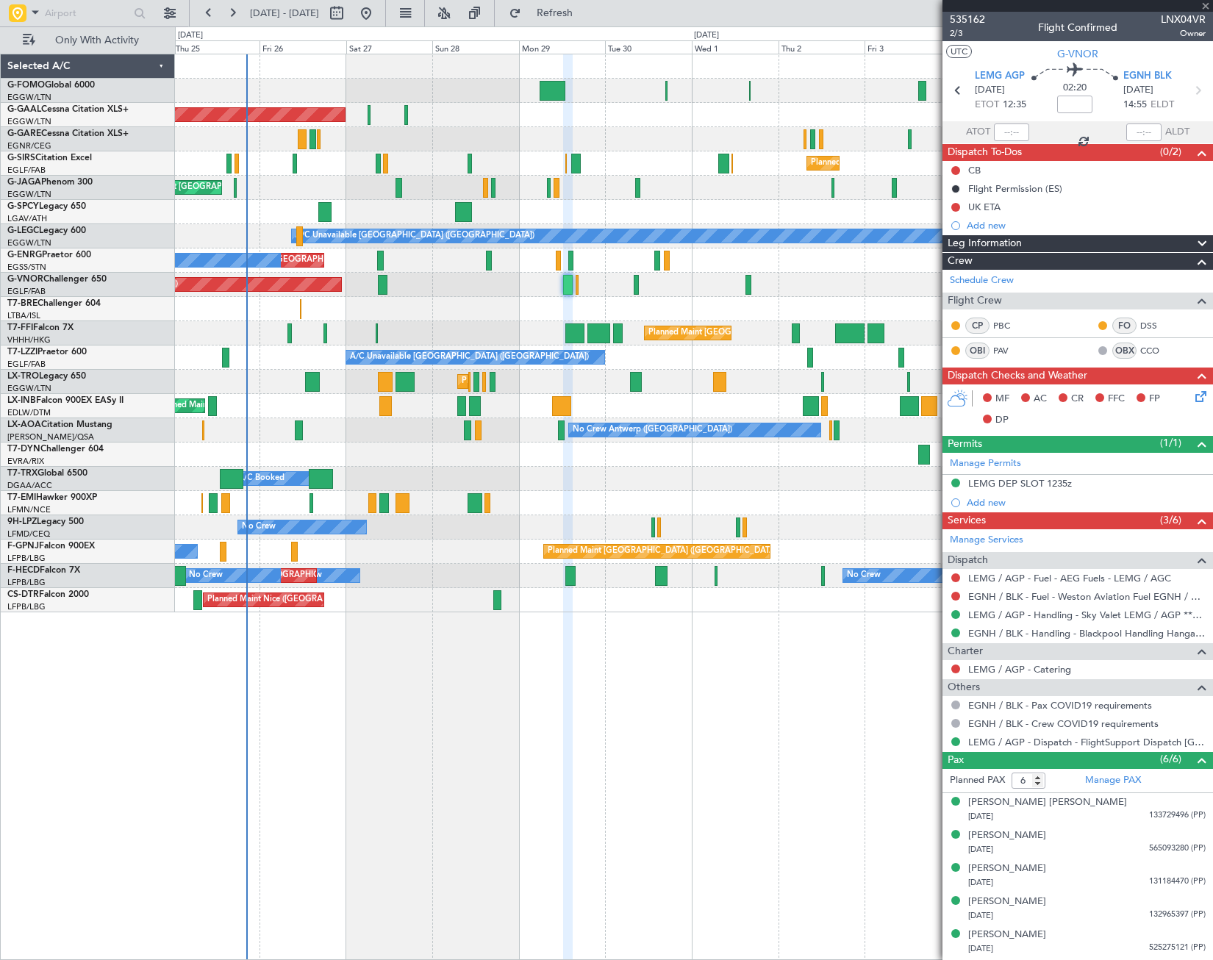
type input "0"
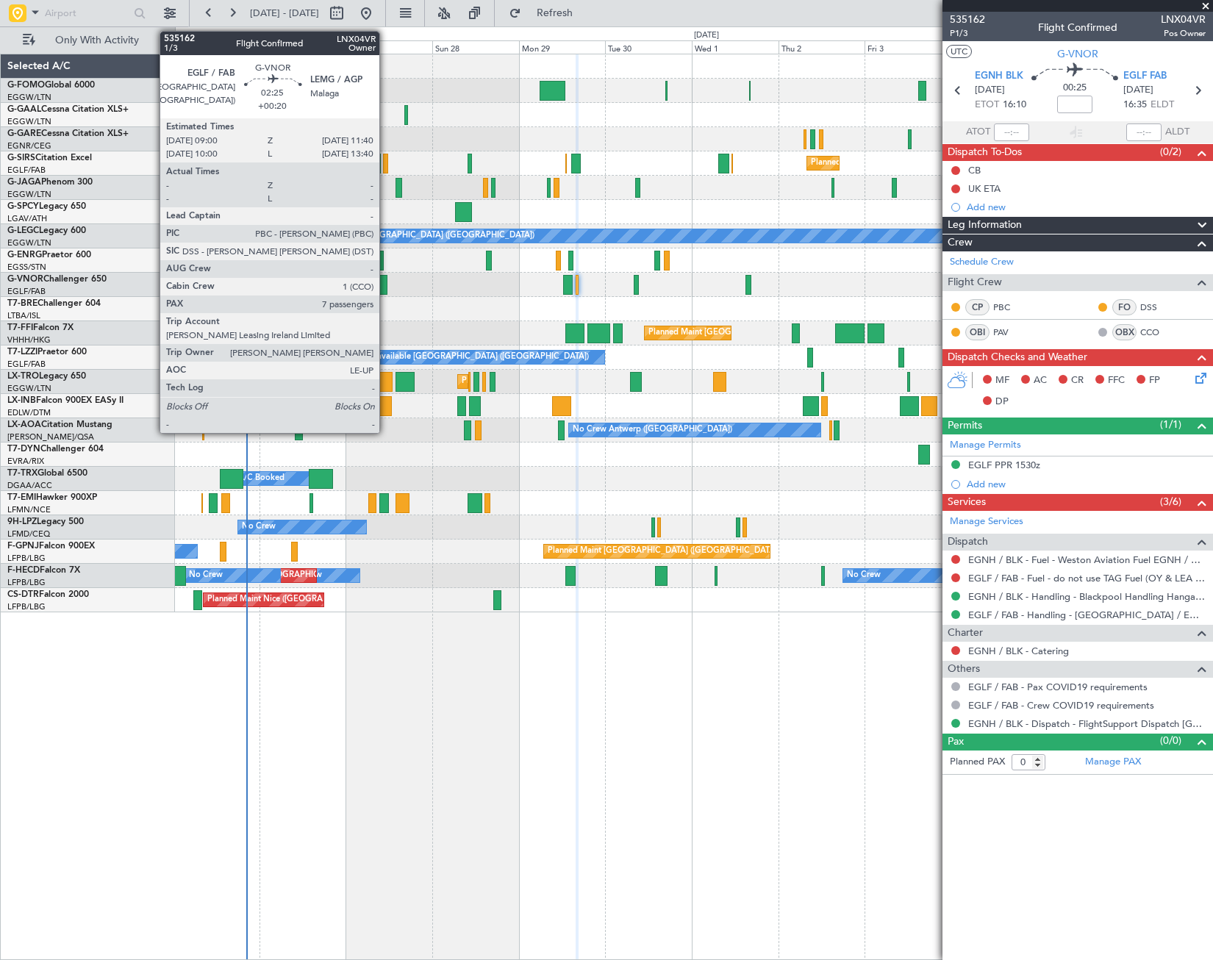
click at [386, 289] on div at bounding box center [383, 285] width 10 height 20
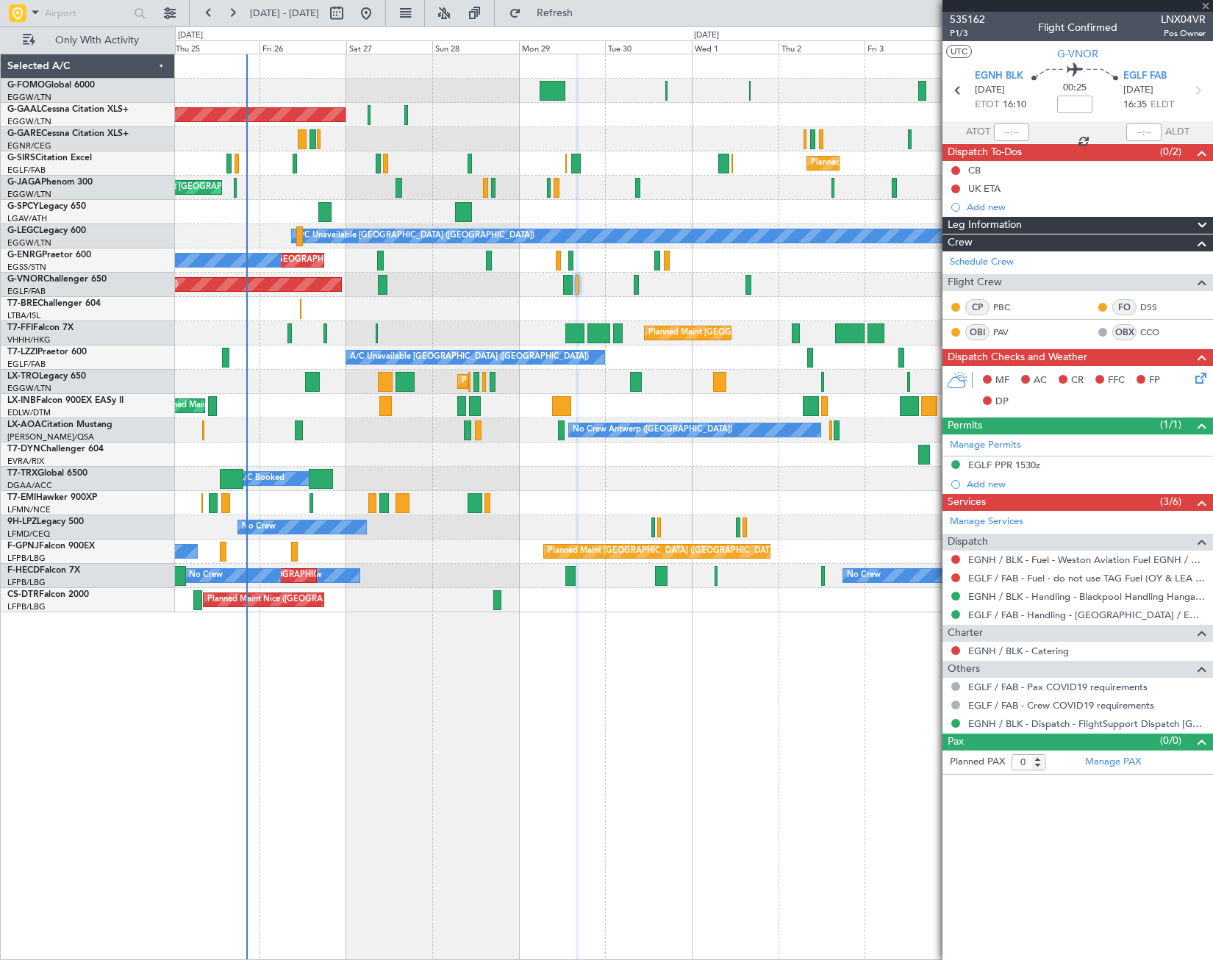
type input "+00:20"
type input "7"
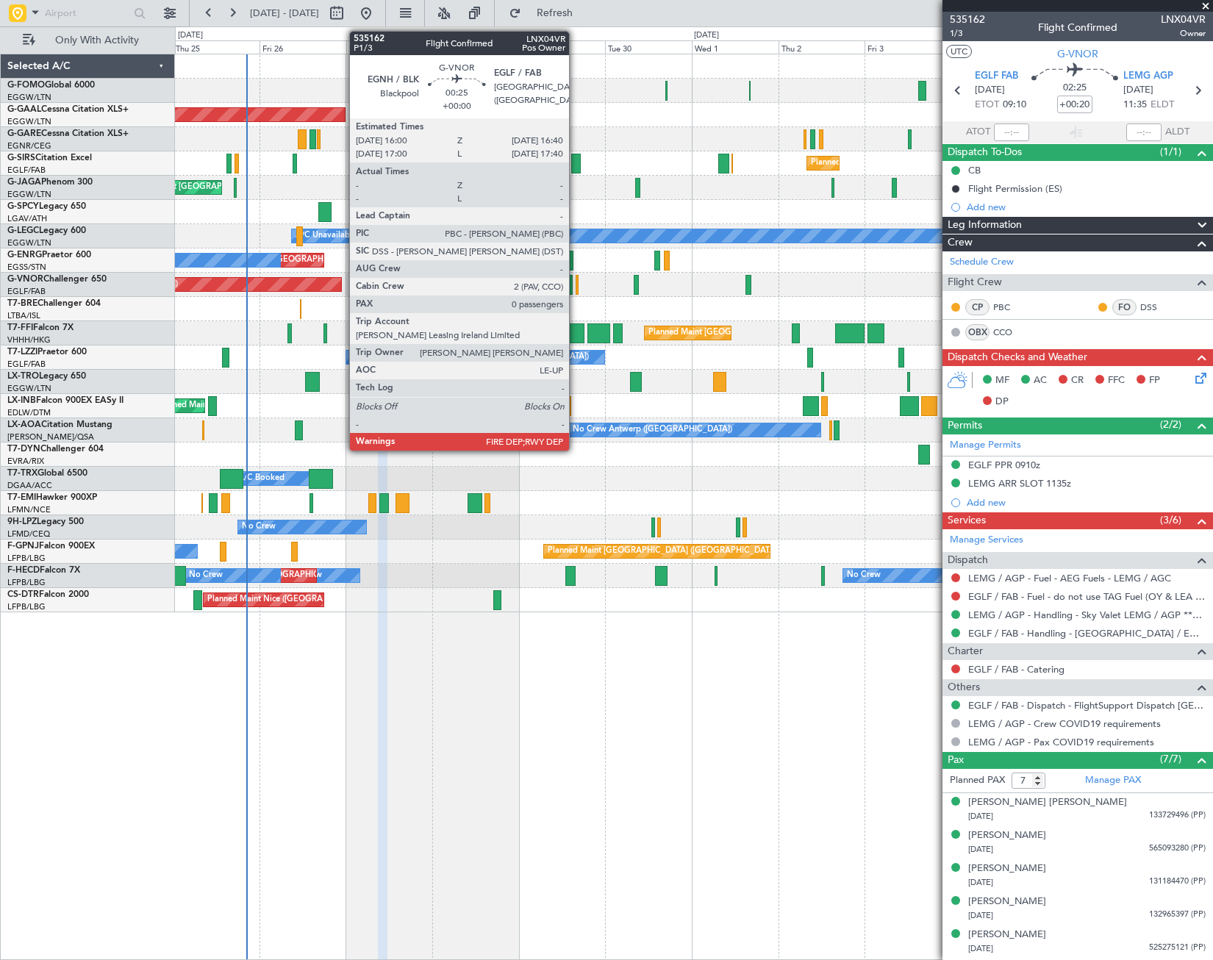
click at [576, 288] on div at bounding box center [577, 285] width 3 height 20
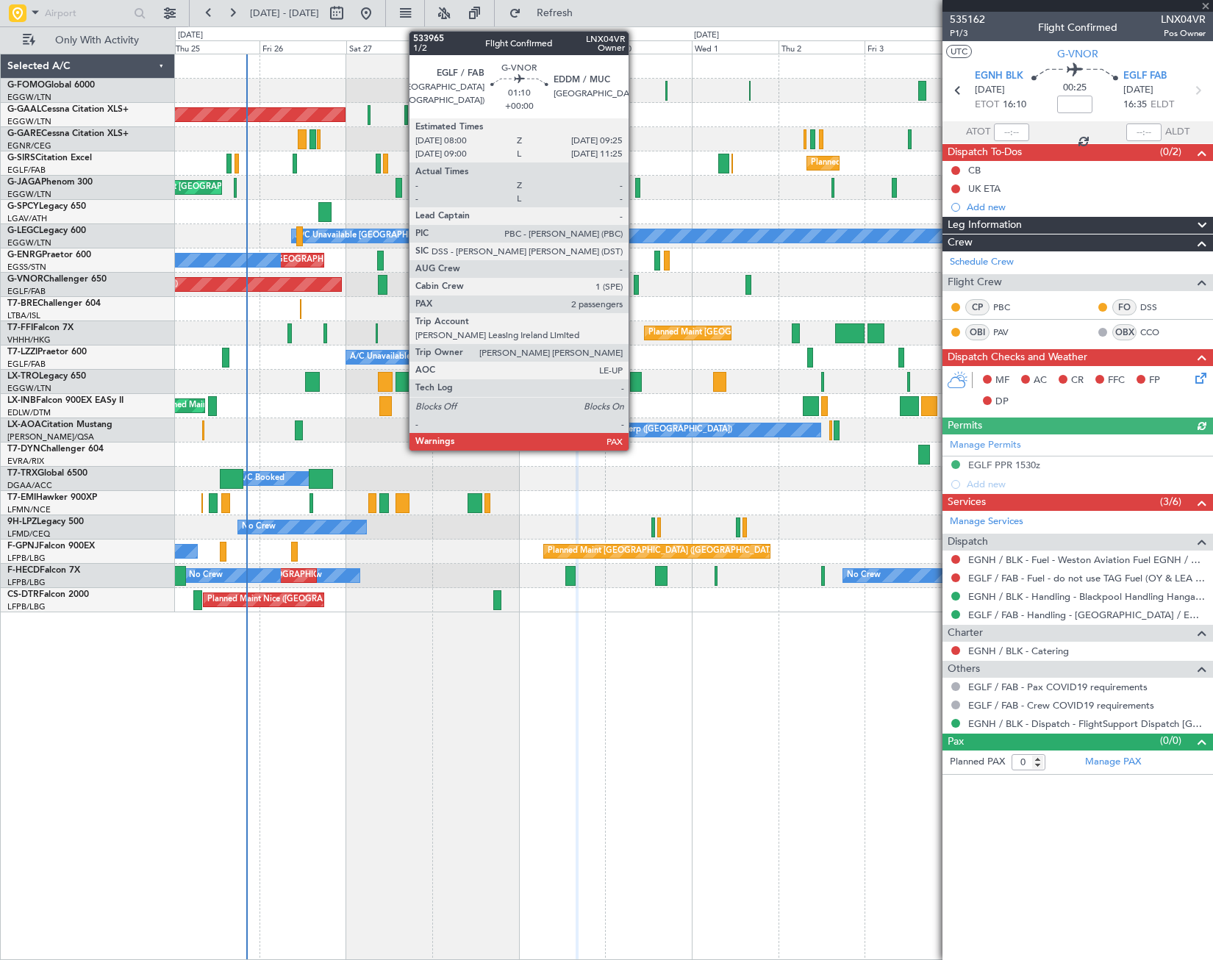
click at [635, 287] on div at bounding box center [636, 285] width 5 height 20
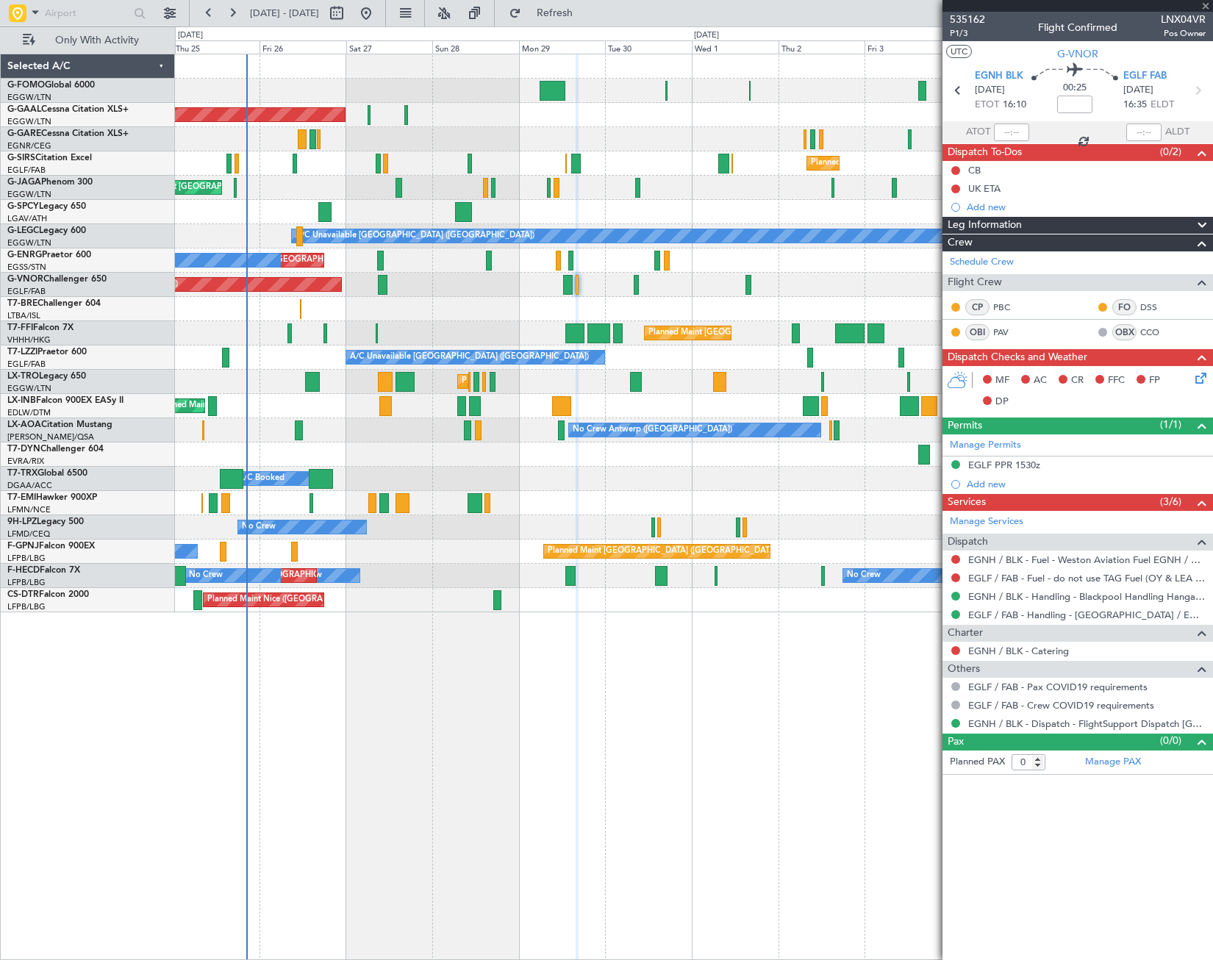
type input "10"
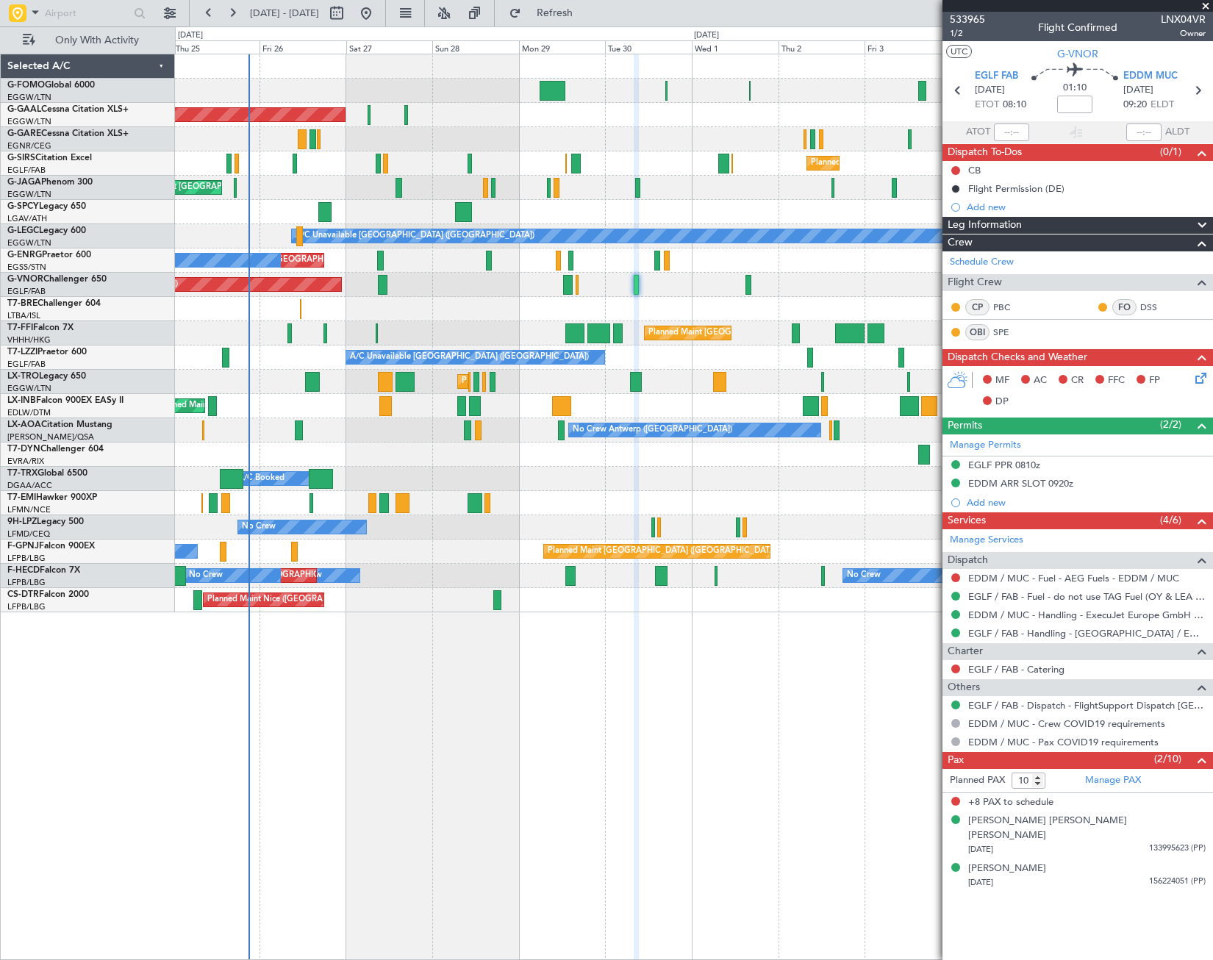
click at [579, 735] on div "Planned Maint [GEOGRAPHIC_DATA] ([GEOGRAPHIC_DATA]) Owner Planned [GEOGRAPHIC_D…" at bounding box center [694, 507] width 1038 height 907
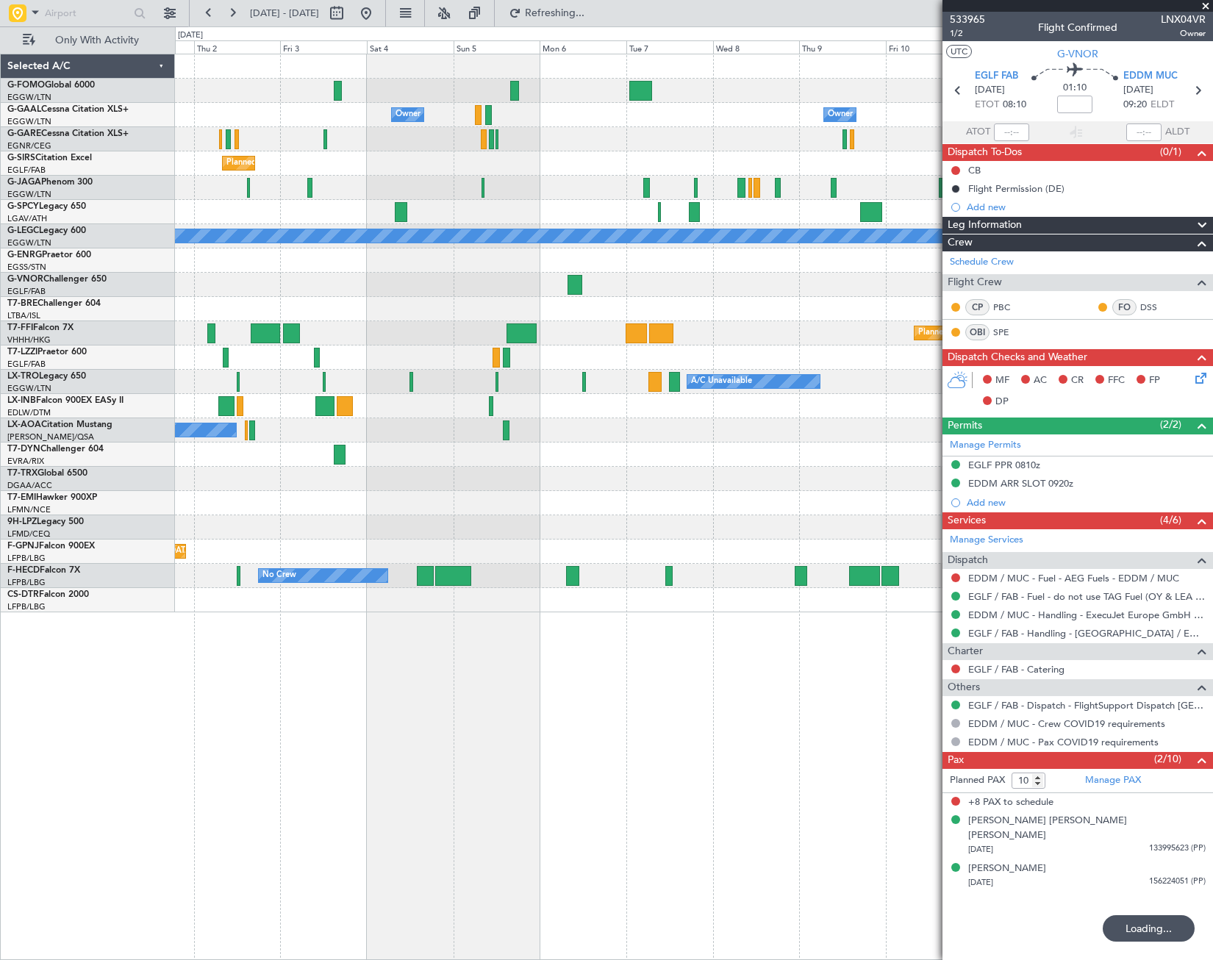
click at [83, 596] on div "Owner Owner Owner Owner Owner No Crew Planned Maint [GEOGRAPHIC_DATA] ([GEOGRAP…" at bounding box center [606, 493] width 1213 height 934
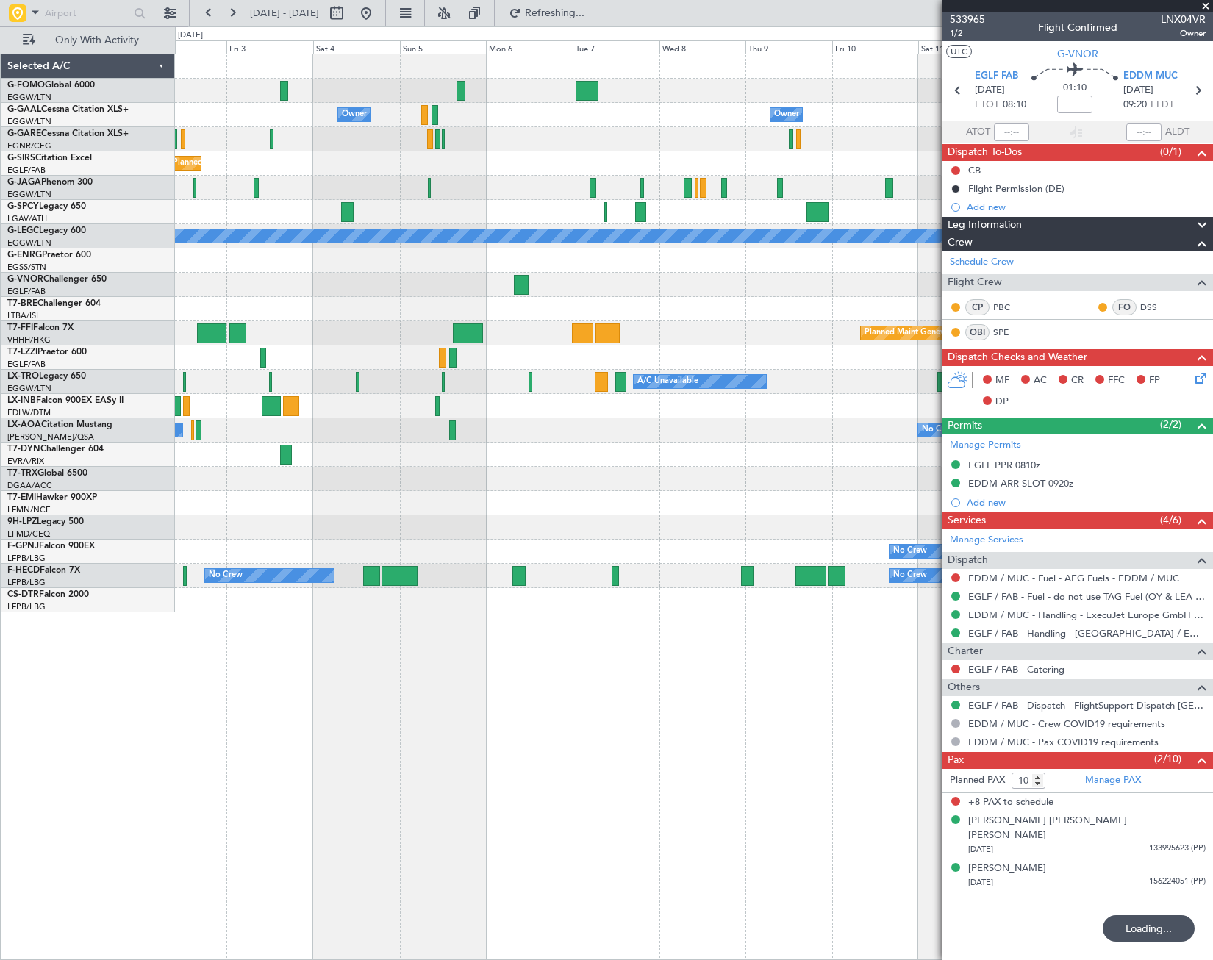
click at [171, 752] on div "Owner Owner Owner Owner Owner No Crew Planned Maint [GEOGRAPHIC_DATA] ([GEOGRAP…" at bounding box center [606, 493] width 1213 height 934
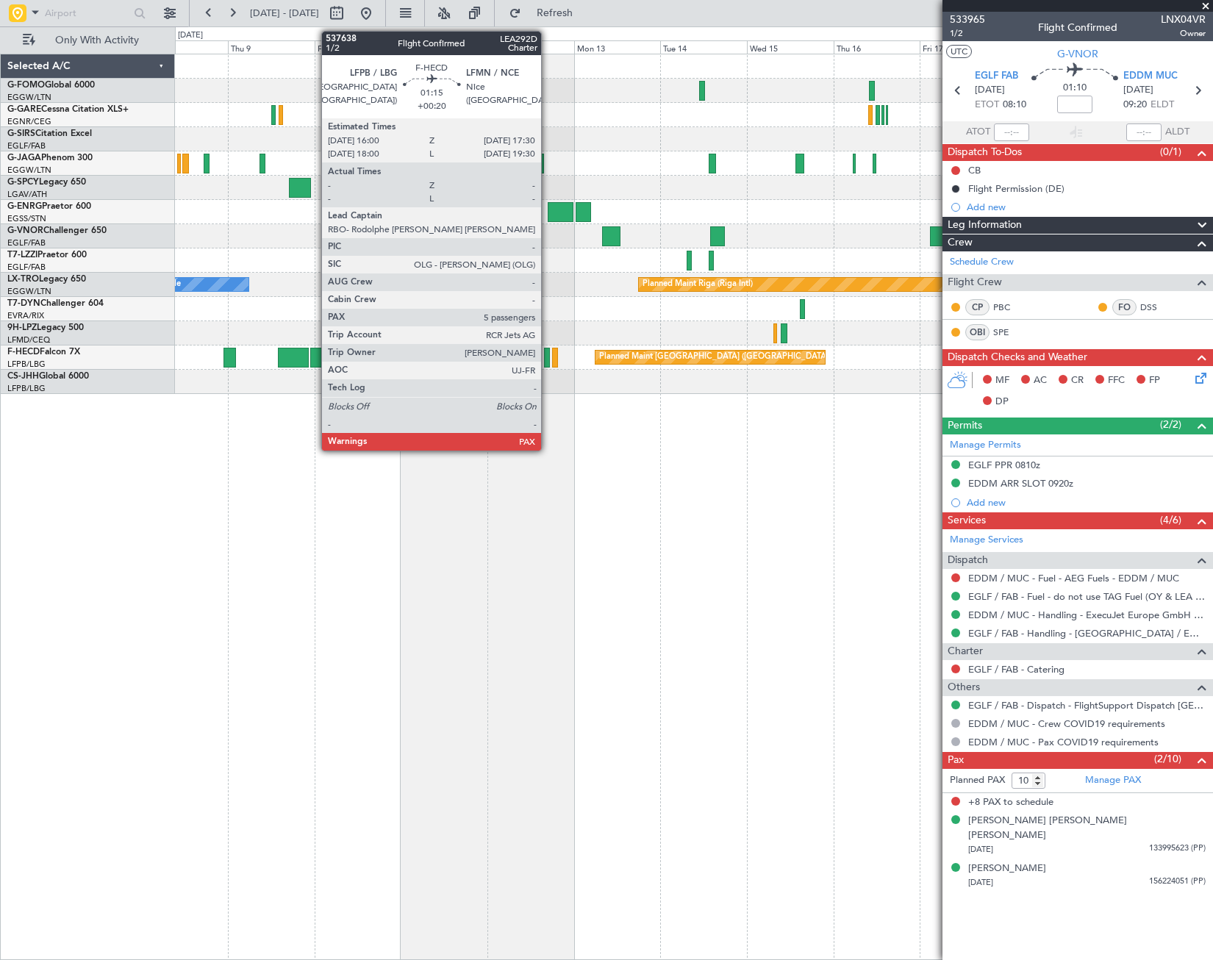
click at [548, 356] on div at bounding box center [547, 358] width 6 height 20
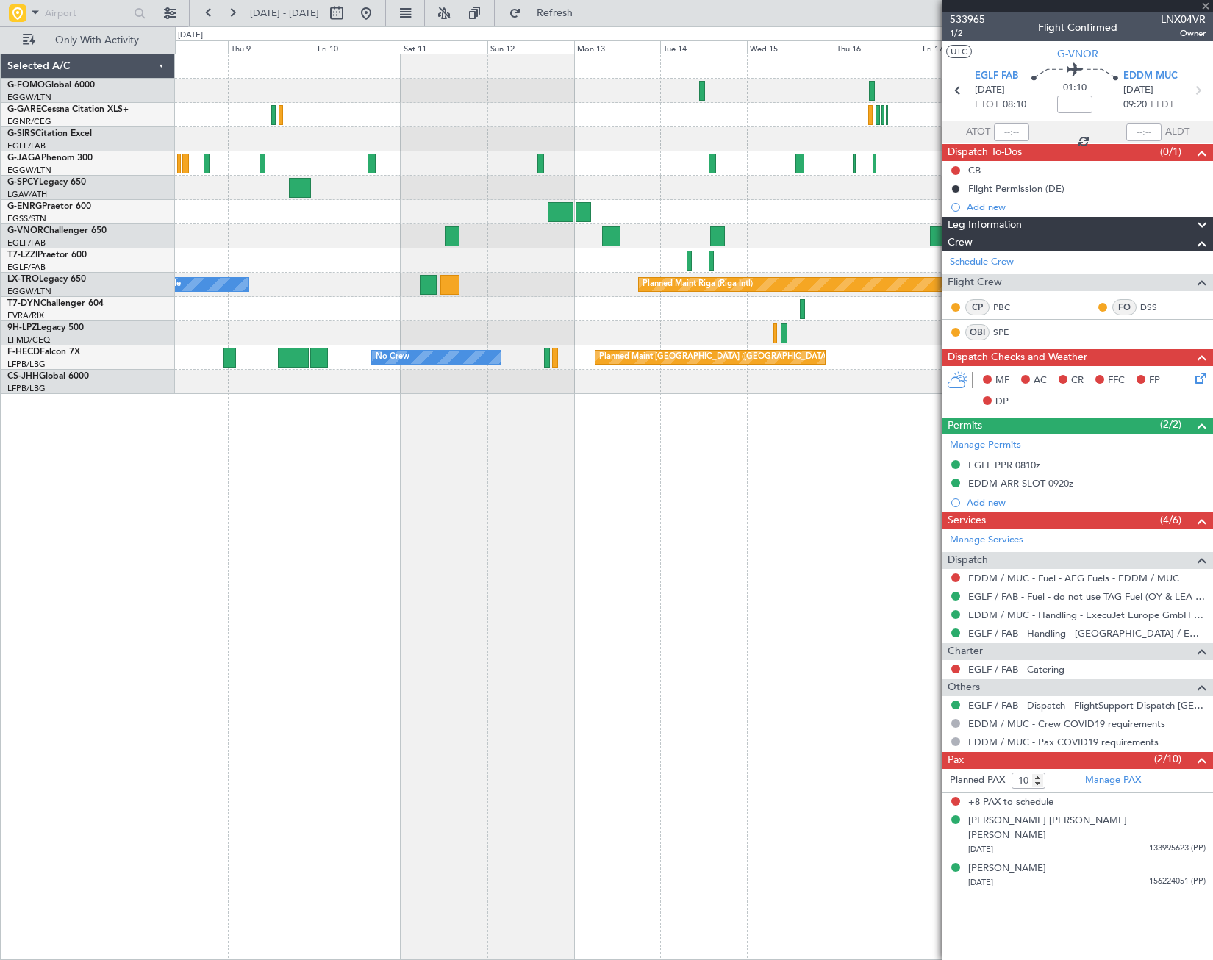
type input "+00:20"
type input "5"
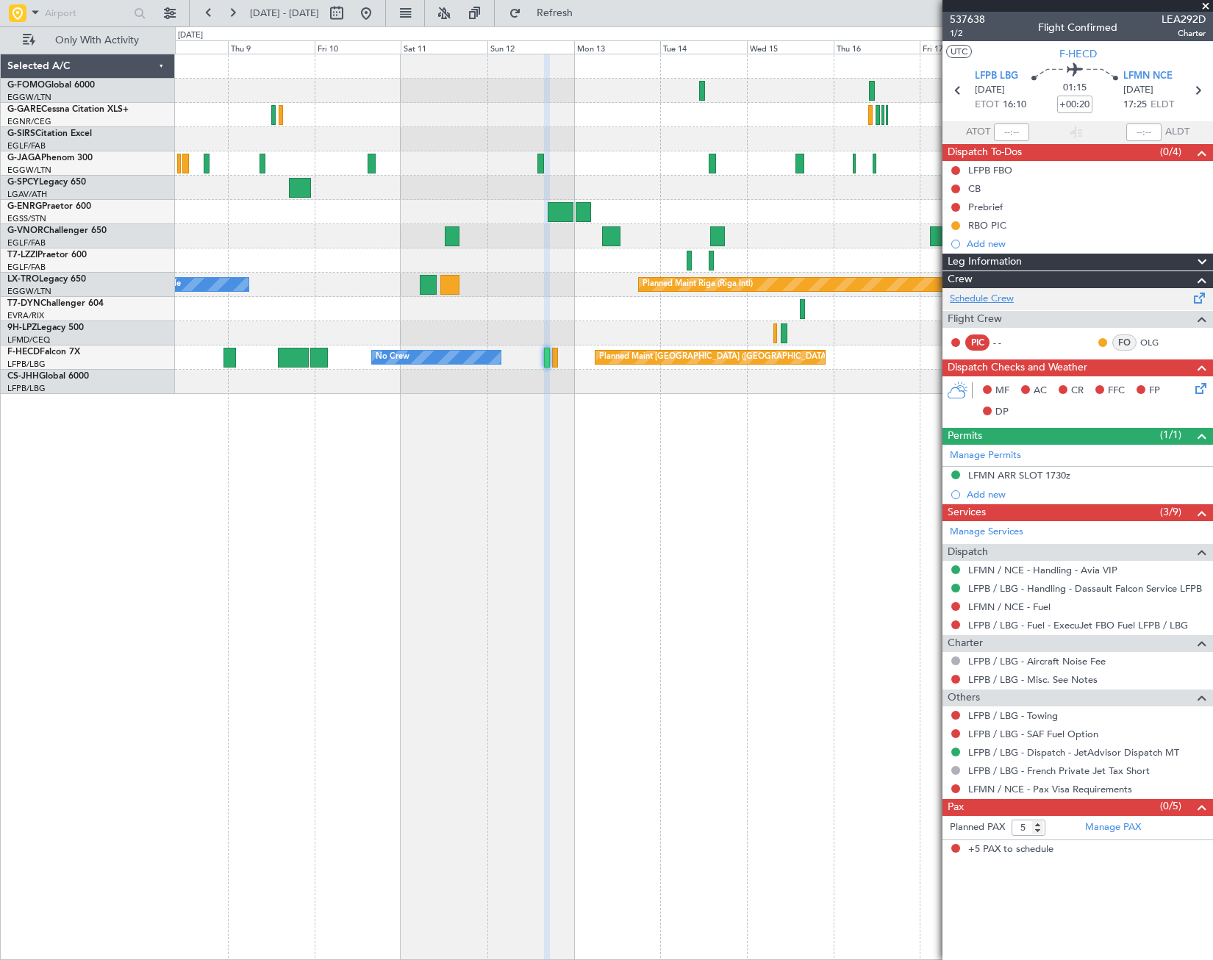
click at [997, 294] on link "Schedule Crew" at bounding box center [982, 299] width 64 height 15
click at [955, 226] on button at bounding box center [956, 225] width 9 height 9
click at [949, 285] on span "Completed" at bounding box center [962, 290] width 49 height 15
click at [590, 1] on button "Refresh" at bounding box center [546, 13] width 88 height 24
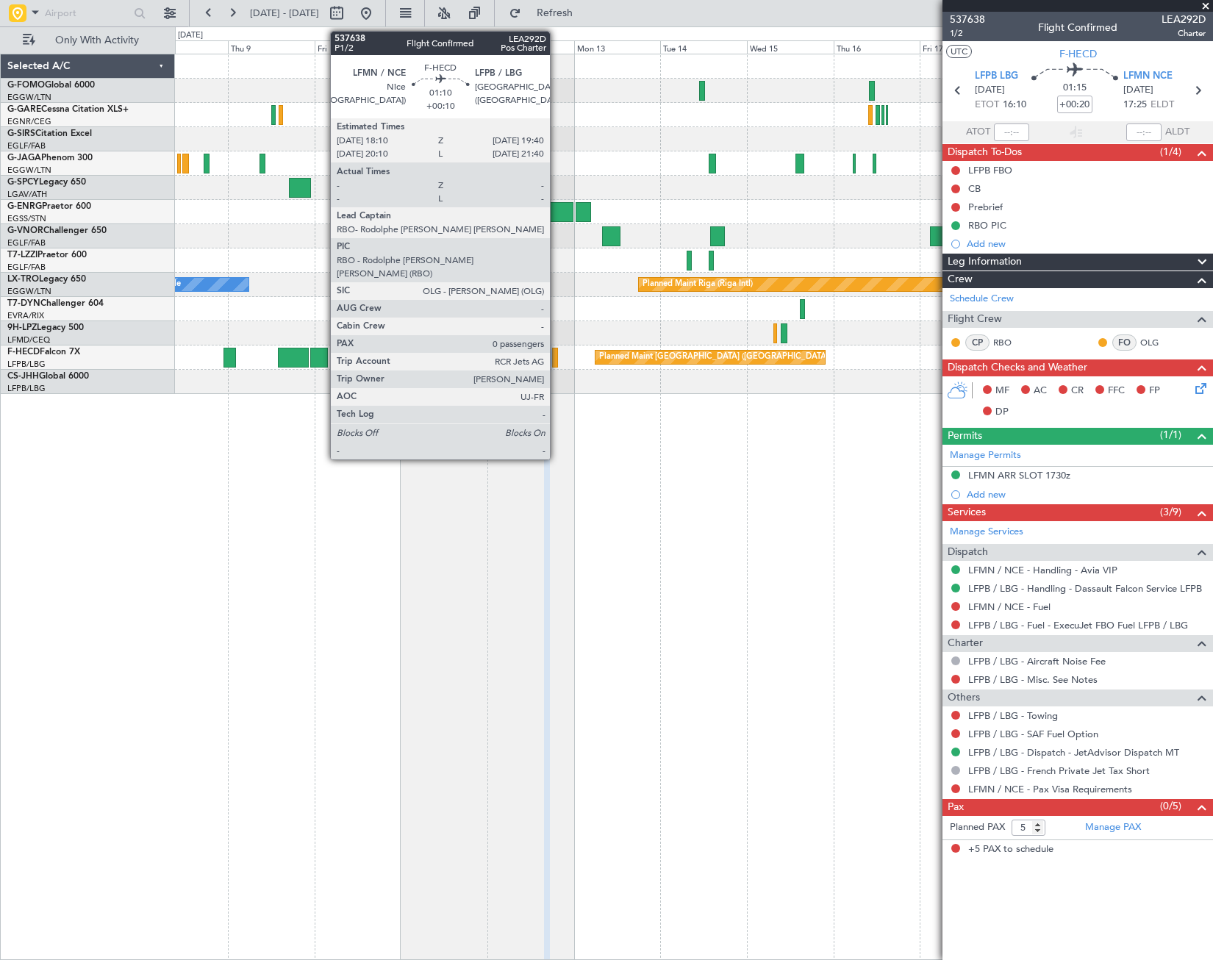
click at [557, 360] on div at bounding box center [555, 358] width 6 height 20
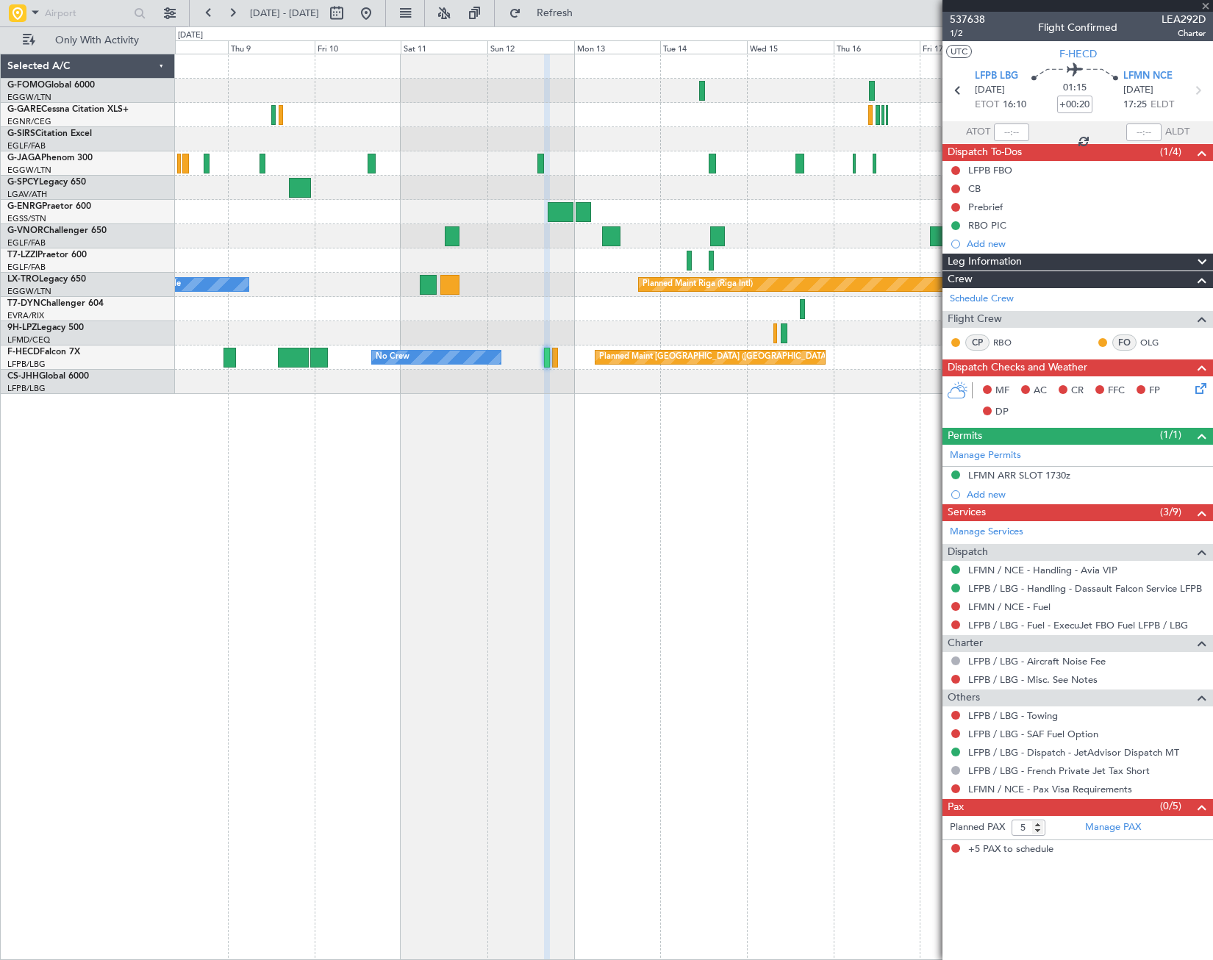
type input "+00:10"
type input "0"
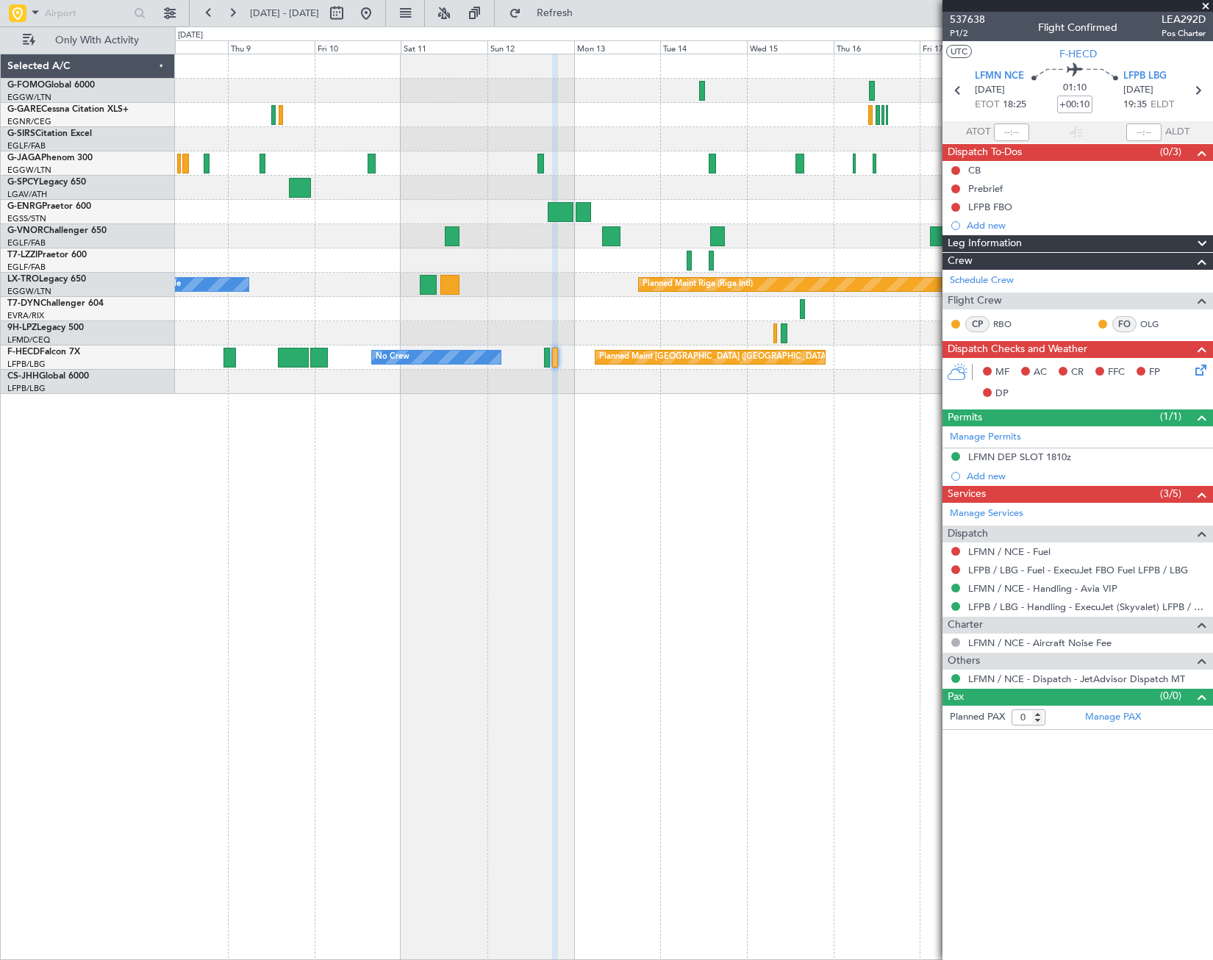
click at [914, 596] on div "Planned Maint Oxford (Kidlington) Planned Maint Riga (Riga Intl) A/C Unavailabl…" at bounding box center [694, 507] width 1038 height 907
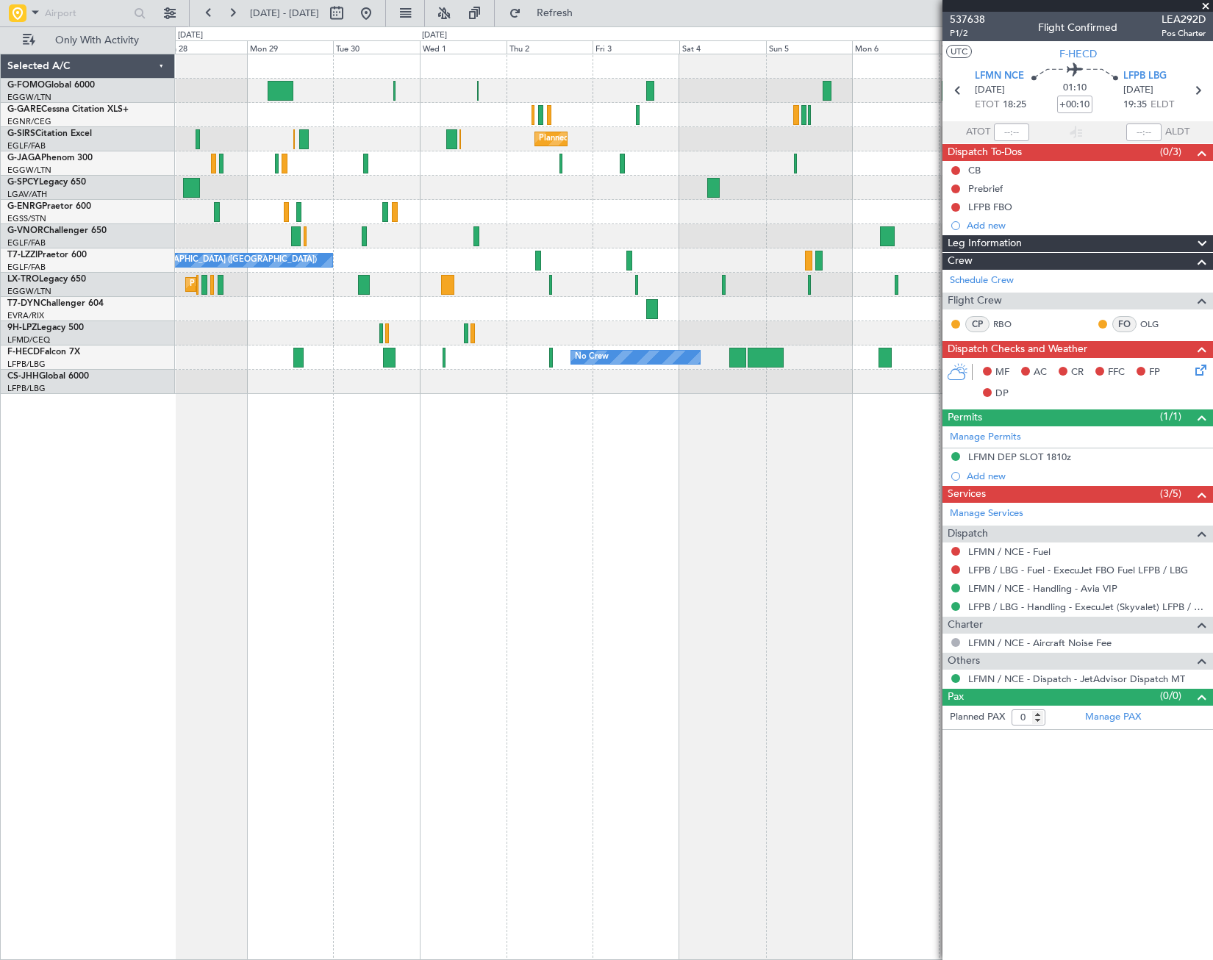
click at [1110, 593] on body "08 Oct 2025 - 20 Oct 2025 Refresh Quick Links Only With Activity Planned Maint …" at bounding box center [606, 480] width 1213 height 960
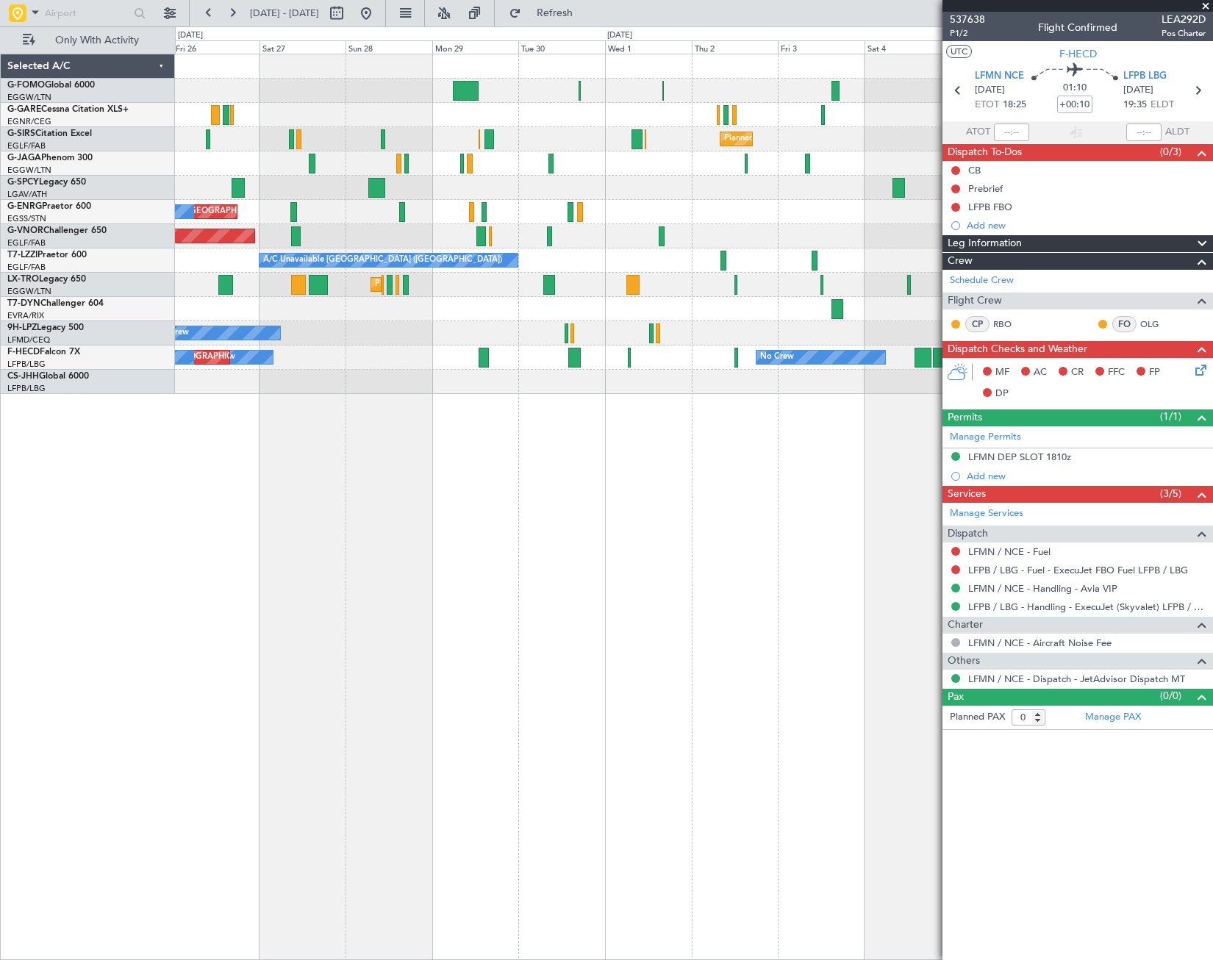
click at [307, 549] on div "Planned Maint London (Luton) Planned Maint London (Luton) Planned Maint London …" at bounding box center [694, 507] width 1038 height 907
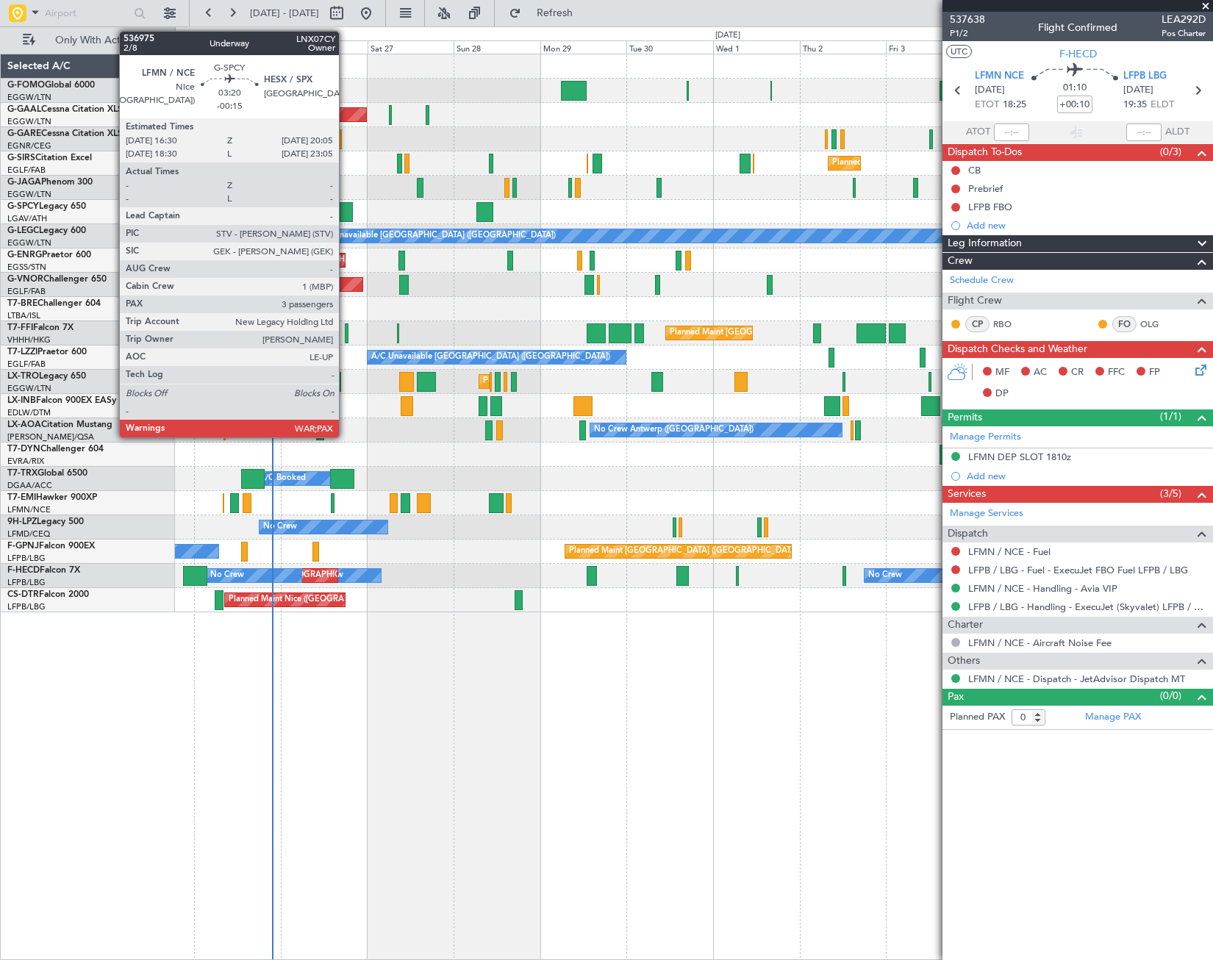
click at [346, 205] on div at bounding box center [346, 212] width 13 height 20
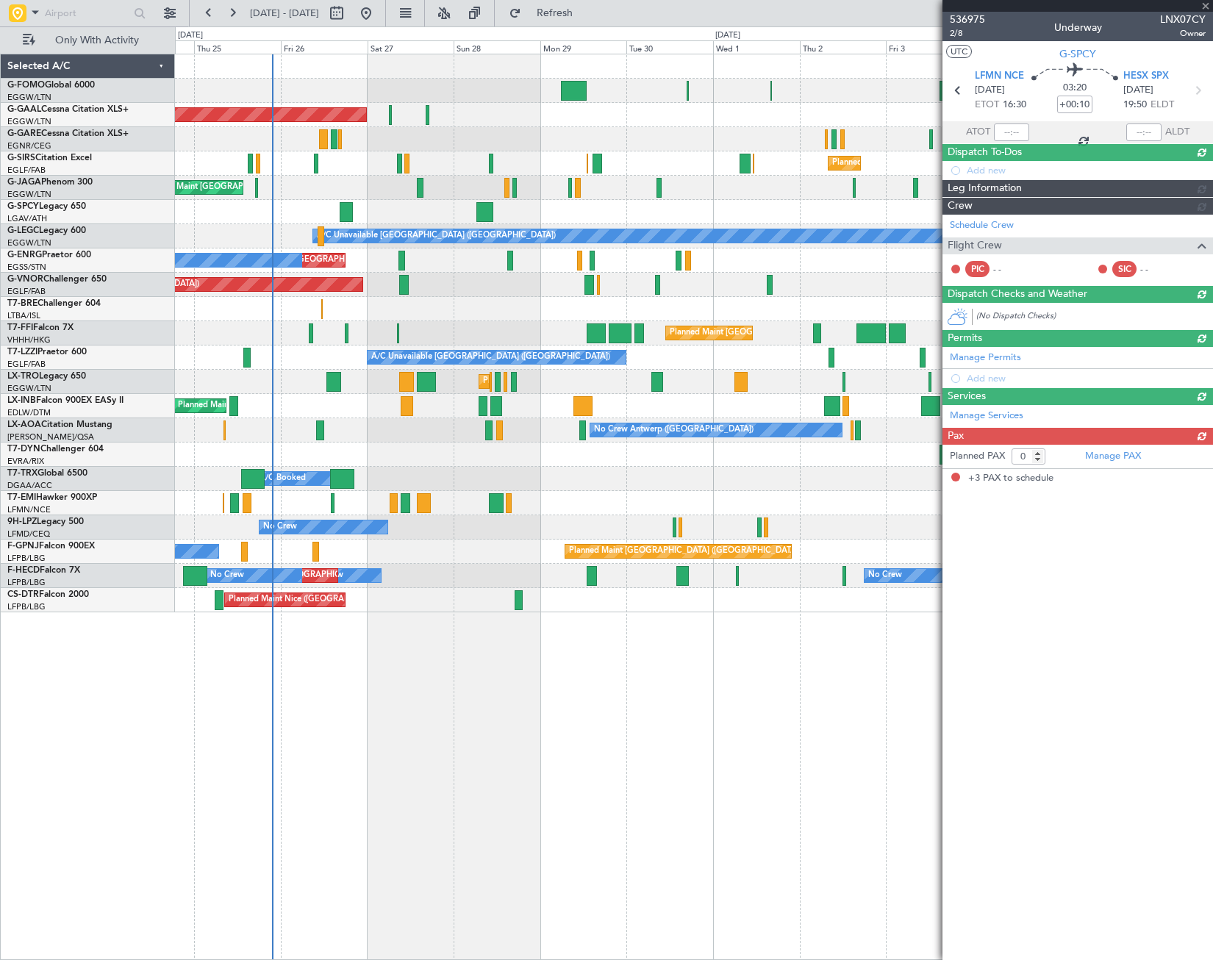
type input "-00:15"
type input "3"
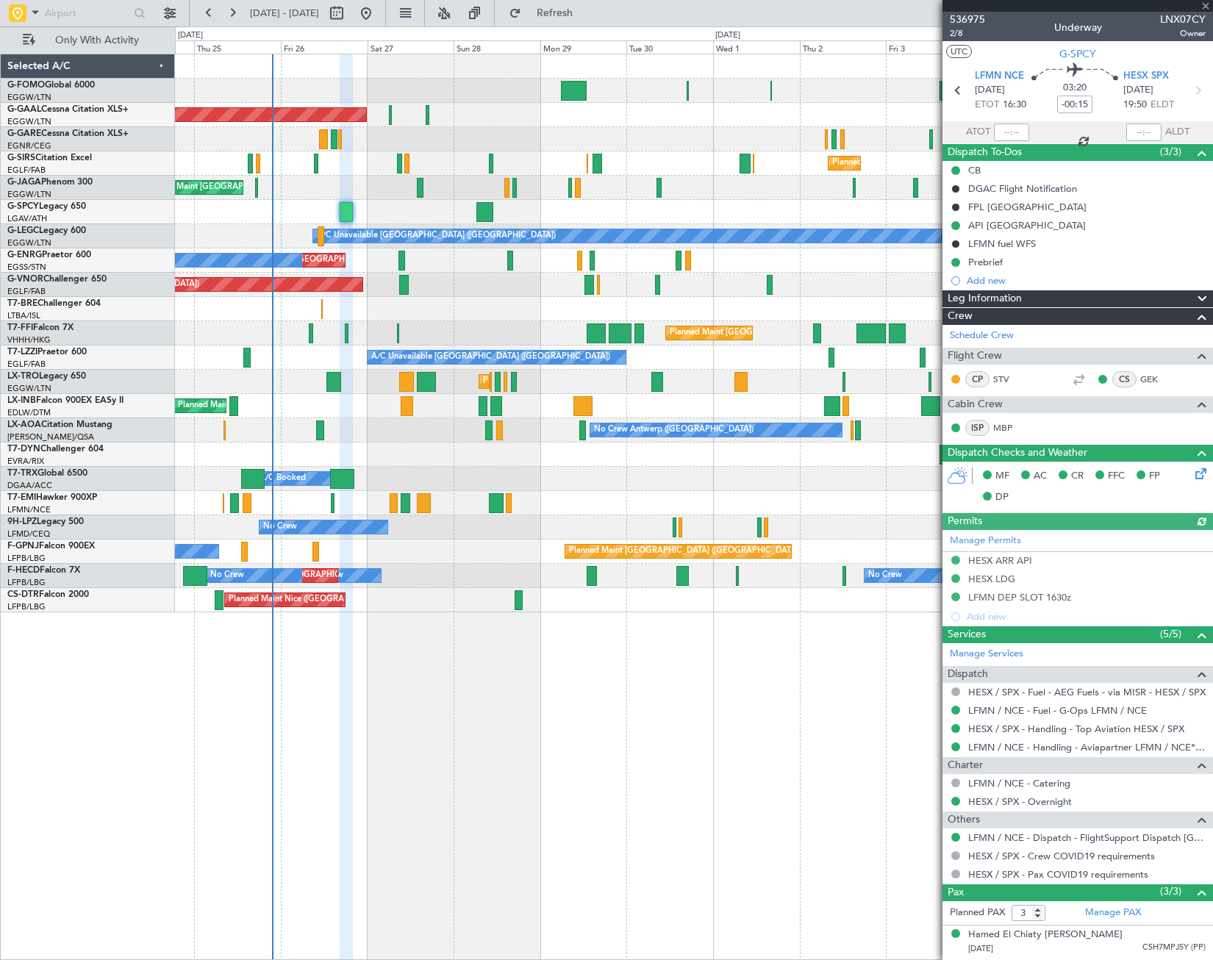
click at [1062, 302] on div "Leg Information" at bounding box center [1078, 298] width 271 height 17
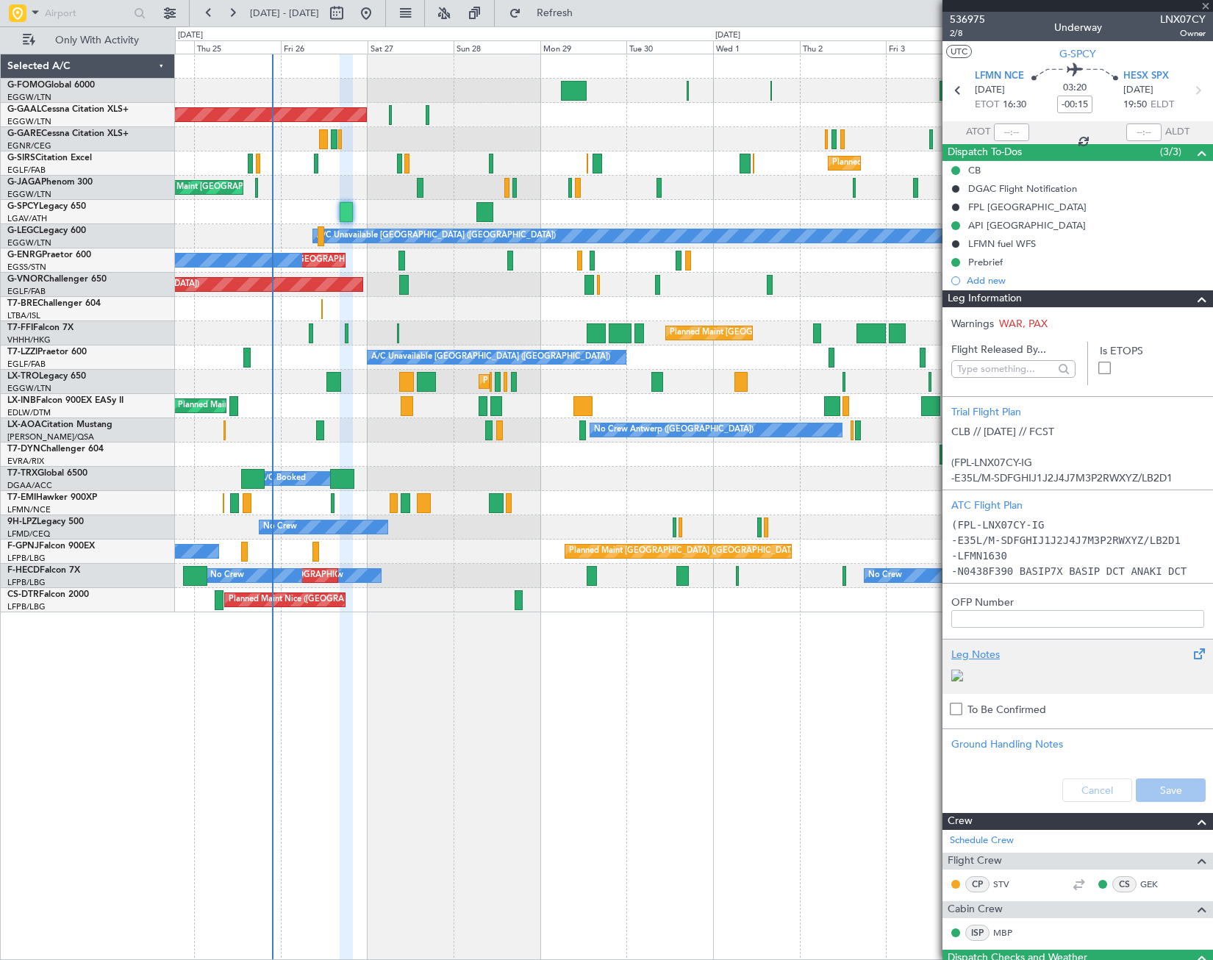
click at [963, 678] on img at bounding box center [958, 676] width 12 height 12
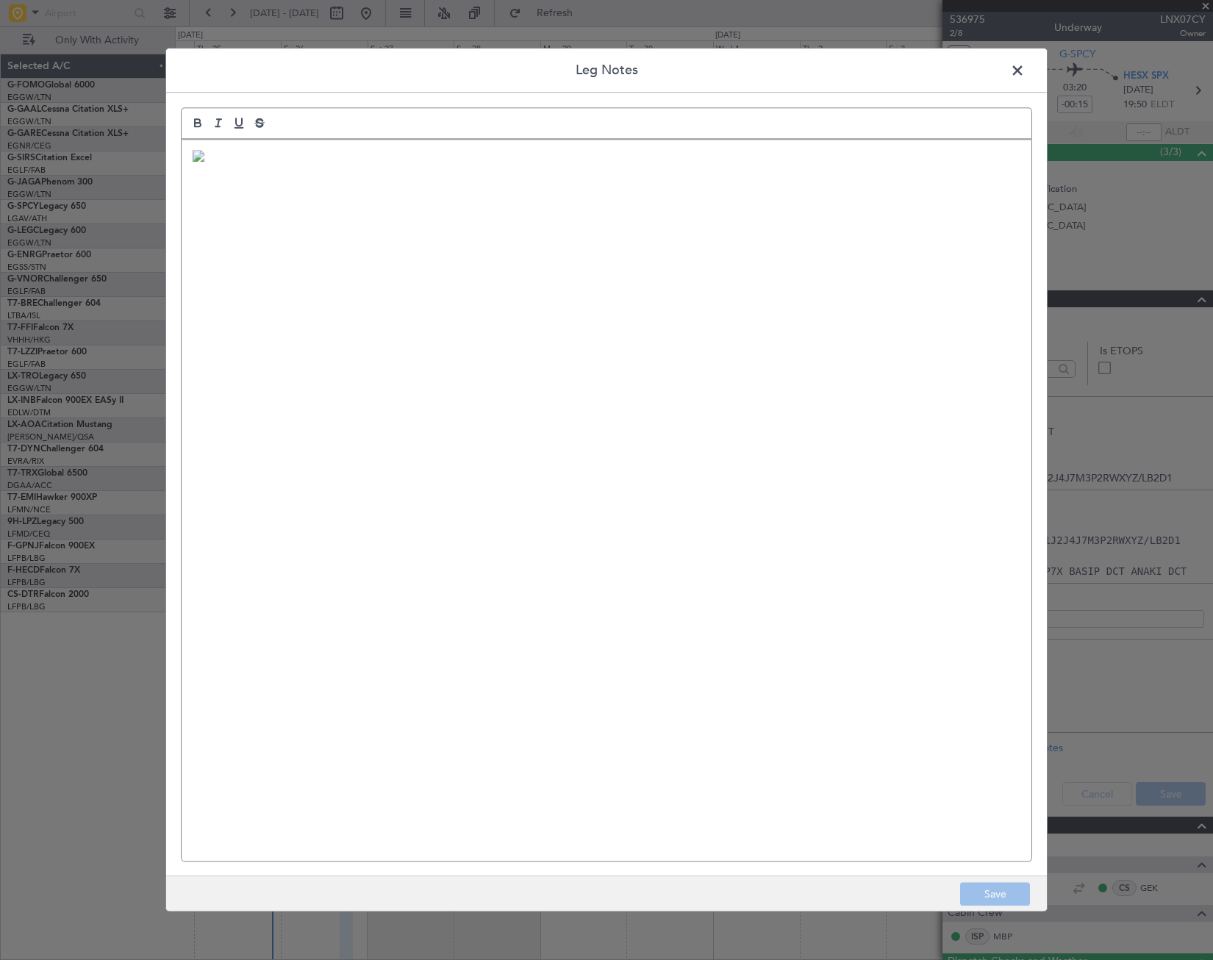
click at [204, 162] on img at bounding box center [199, 156] width 12 height 12
click at [1025, 66] on span at bounding box center [1025, 74] width 0 height 29
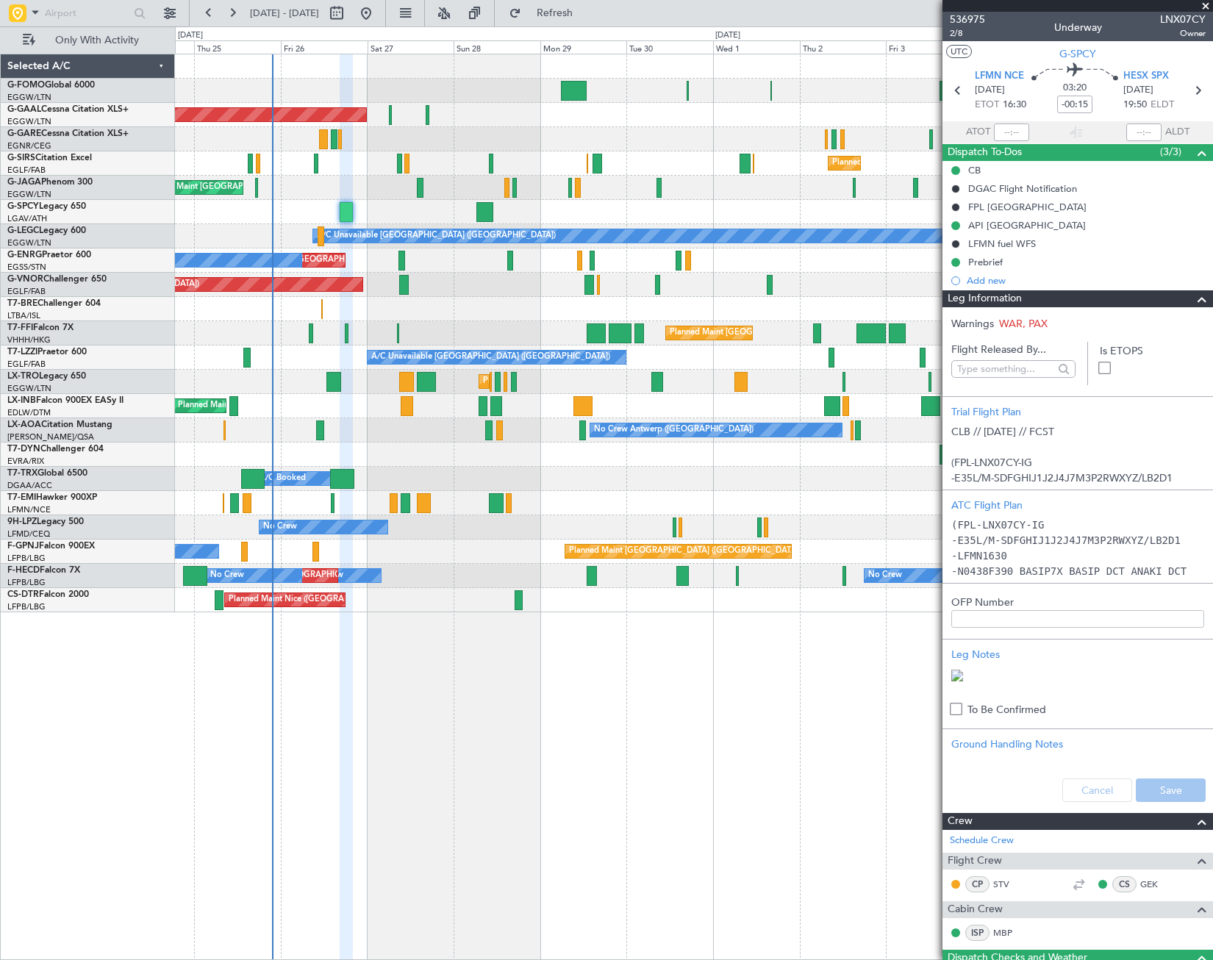
click at [1193, 295] on span at bounding box center [1202, 299] width 18 height 18
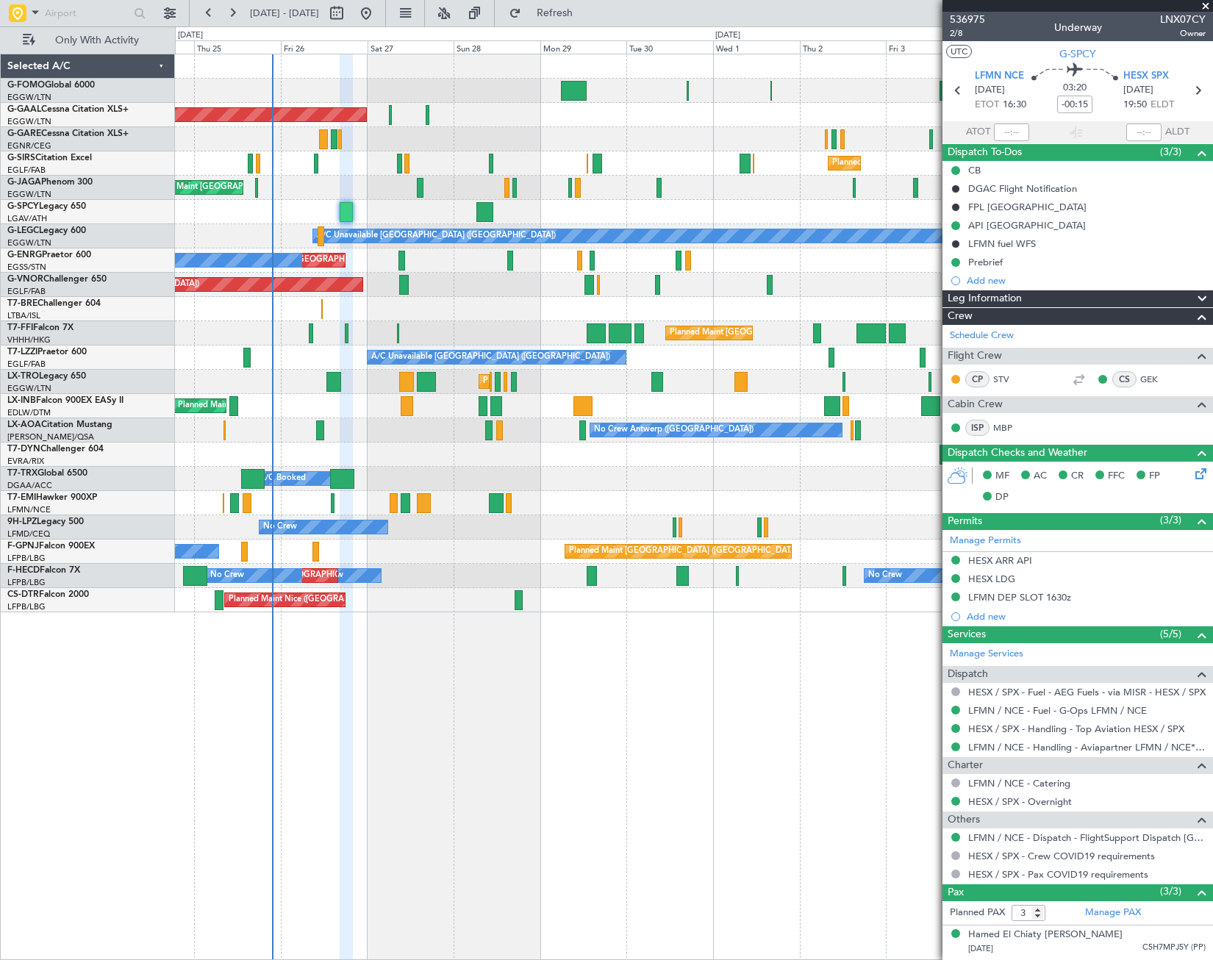
click at [626, 735] on div "Planned Maint London (Luton) Owner Planned Maint Dusseldorf Owner Planned Maint…" at bounding box center [694, 507] width 1038 height 907
